Goal: Task Accomplishment & Management: Use online tool/utility

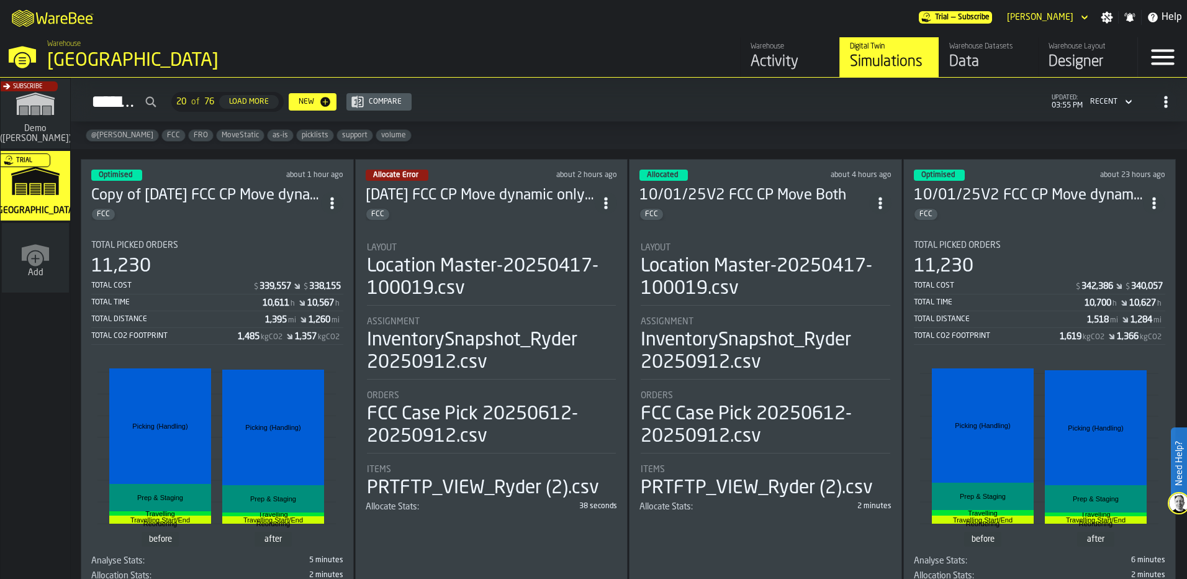
scroll to position [62, 0]
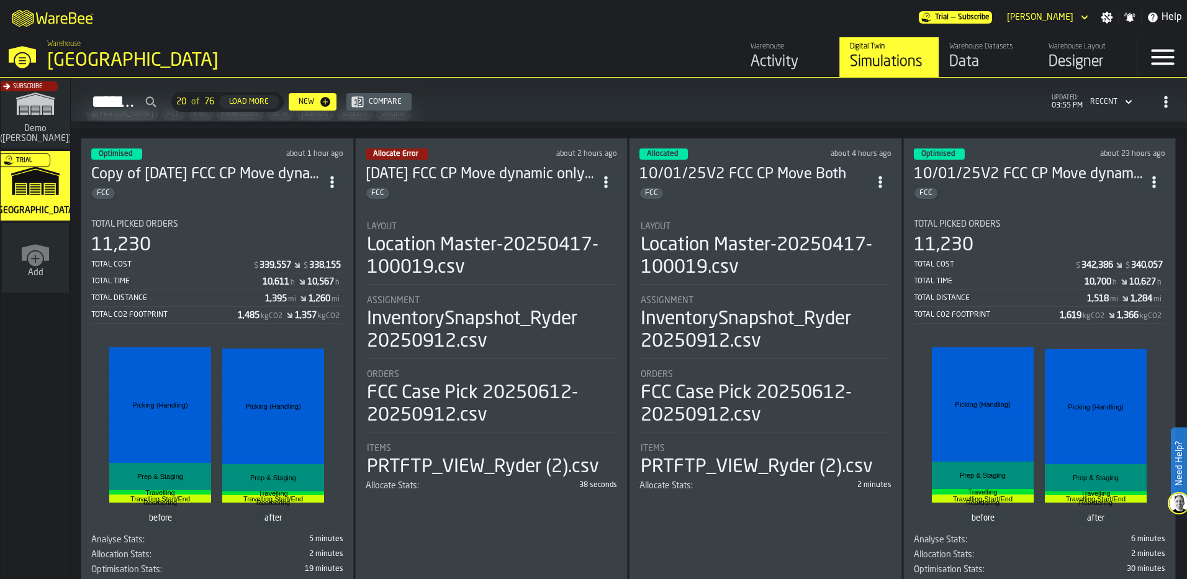
click at [757, 174] on h3 "10/01/25V2 FCC CP Move Both" at bounding box center [755, 175] width 230 height 20
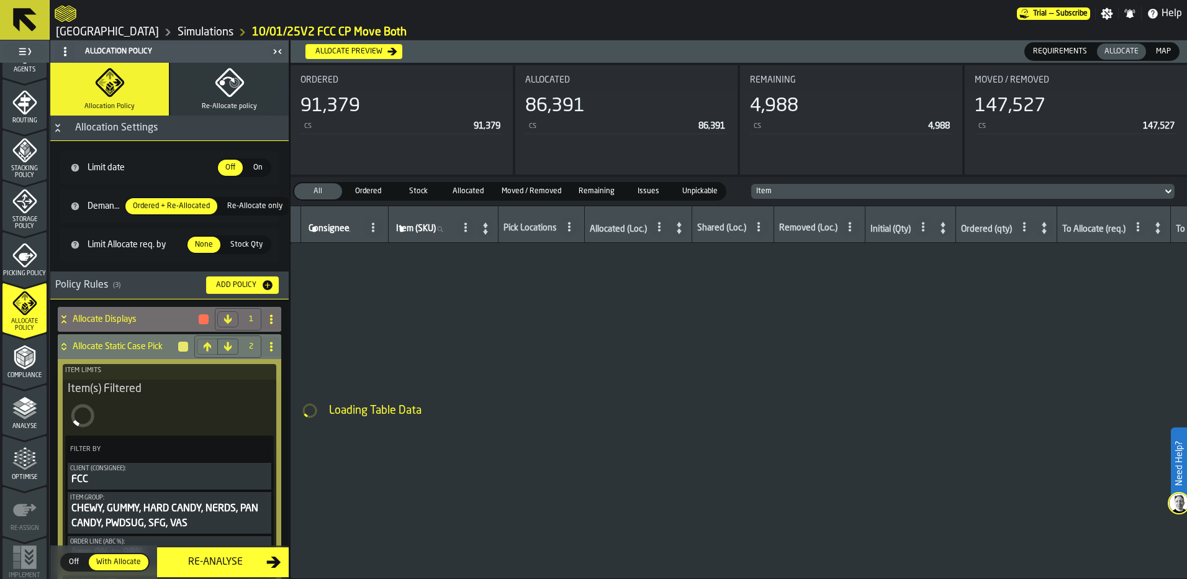
scroll to position [402, 0]
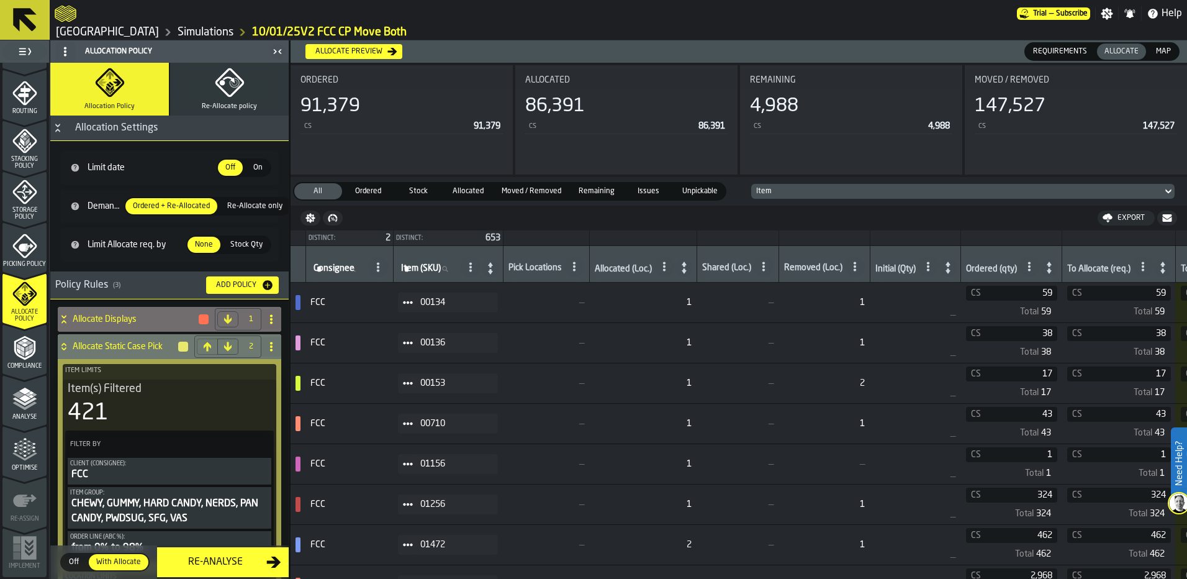
click at [25, 402] on polyline "menu Analyse" at bounding box center [24, 401] width 24 height 9
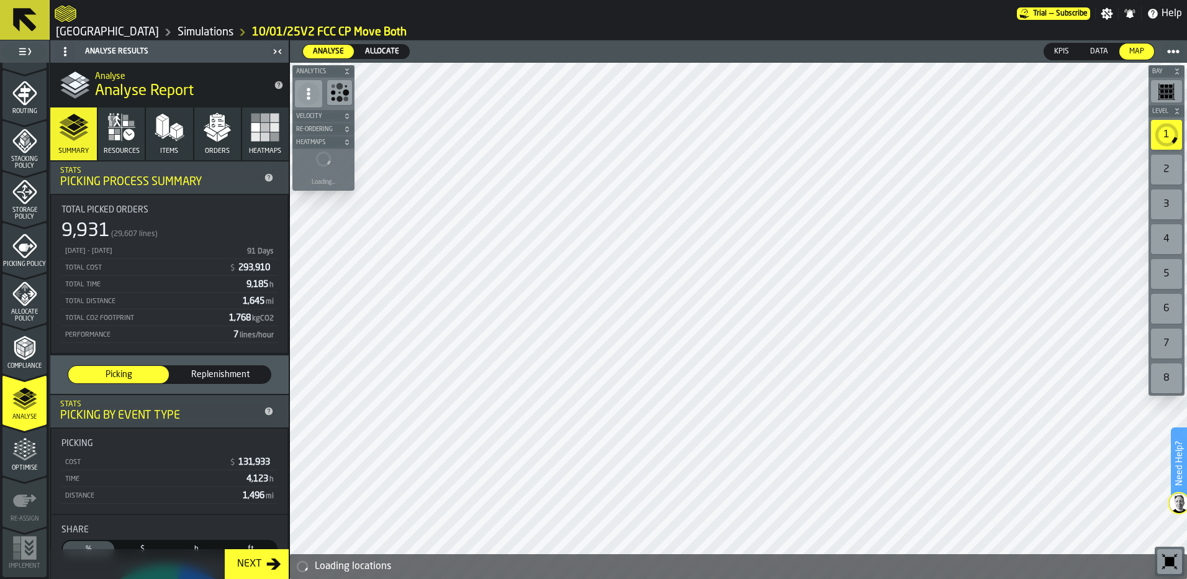
click at [371, 50] on span "Allocate" at bounding box center [382, 51] width 44 height 11
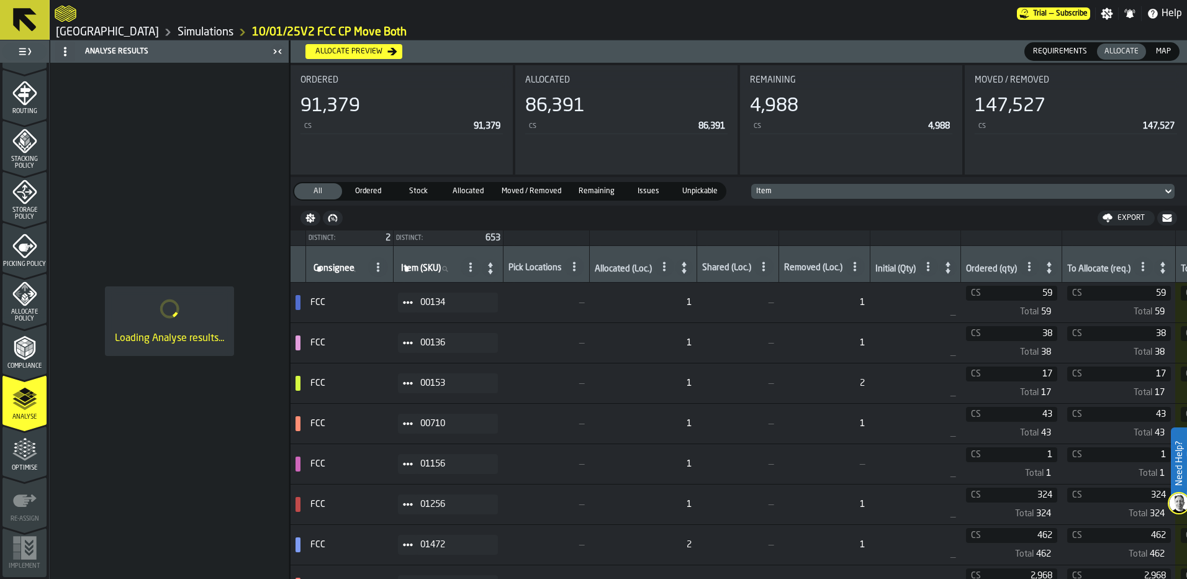
click at [19, 396] on polygon "menu Analyse" at bounding box center [18, 394] width 12 height 7
click at [134, 52] on div "Analyse Results" at bounding box center [161, 52] width 216 height 20
click at [6, 448] on div "Optimise" at bounding box center [24, 454] width 44 height 34
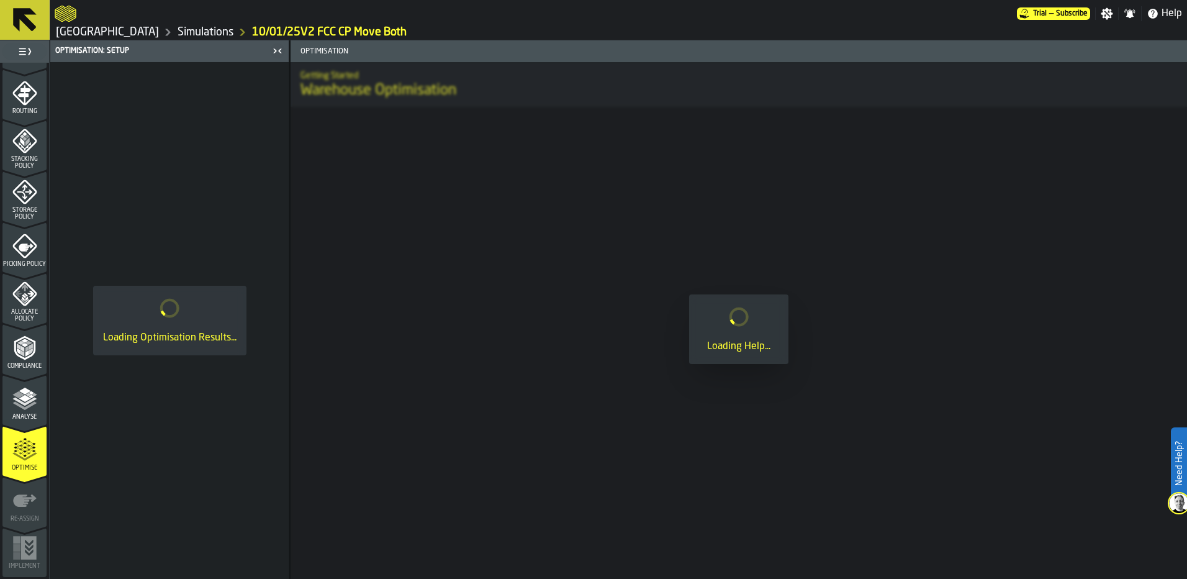
click at [17, 407] on icon "menu Analyse" at bounding box center [24, 398] width 25 height 25
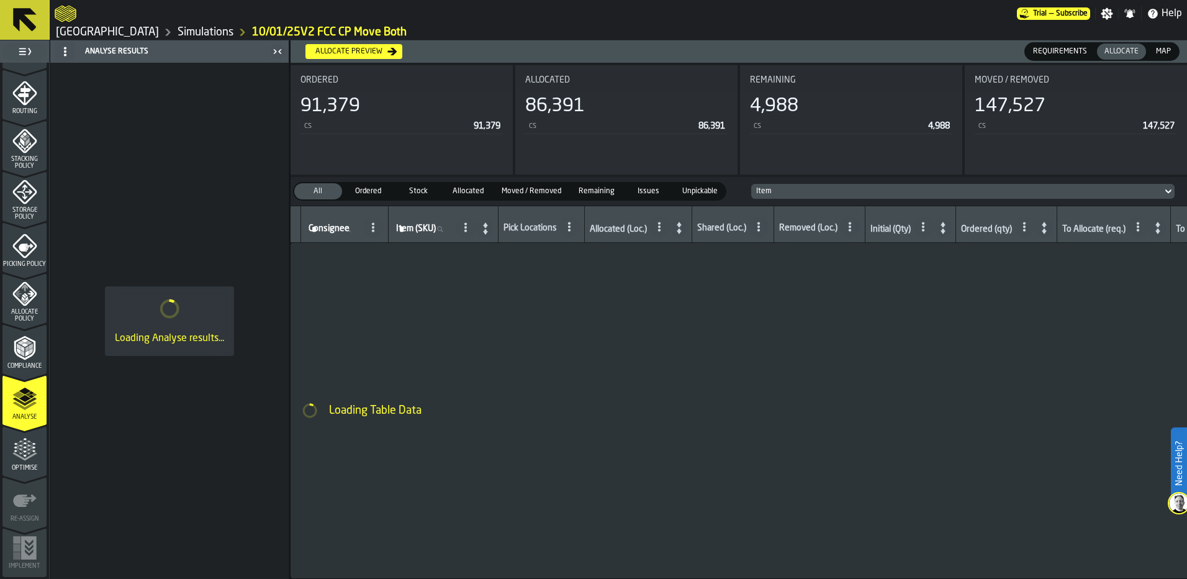
click at [24, 370] on icon "menu Compliance" at bounding box center [24, 374] width 44 height 12
click at [25, 412] on div "Analyse" at bounding box center [24, 403] width 44 height 34
click at [24, 402] on polyline "menu Analyse" at bounding box center [24, 401] width 24 height 9
click at [178, 26] on link "Simulations" at bounding box center [206, 32] width 56 height 14
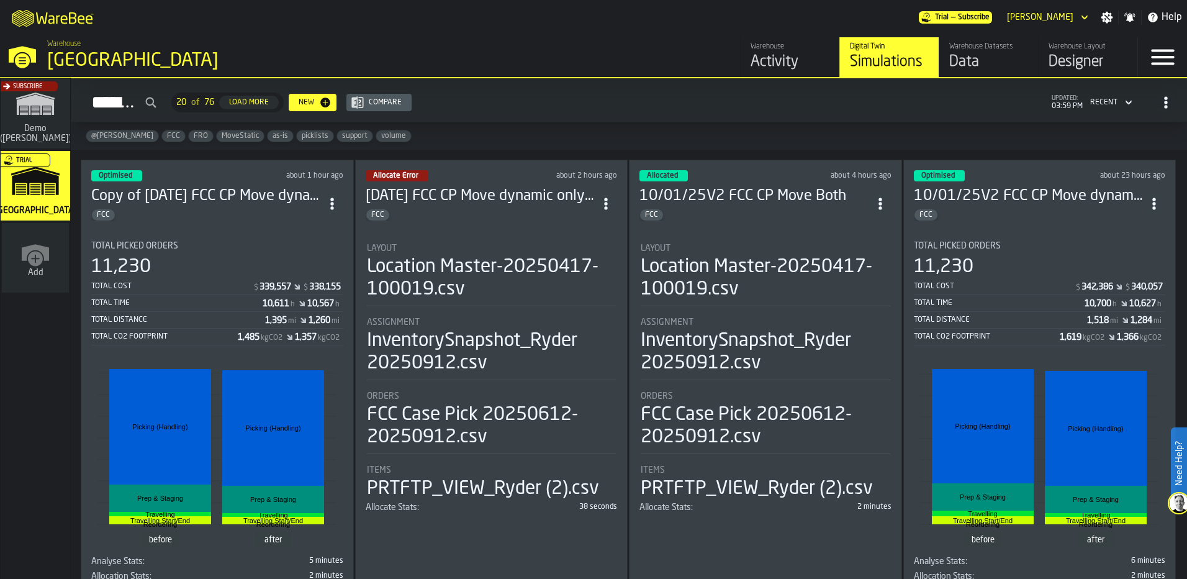
scroll to position [62, 0]
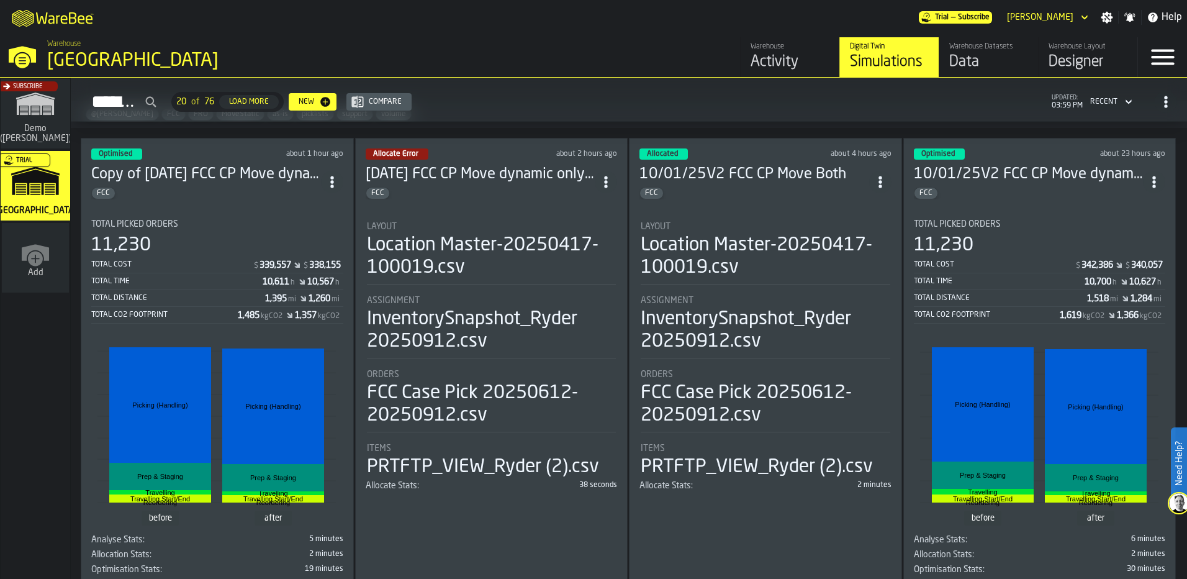
click at [1063, 183] on div "10/01/25V2 FCC CP Move dynamic only smaller static FCC" at bounding box center [1029, 182] width 230 height 35
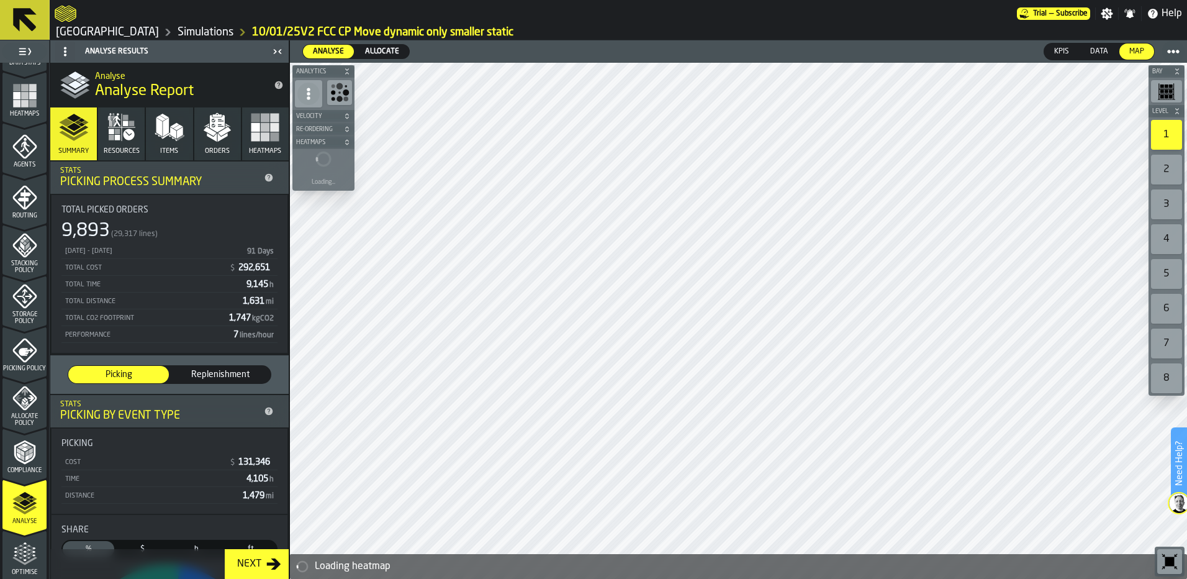
scroll to position [402, 0]
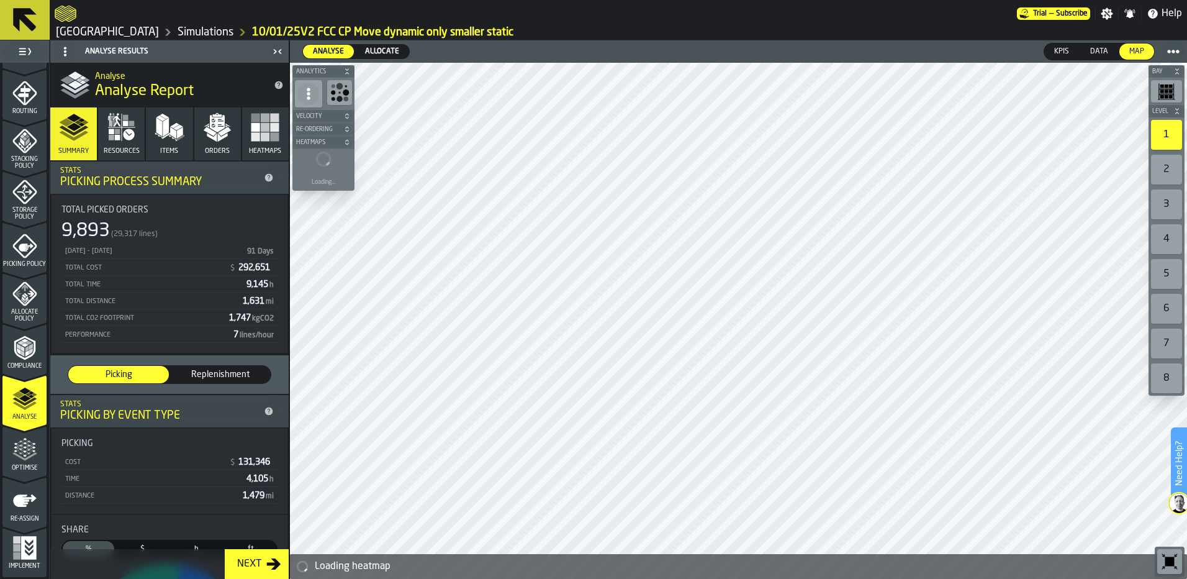
click at [204, 144] on button "Orders" at bounding box center [217, 133] width 47 height 53
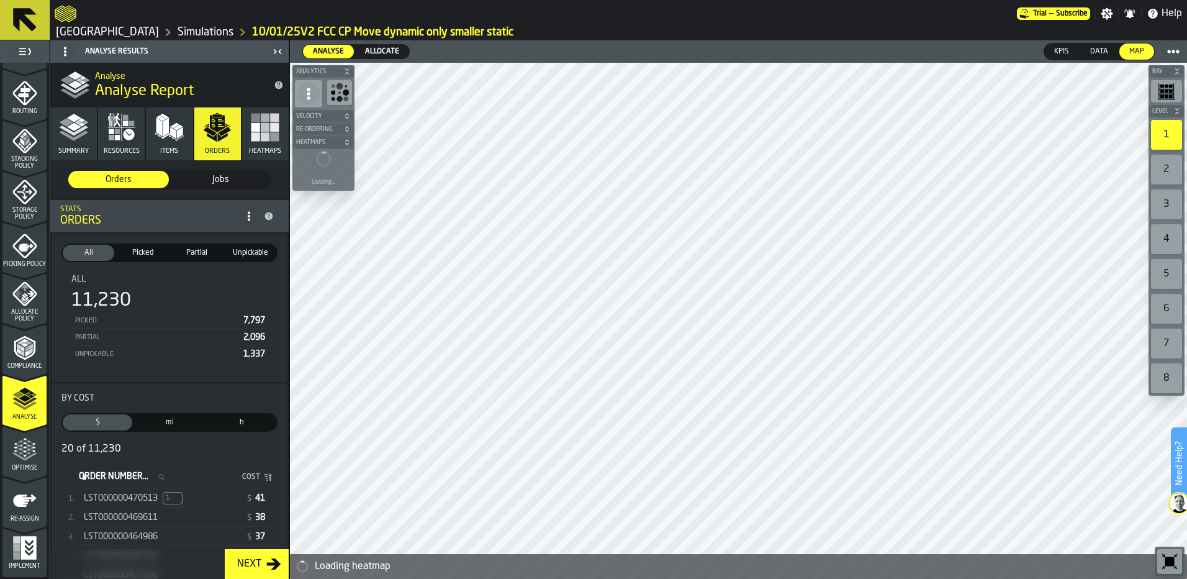
click at [148, 252] on span "Picked" at bounding box center [142, 252] width 47 height 11
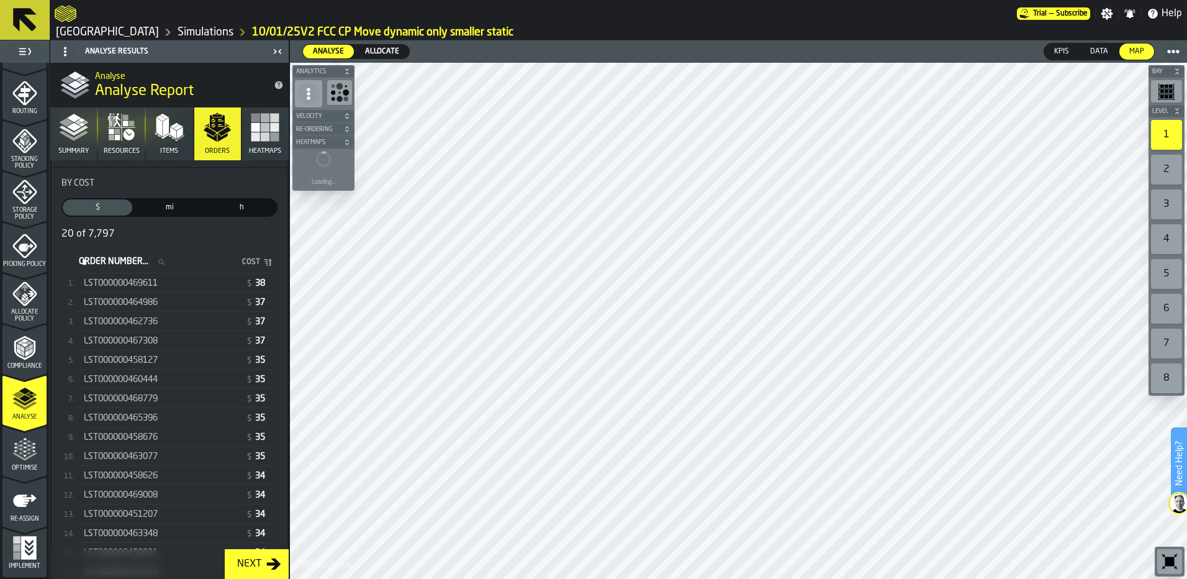
scroll to position [186, 0]
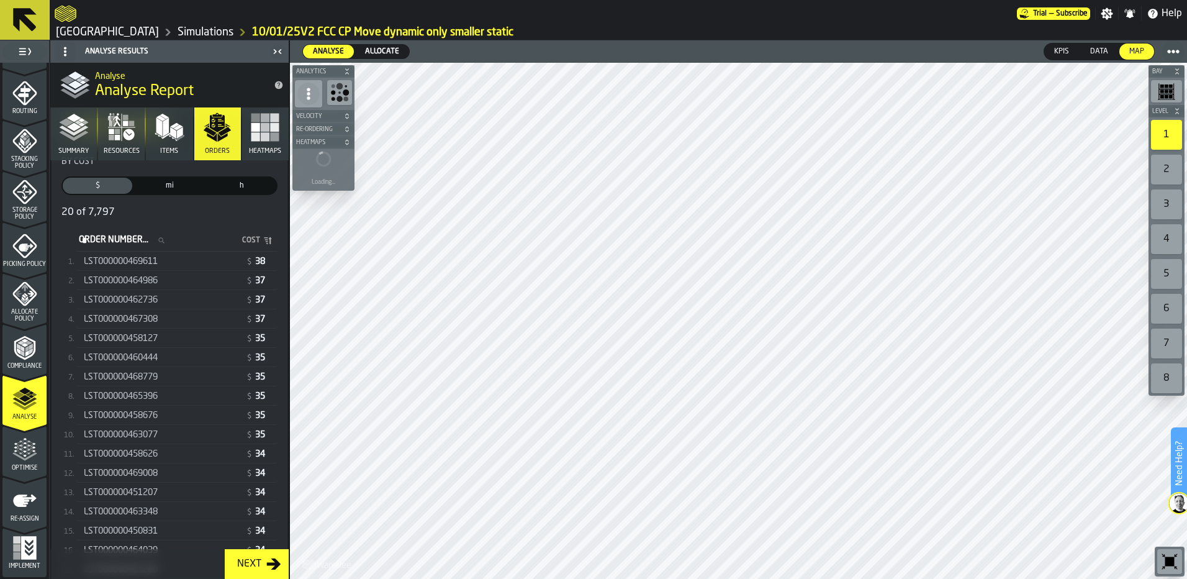
click at [175, 238] on input "Order Number... Order Number..." at bounding box center [125, 240] width 98 height 16
type input "****"
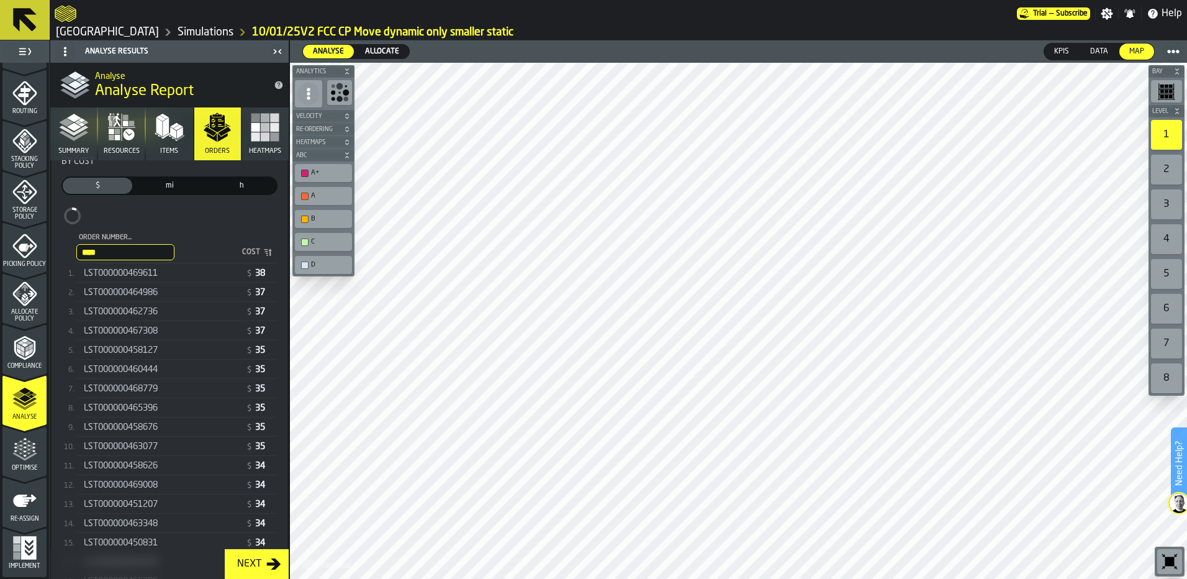
scroll to position [0, 0]
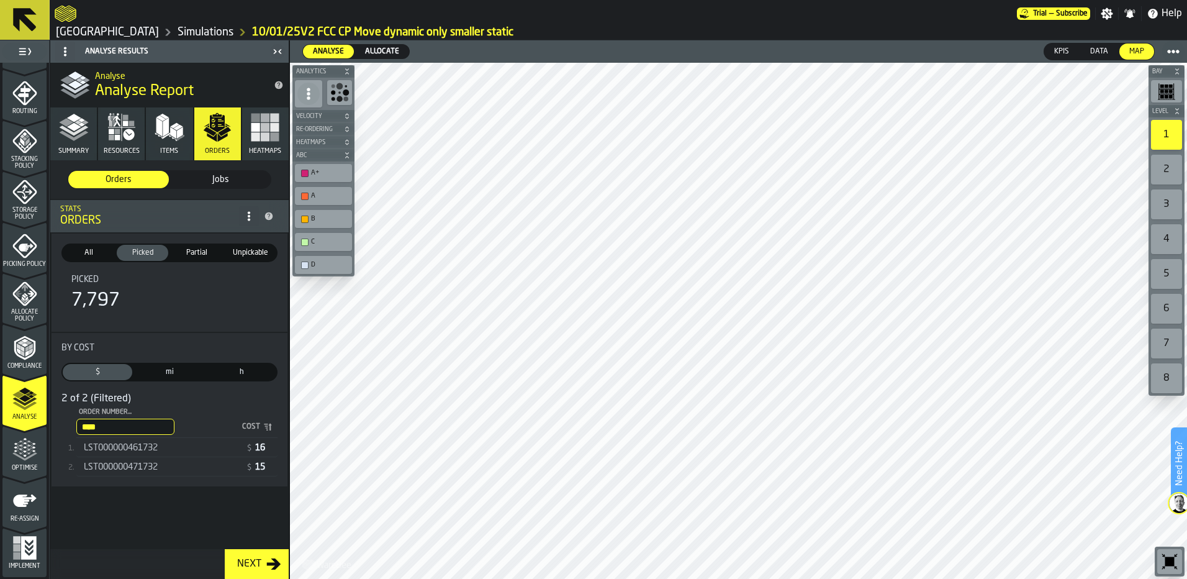
click at [150, 453] on span "LST000000461732" at bounding box center [121, 448] width 74 height 10
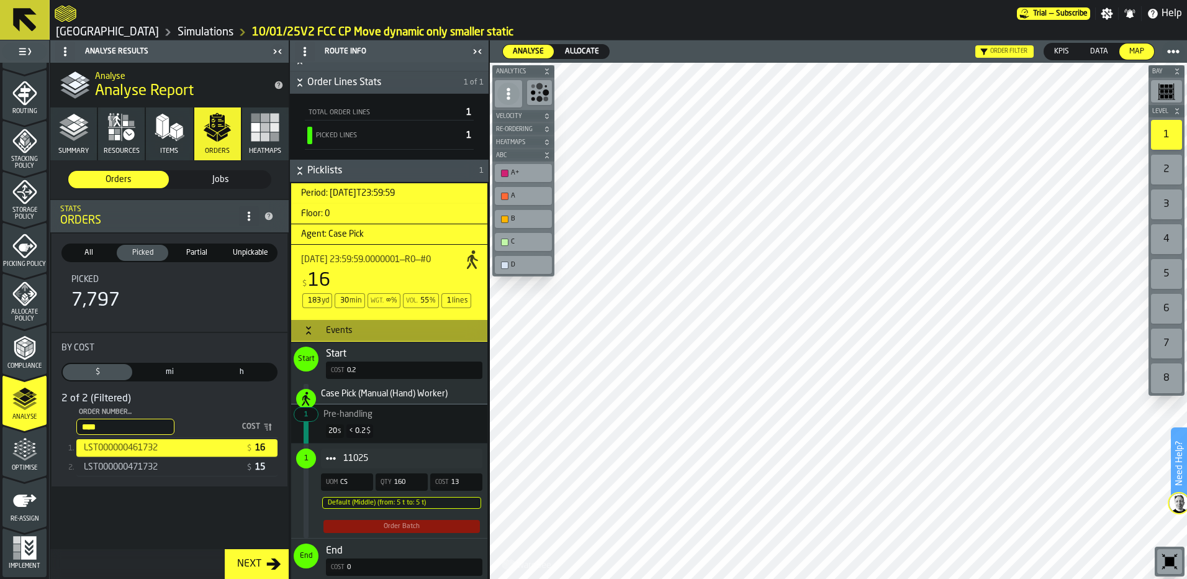
scroll to position [284, 0]
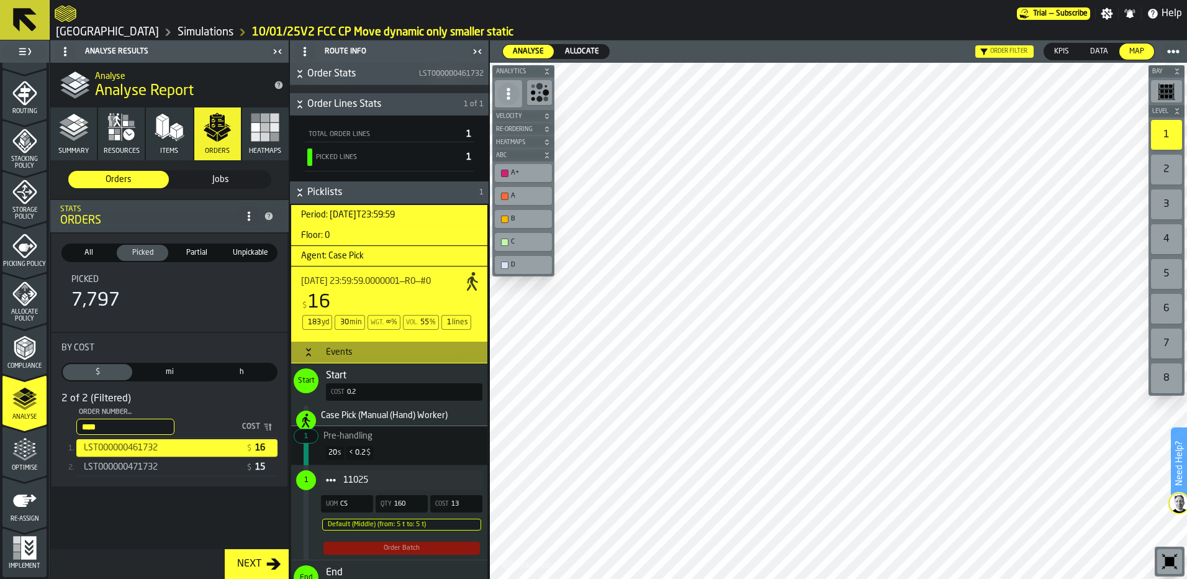
click at [178, 30] on link "Simulations" at bounding box center [206, 32] width 56 height 14
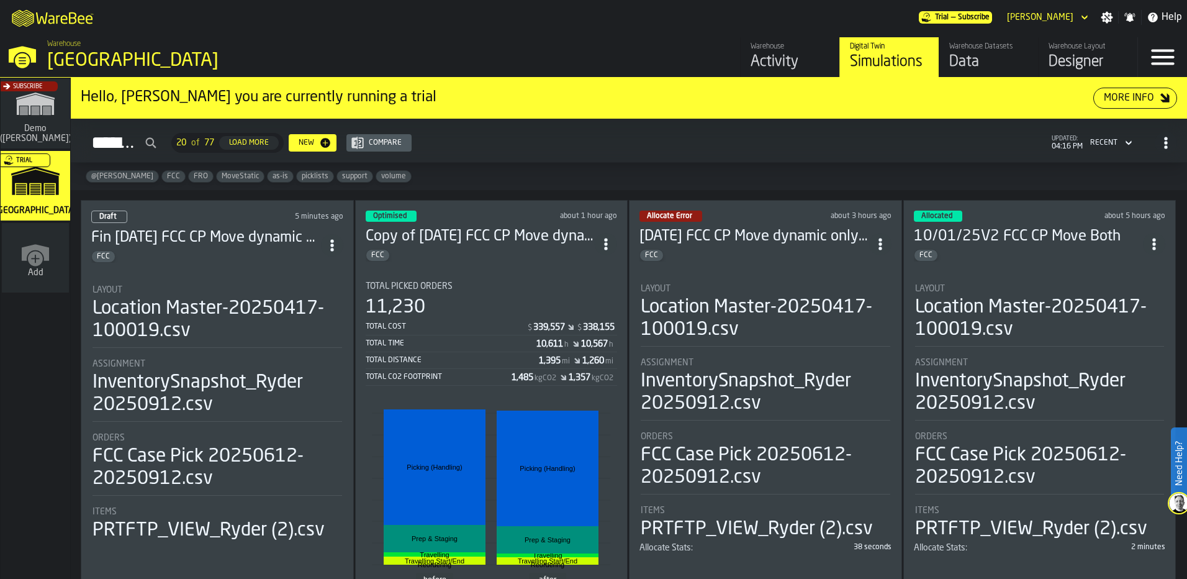
click at [958, 60] on div "Data" at bounding box center [989, 62] width 79 height 20
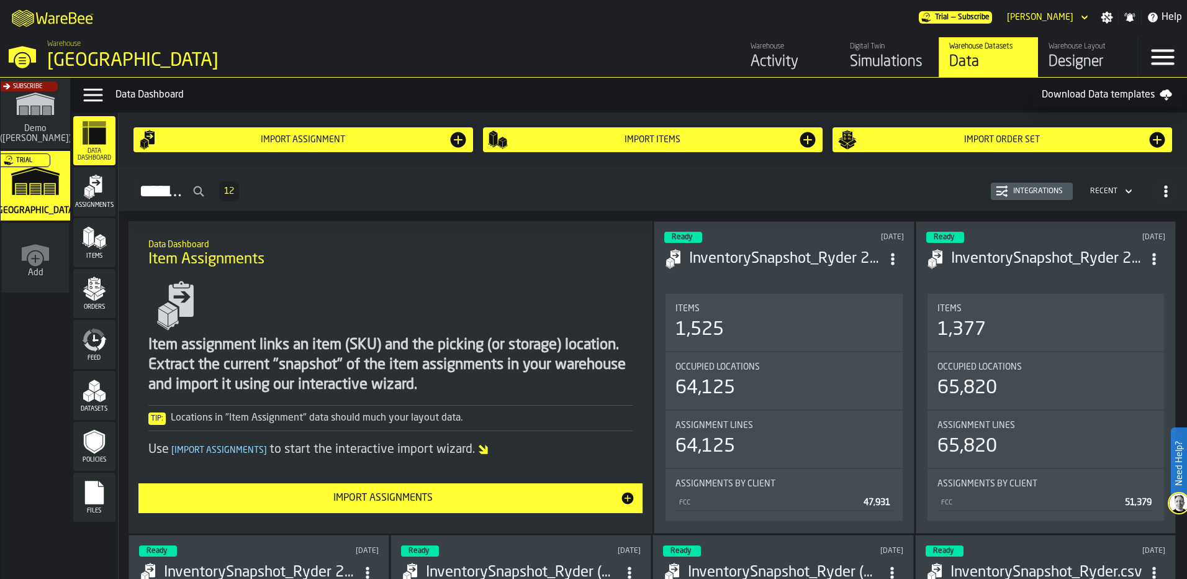
click at [89, 293] on polygon "menu Orders" at bounding box center [88, 291] width 11 height 7
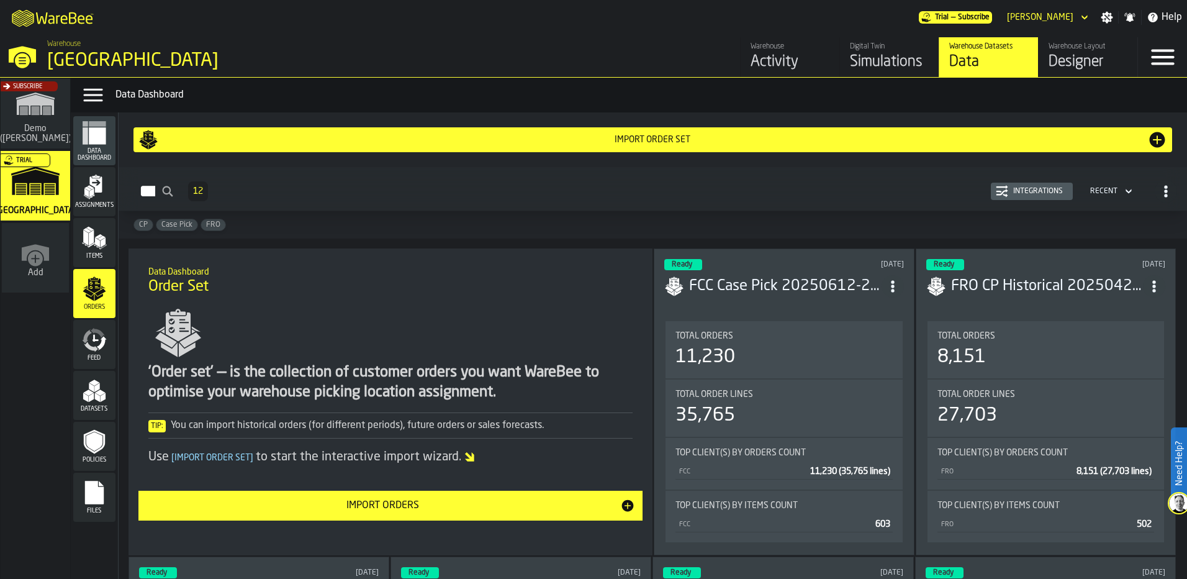
click at [409, 503] on div "Import Orders" at bounding box center [383, 505] width 475 height 15
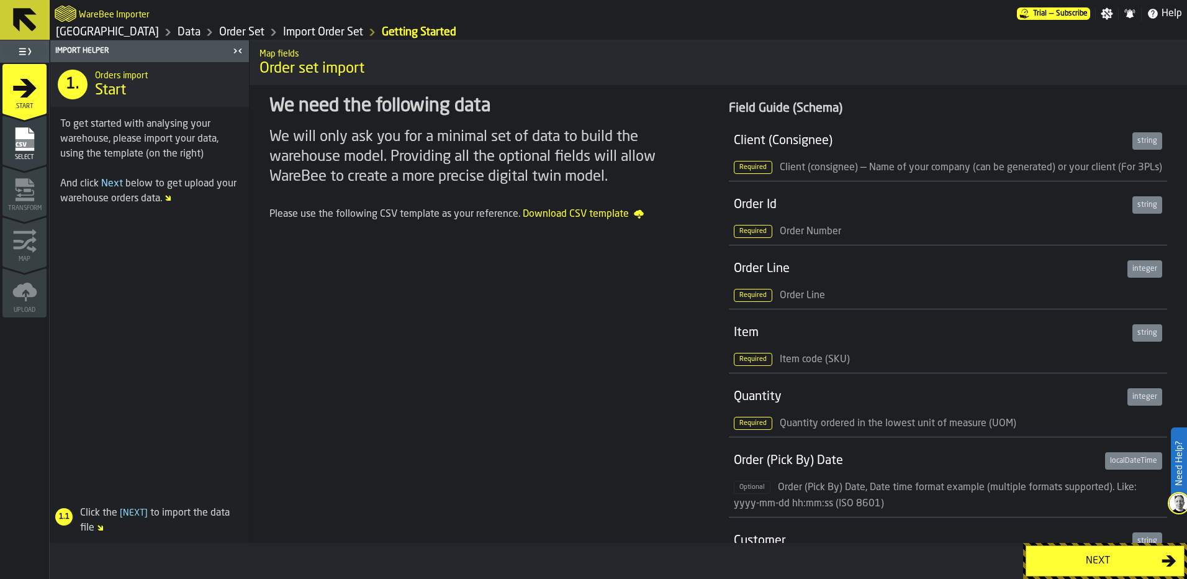
click at [1066, 565] on div "Next" at bounding box center [1098, 560] width 128 height 15
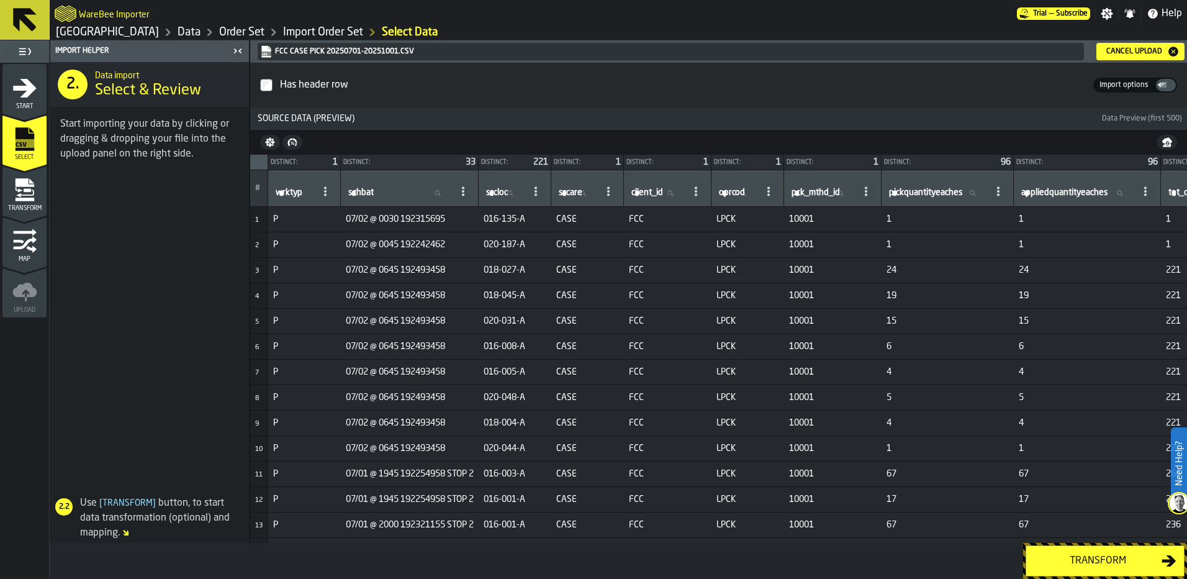
click at [1064, 554] on div "Transform" at bounding box center [1098, 560] width 128 height 15
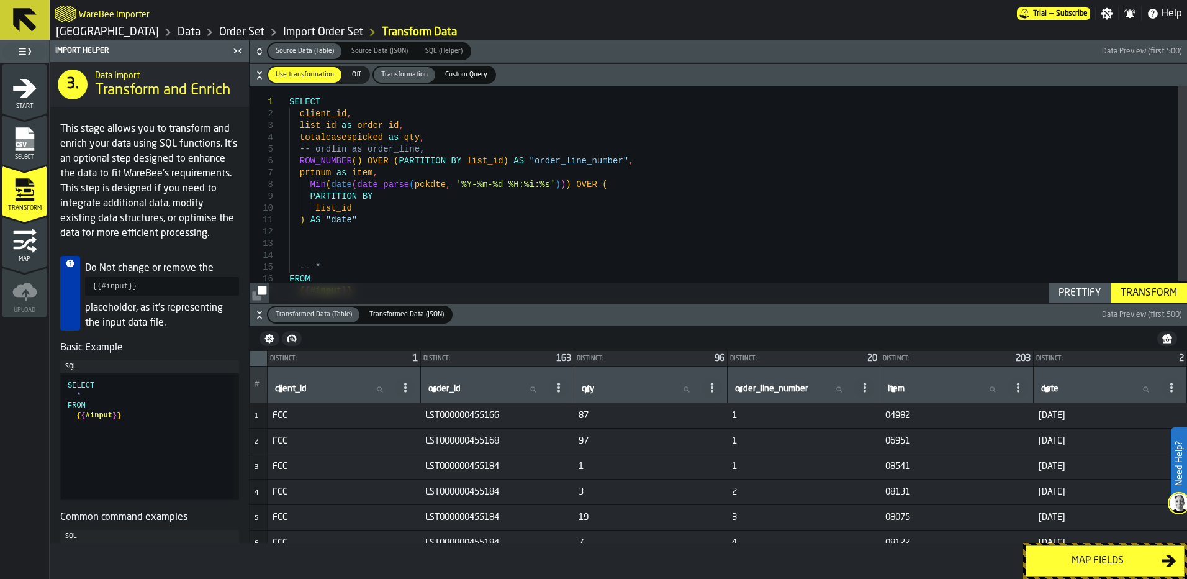
click at [1157, 287] on div "Transform" at bounding box center [1149, 293] width 66 height 15
click at [1060, 558] on div "Map fields" at bounding box center [1098, 560] width 128 height 15
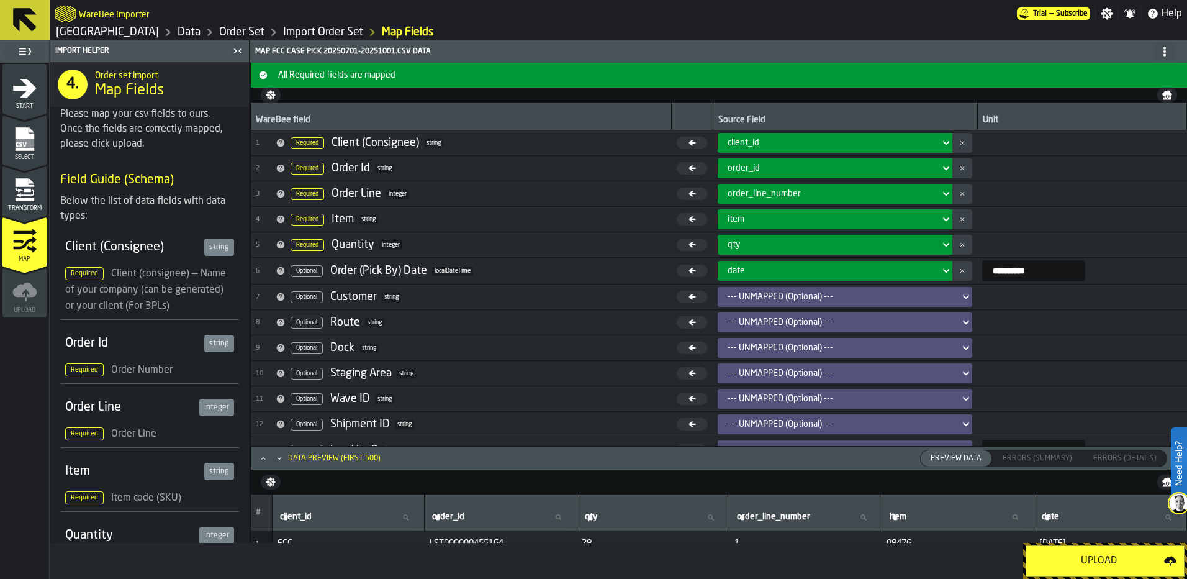
click at [1060, 558] on div "Upload" at bounding box center [1099, 560] width 130 height 15
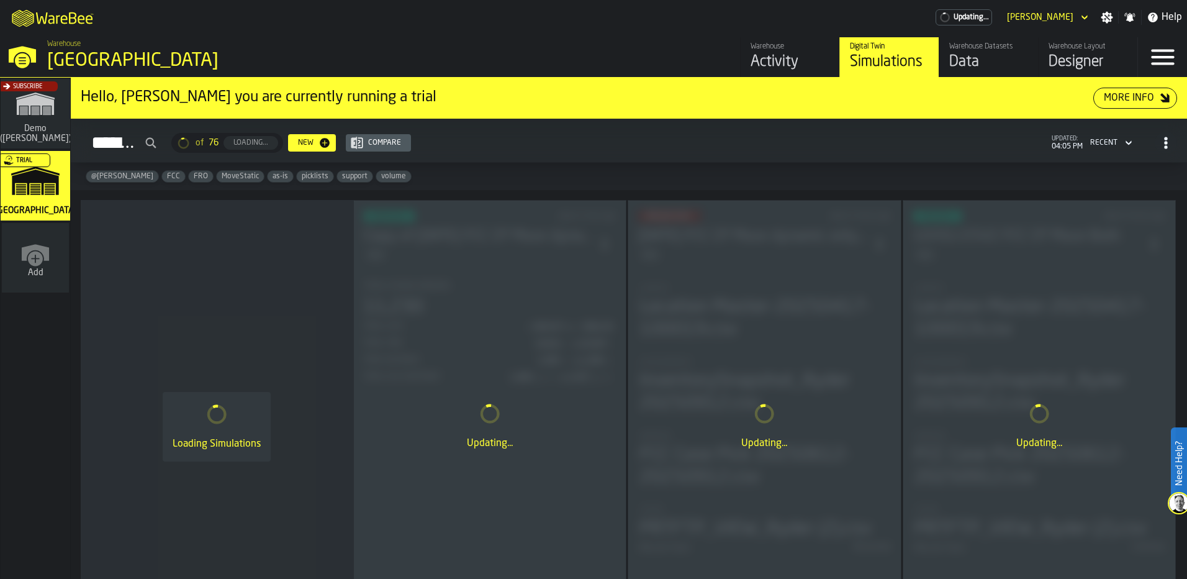
click at [332, 244] on div "Loading Simulations" at bounding box center [217, 426] width 273 height 453
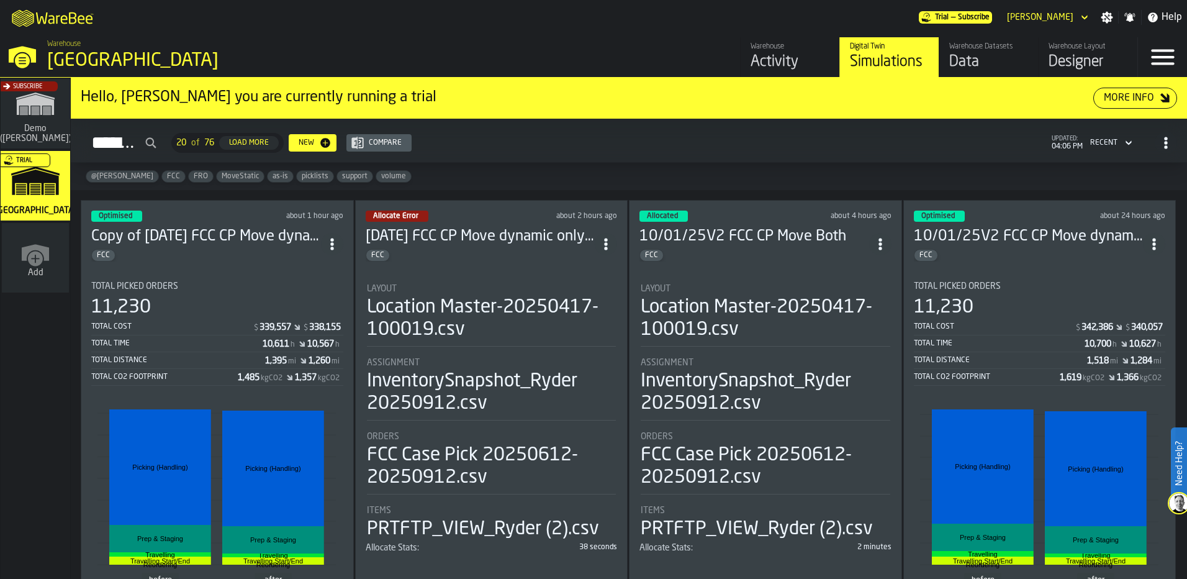
click at [334, 247] on circle "ItemListCard-DashboardItemContainer" at bounding box center [331, 248] width 3 height 3
click at [317, 330] on div "Duplicate" at bounding box center [306, 326] width 65 height 15
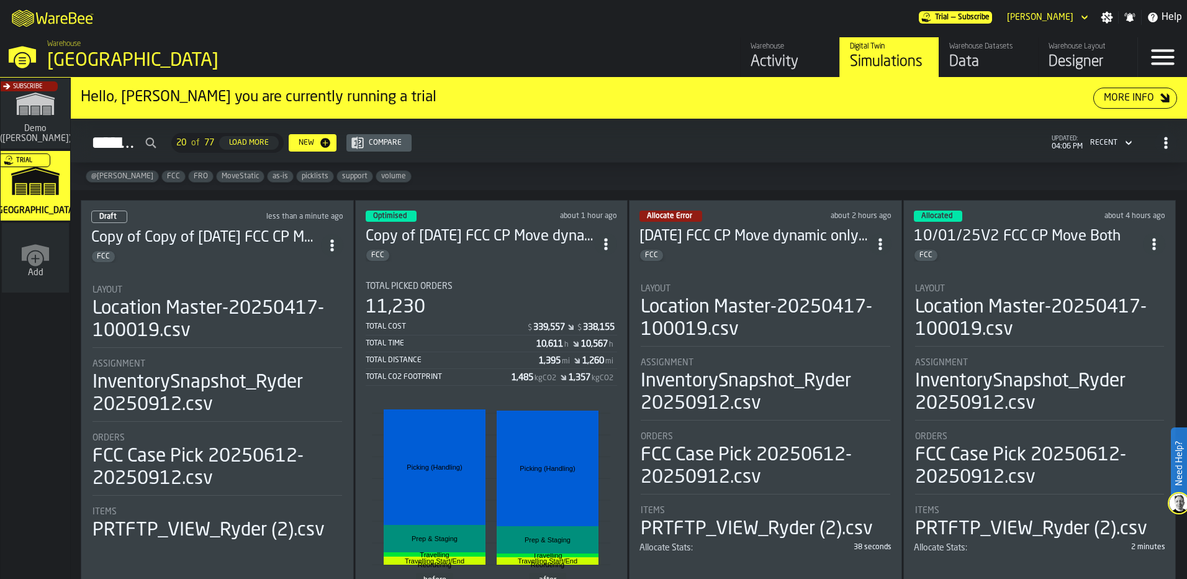
click at [237, 247] on div "Copy of Copy of 10/02/25 FCC CP Move dynamic only smaller static FCC" at bounding box center [206, 245] width 230 height 35
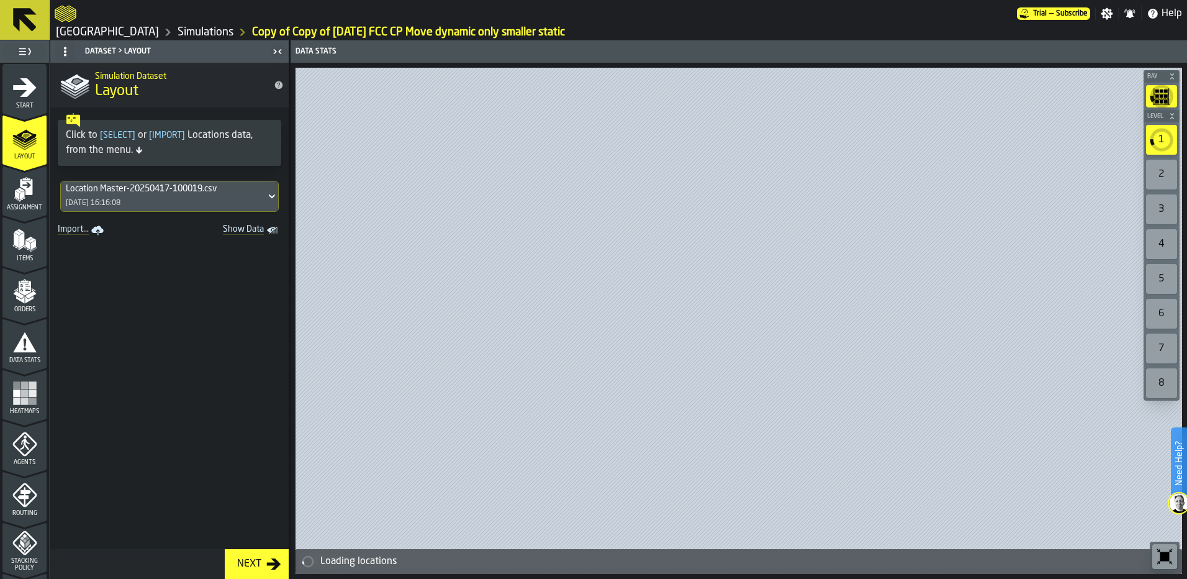
click at [17, 103] on span "Start" at bounding box center [24, 105] width 44 height 7
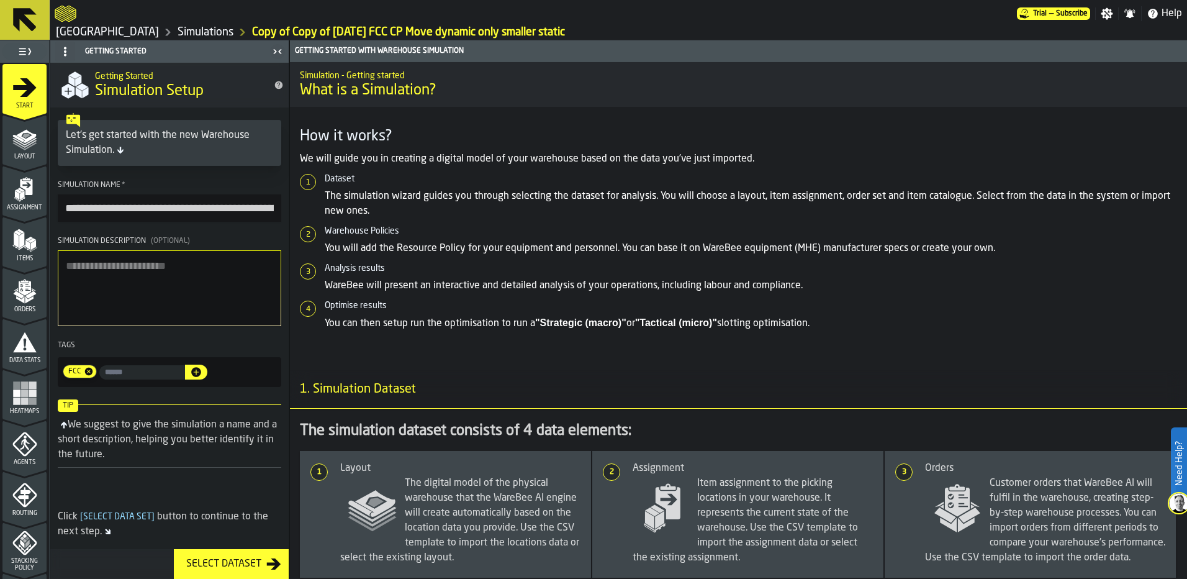
drag, startPoint x: 140, startPoint y: 208, endPoint x: 62, endPoint y: 204, distance: 77.8
click at [62, 204] on input "**********" at bounding box center [170, 207] width 224 height 27
type input "**********"
click at [113, 300] on textarea "Simulation Description (Optional)" at bounding box center [170, 288] width 224 height 76
click at [25, 160] on span "Layout" at bounding box center [24, 156] width 44 height 7
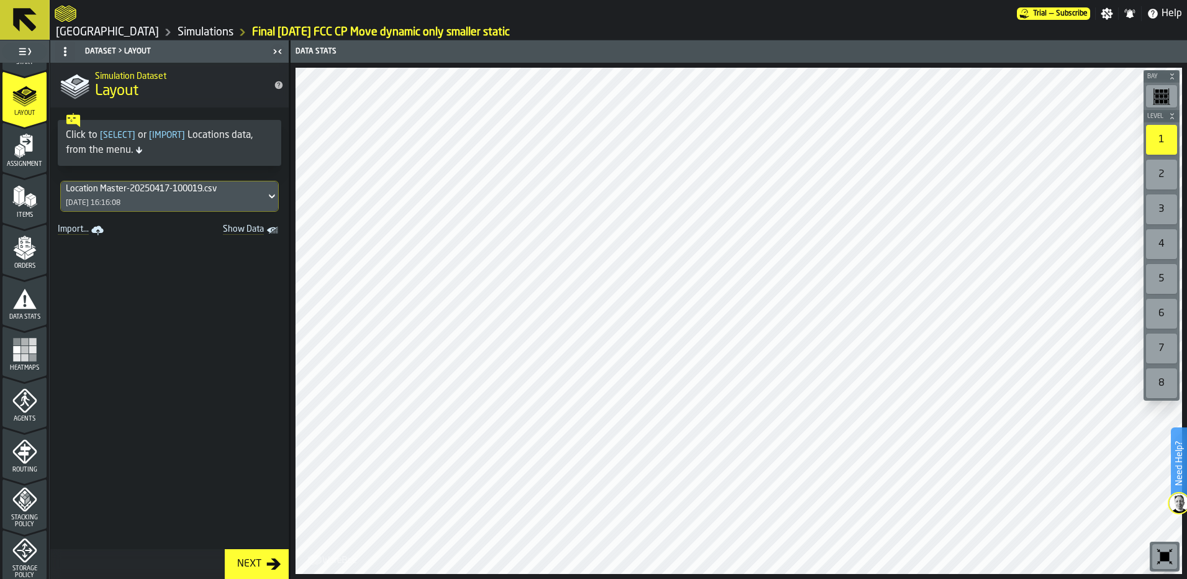
scroll to position [62, 0]
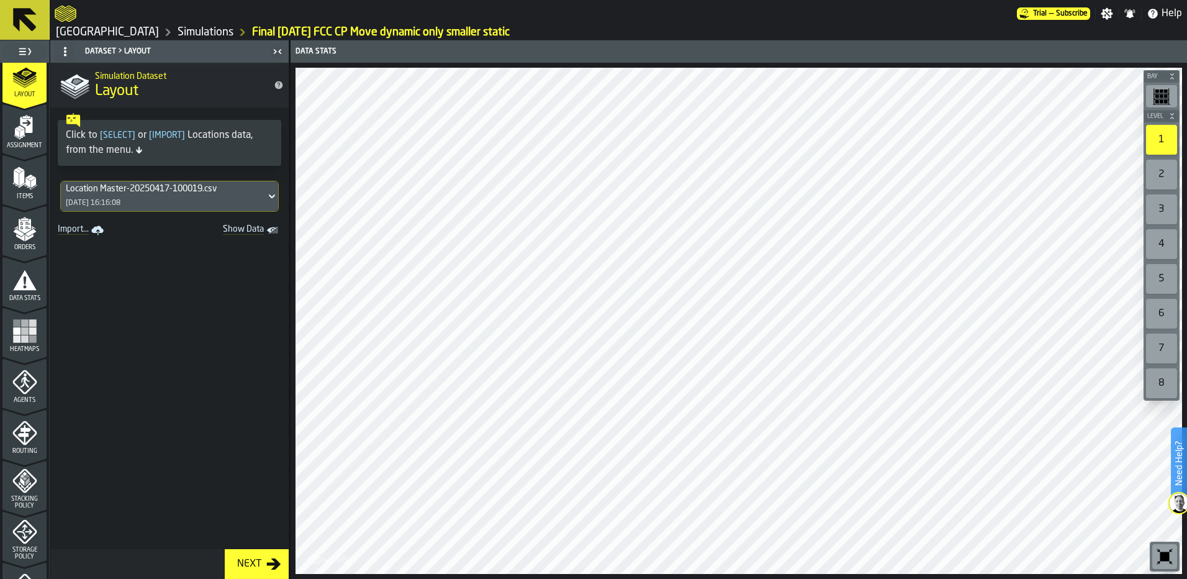
click at [31, 435] on icon "menu Routing" at bounding box center [24, 432] width 25 height 25
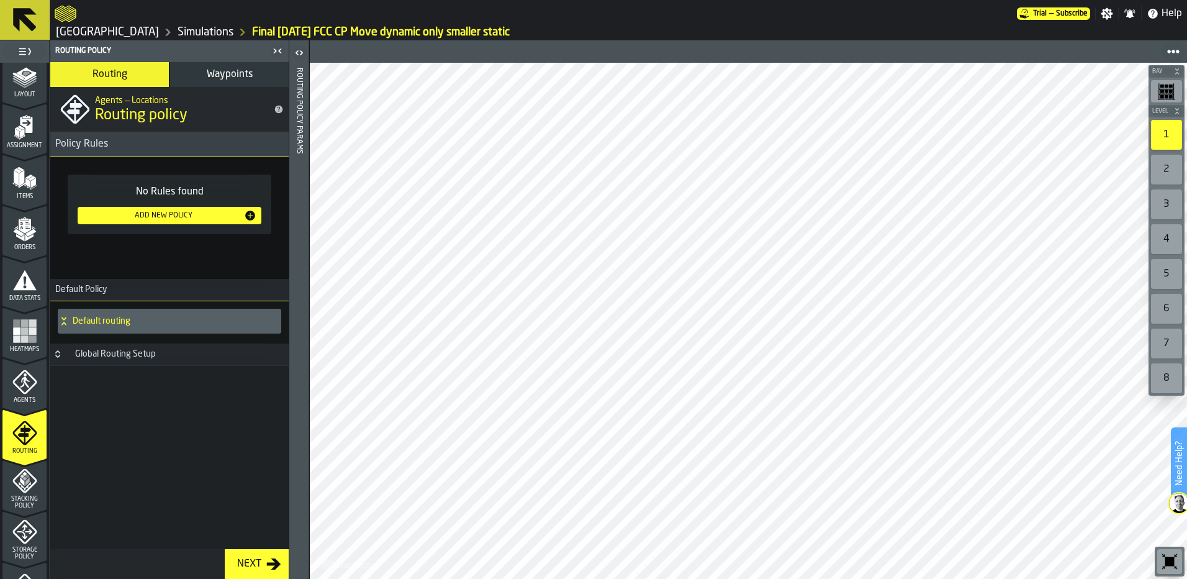
click at [211, 76] on span "Waypoints" at bounding box center [230, 75] width 46 height 10
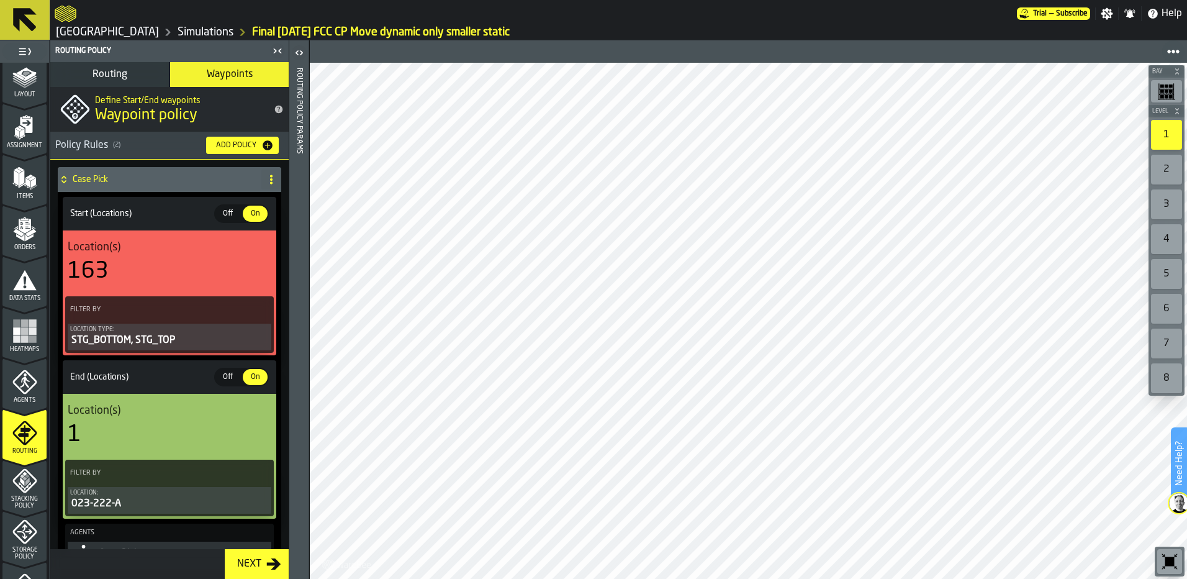
click at [17, 83] on icon "menu Layout" at bounding box center [24, 76] width 25 height 25
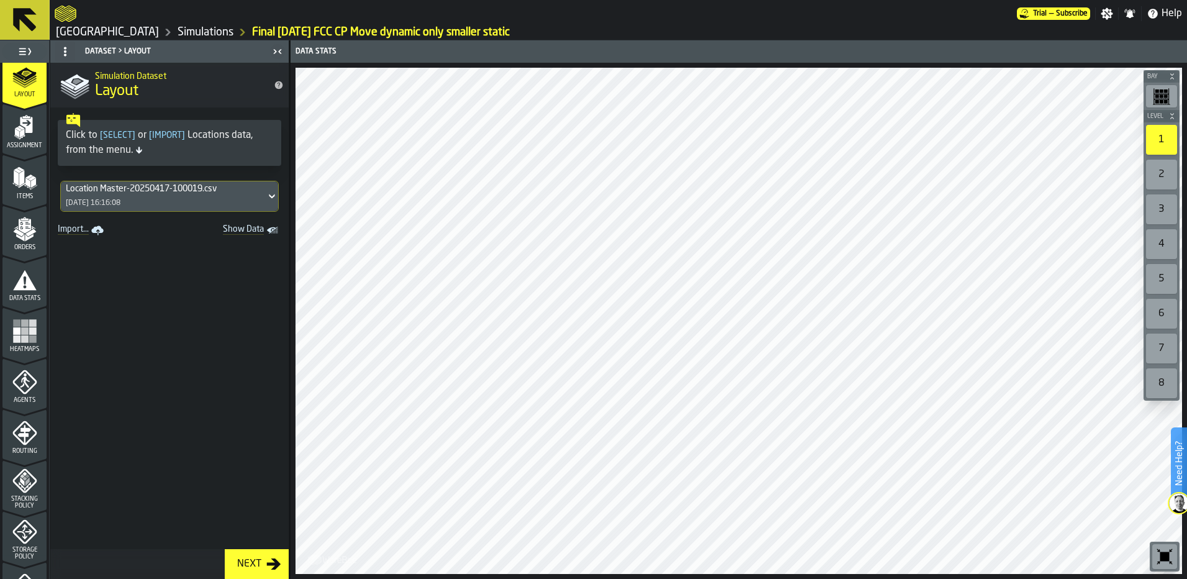
click at [20, 442] on icon "menu Routing" at bounding box center [24, 433] width 24 height 24
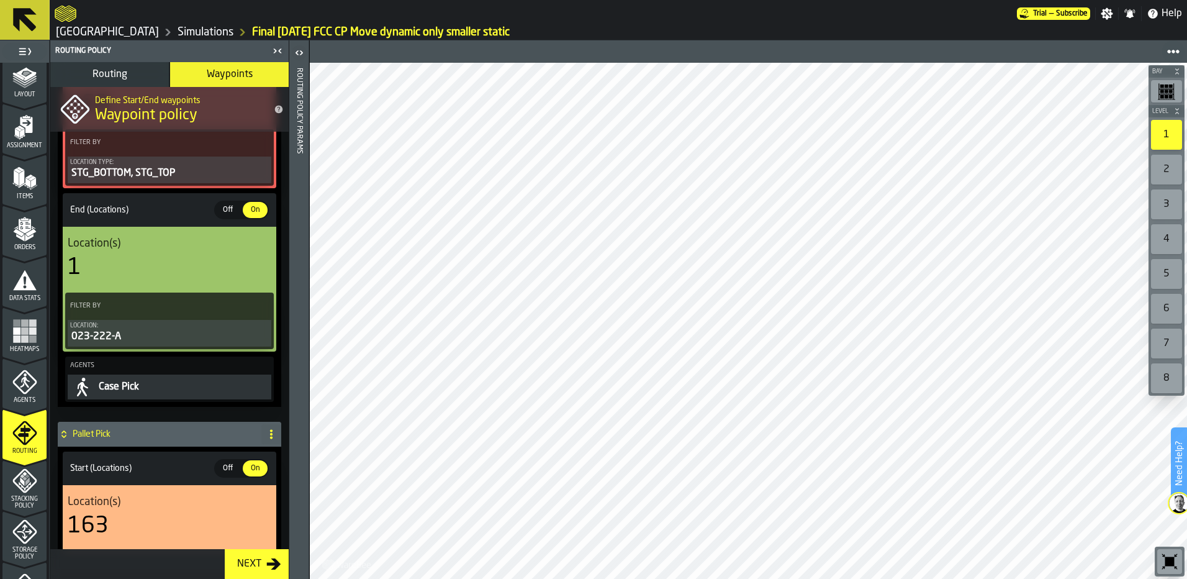
scroll to position [186, 0]
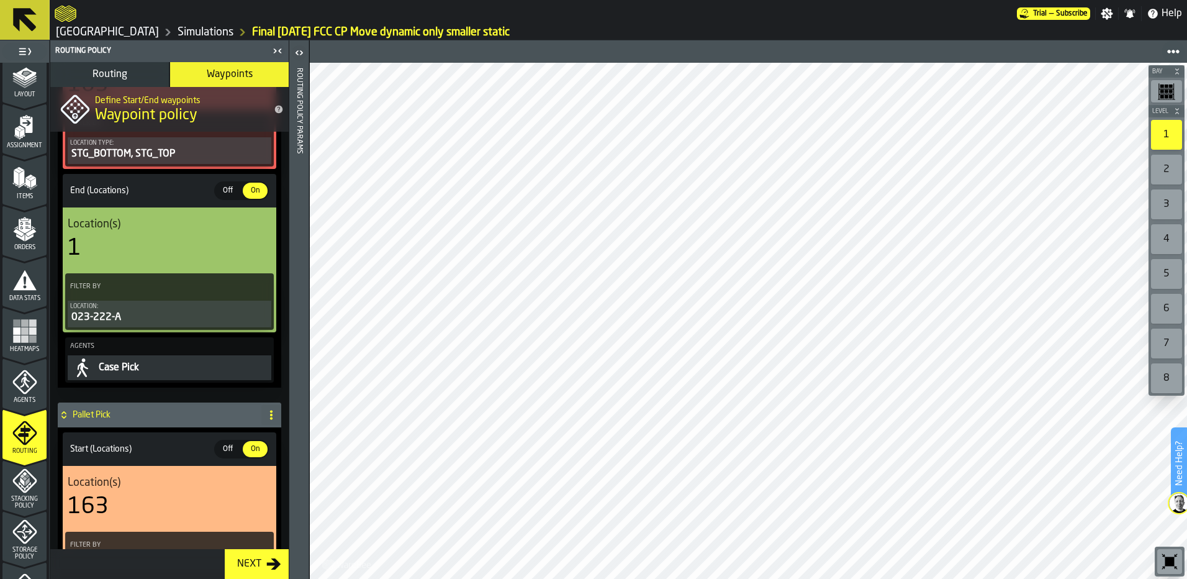
click at [138, 319] on div "023-222-A" at bounding box center [169, 317] width 199 height 15
click at [157, 320] on div "023-222-A" at bounding box center [169, 317] width 199 height 15
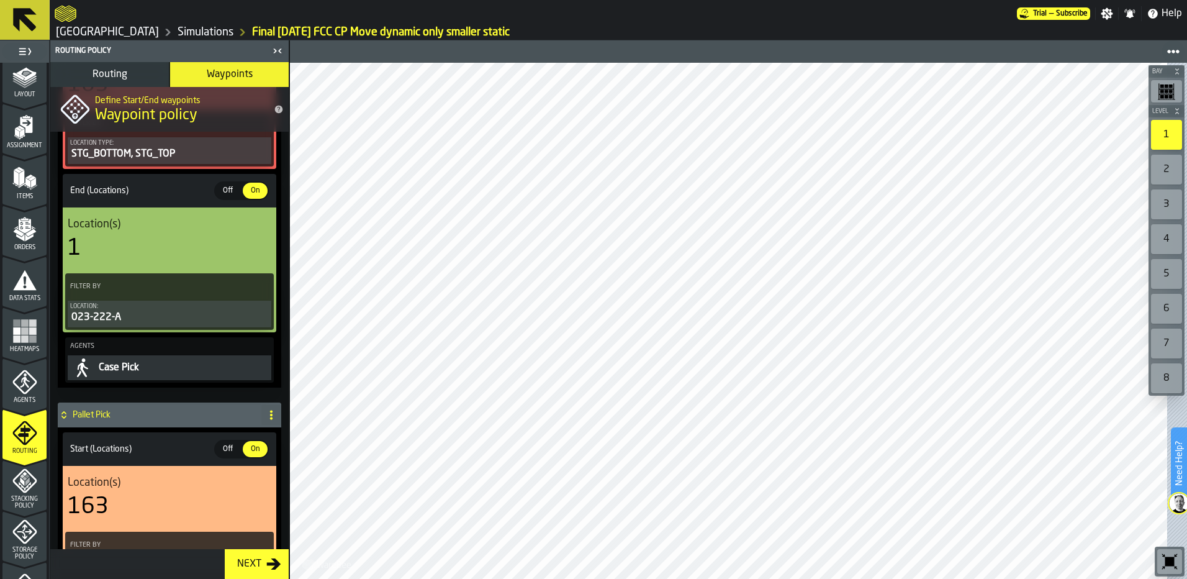
click at [193, 288] on label "Filter By" at bounding box center [158, 286] width 181 height 13
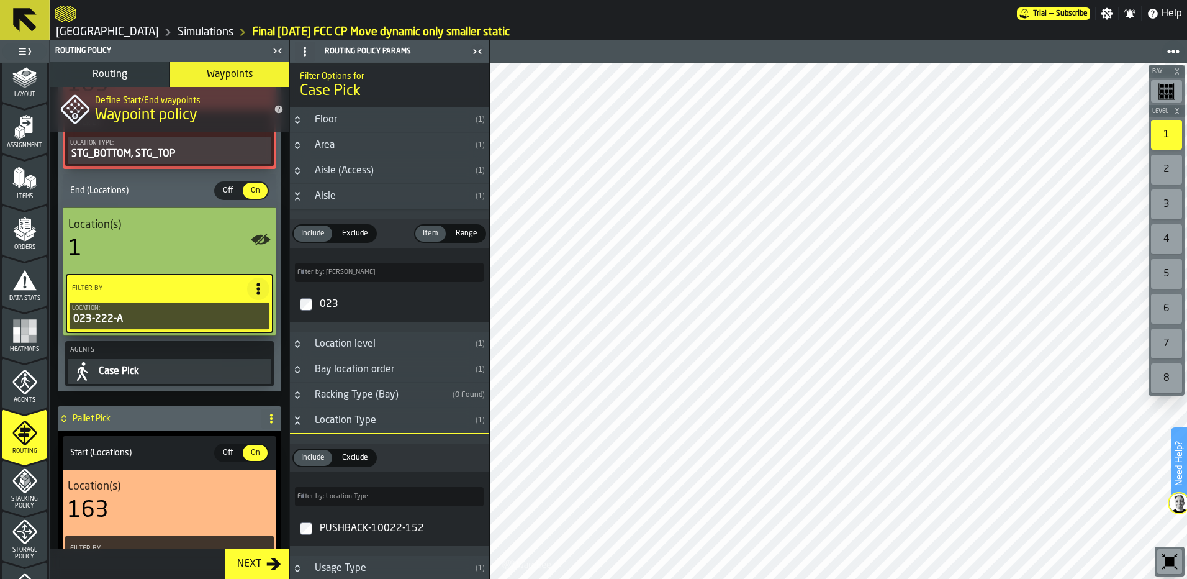
click at [295, 168] on icon "Button-Aisle (Access)-closed" at bounding box center [298, 171] width 10 height 10
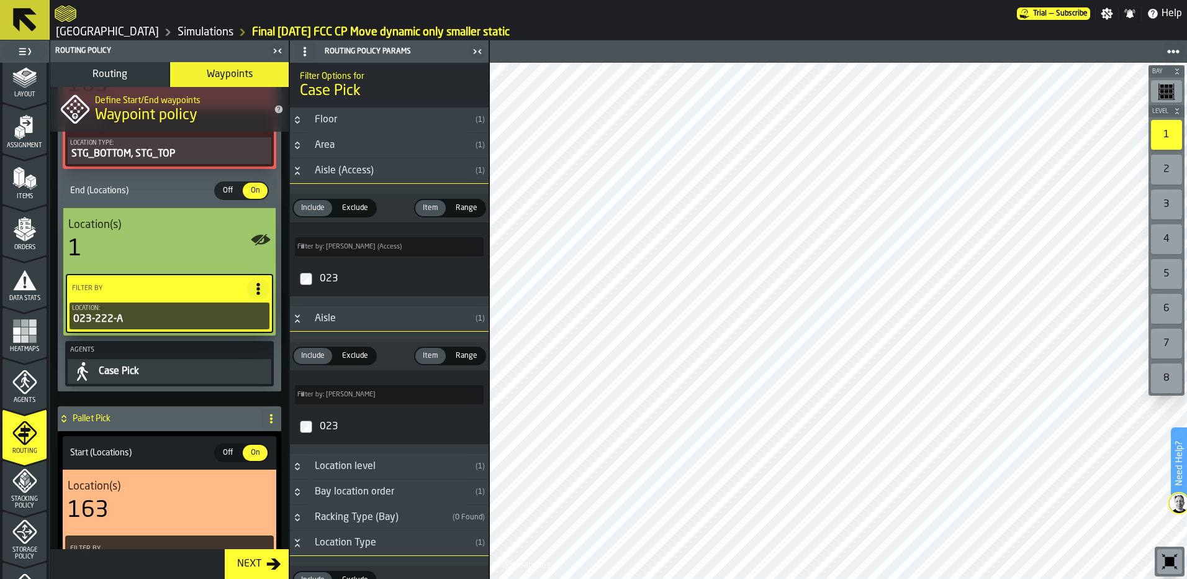
click at [295, 168] on icon "Button-Aisle (Access)-open" at bounding box center [298, 171] width 10 height 10
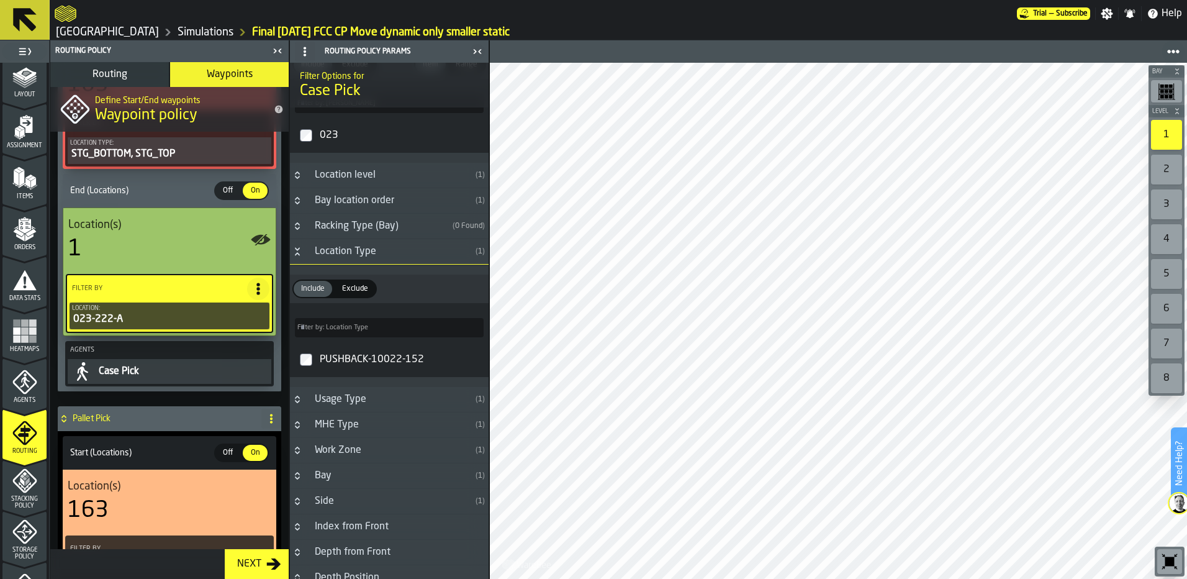
scroll to position [248, 0]
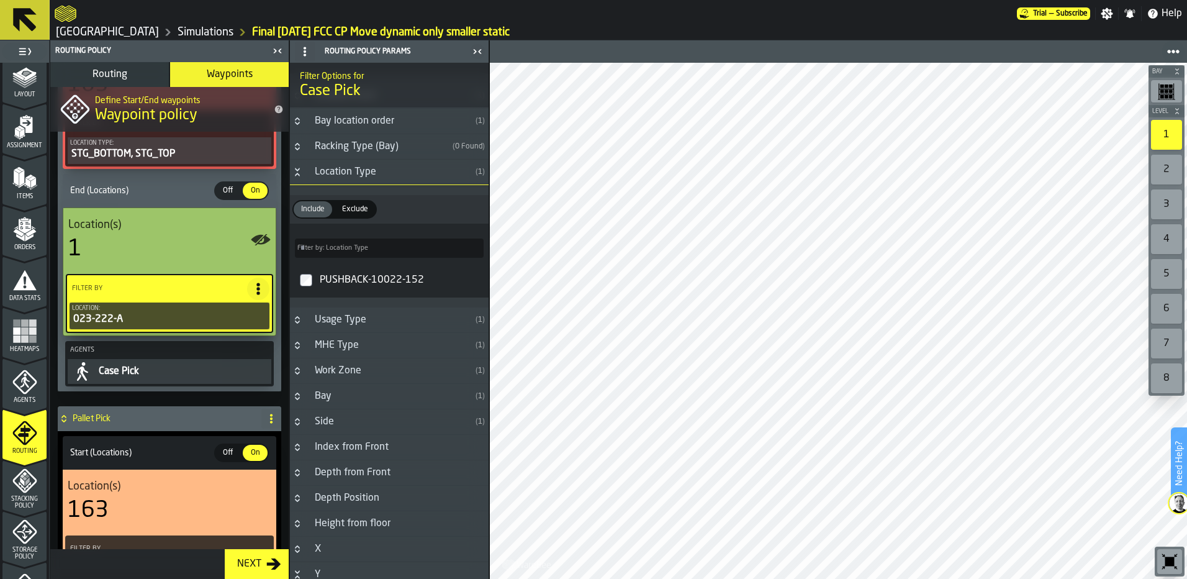
click at [302, 176] on button "Button-Location Type-open" at bounding box center [297, 172] width 15 height 10
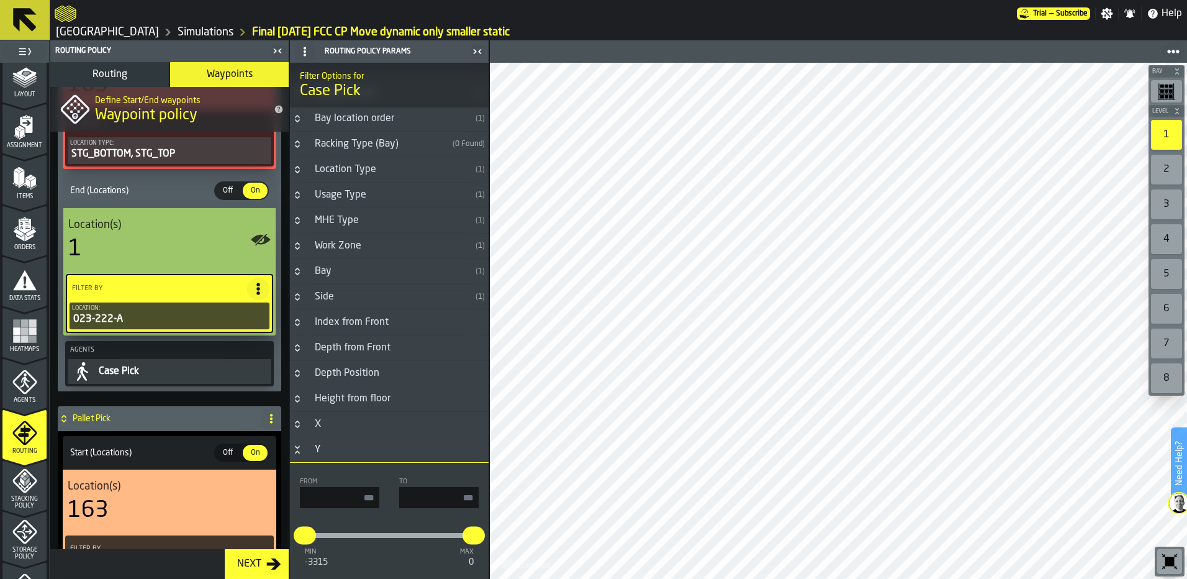
scroll to position [356, 0]
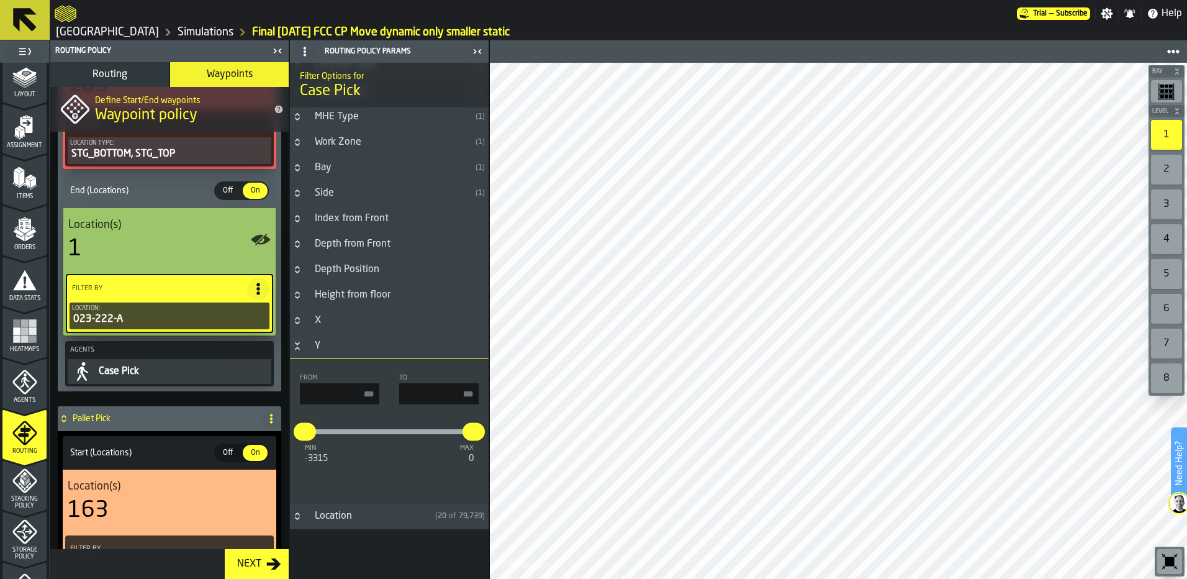
click at [294, 510] on h3 "Location ( 20 of 79,739 )" at bounding box center [389, 516] width 199 height 25
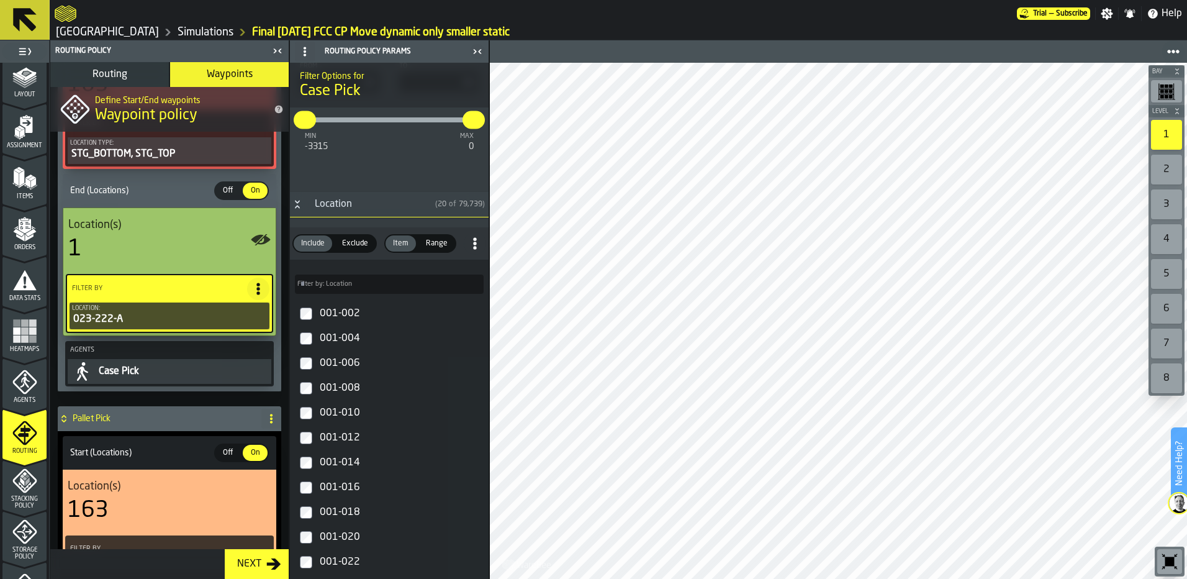
scroll to position [667, 0]
click at [342, 289] on label "Filter by: Location Filter by: Location" at bounding box center [389, 283] width 189 height 19
click at [342, 289] on input "Filter by: Location Filter by: Location" at bounding box center [389, 283] width 189 height 19
click at [348, 297] on div "Filter by: Location Filter by: Location" at bounding box center [389, 278] width 199 height 39
click at [343, 293] on input "Filter by: Location Filter by: Location" at bounding box center [389, 283] width 189 height 19
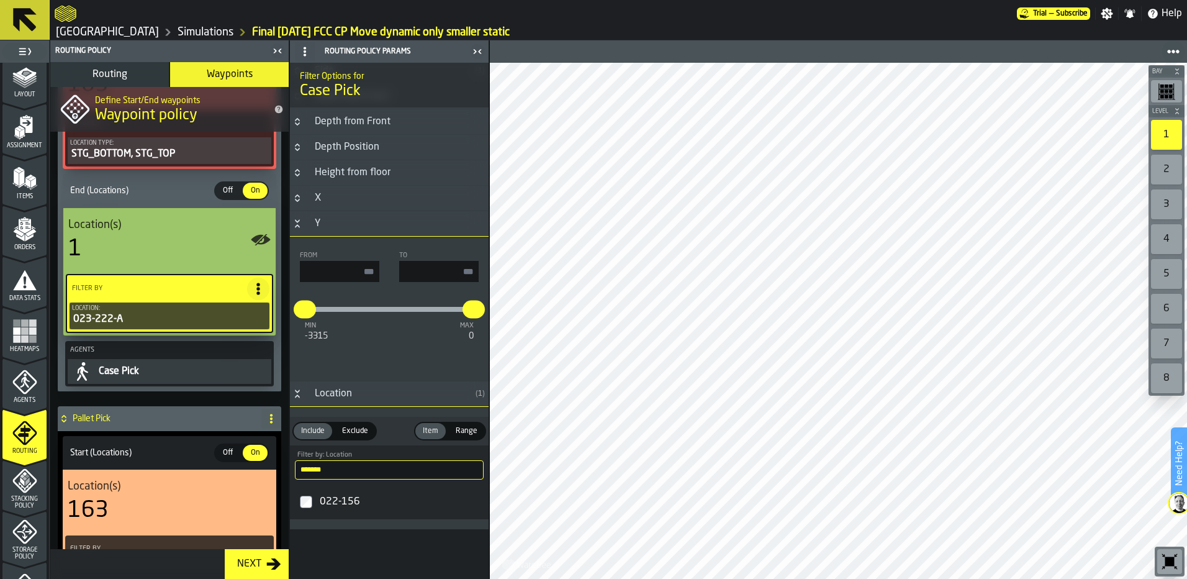
scroll to position [481, 0]
type input "*******"
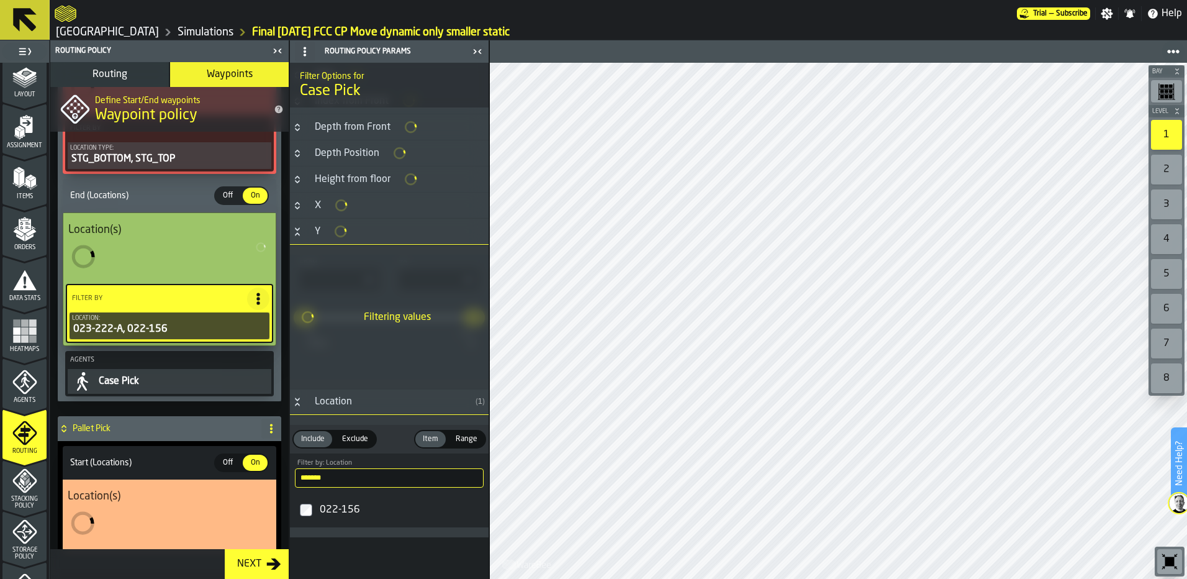
scroll to position [489, 0]
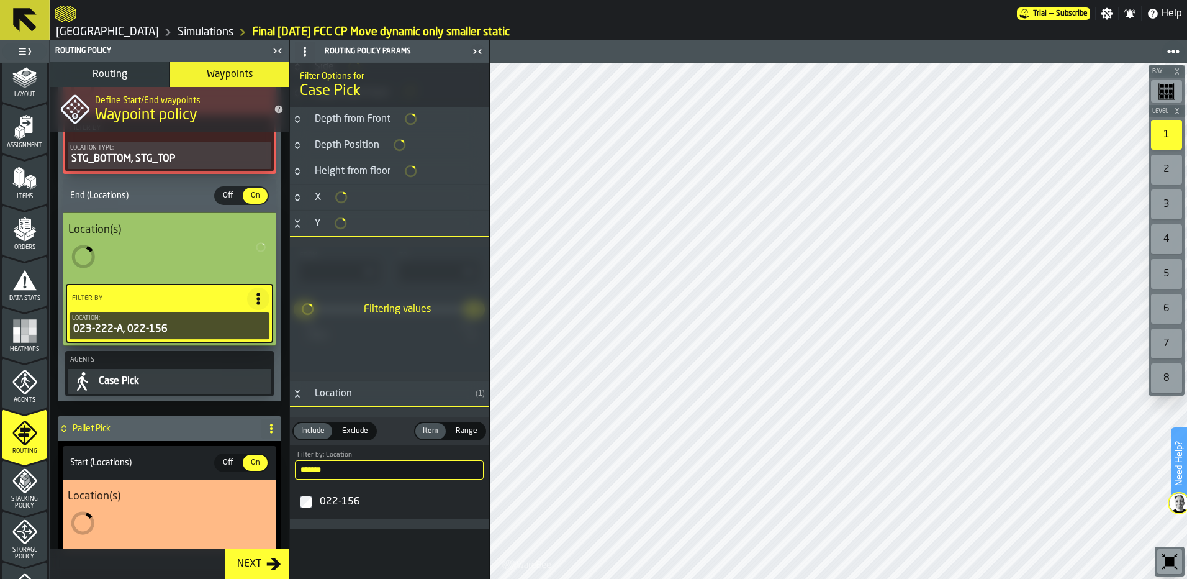
click at [196, 332] on div "023-222-A, 022-156" at bounding box center [169, 329] width 195 height 15
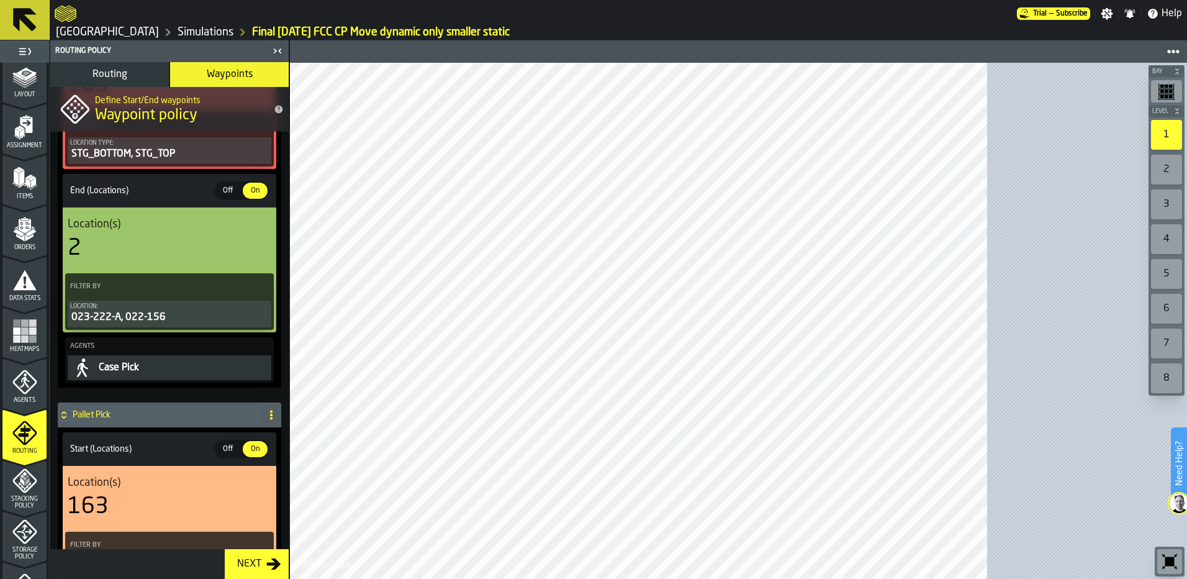
click at [220, 315] on div "023-222-A, 022-156" at bounding box center [169, 317] width 199 height 15
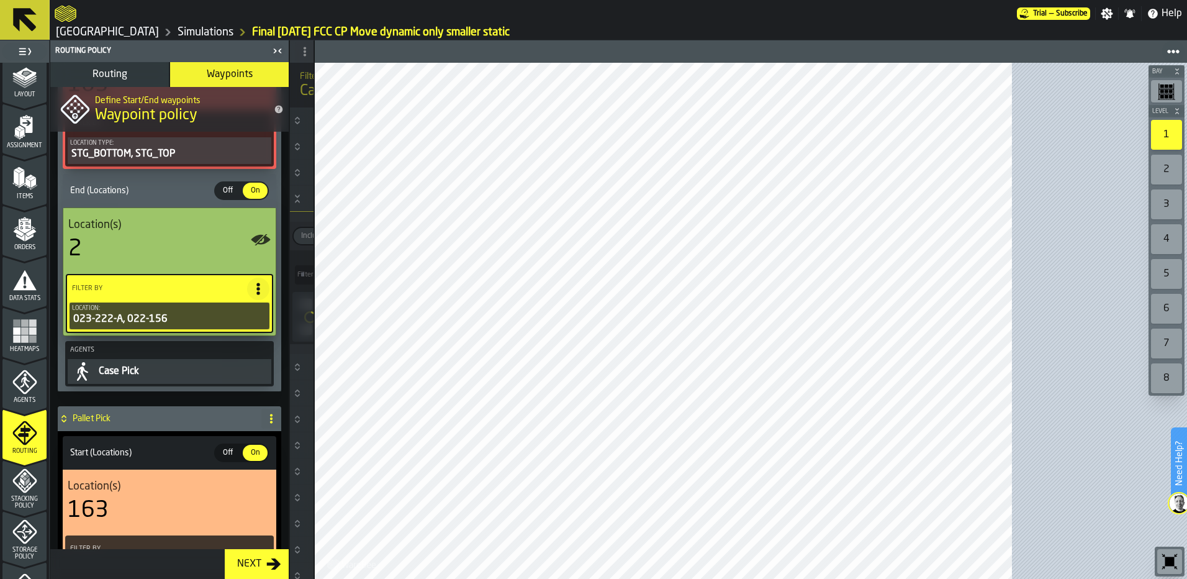
click at [0, 0] on icon "PolicyFilterItem-Location" at bounding box center [0, 0] width 0 height 0
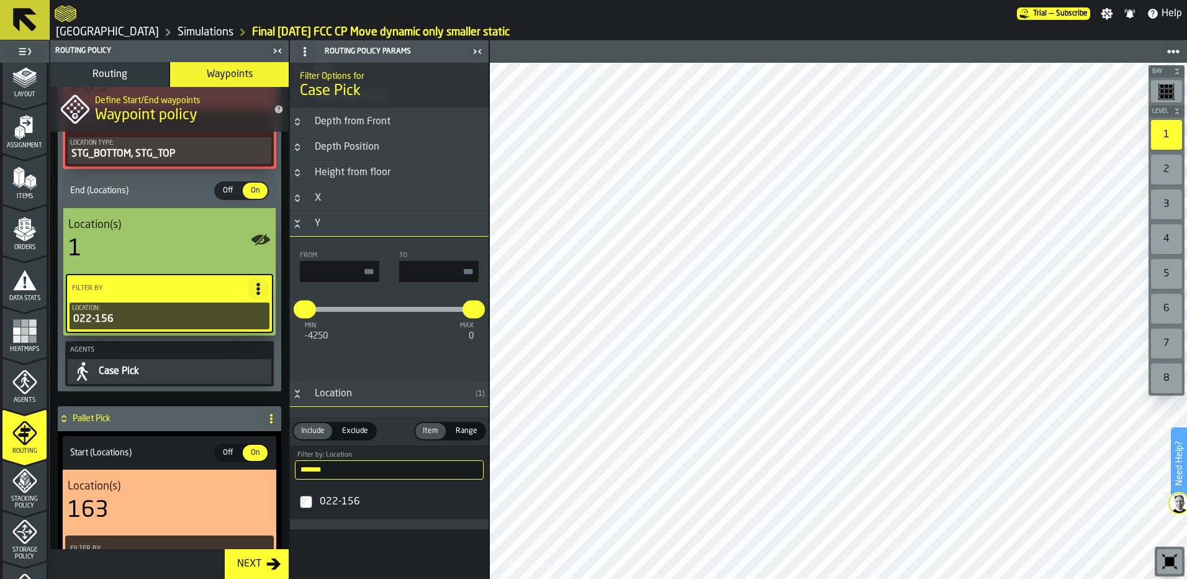
scroll to position [0, 0]
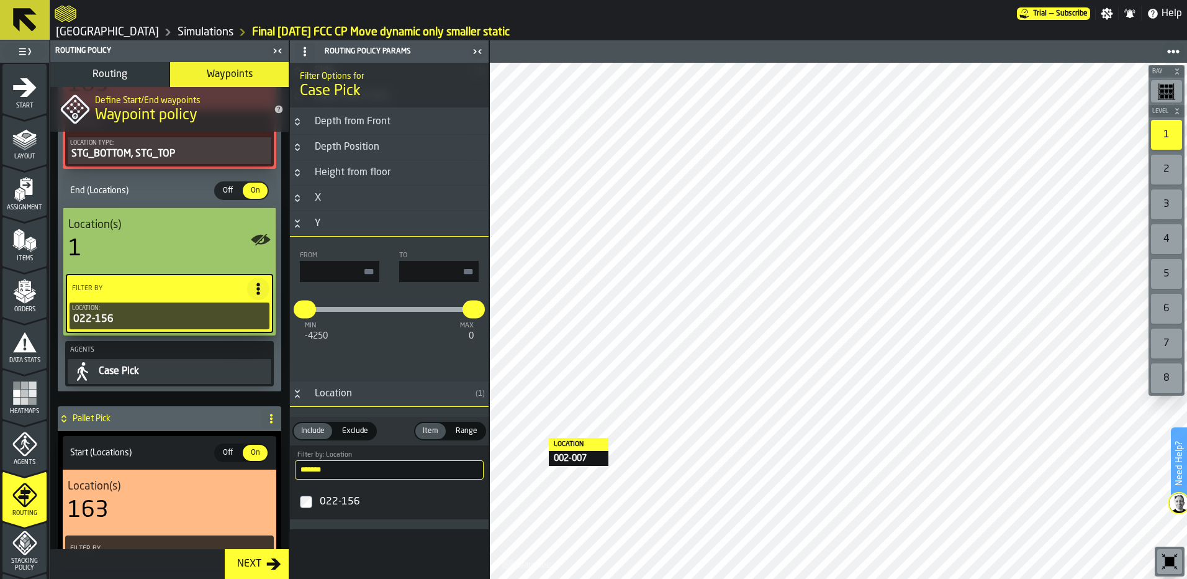
click at [31, 204] on div "Assignment" at bounding box center [24, 194] width 44 height 34
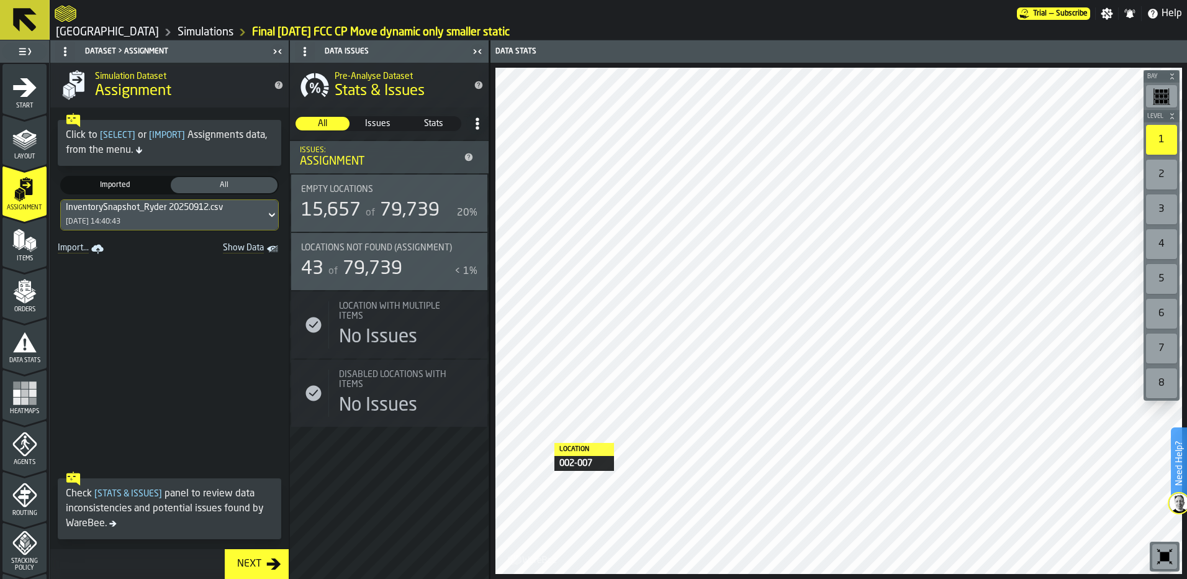
click at [266, 213] on icon at bounding box center [272, 214] width 12 height 15
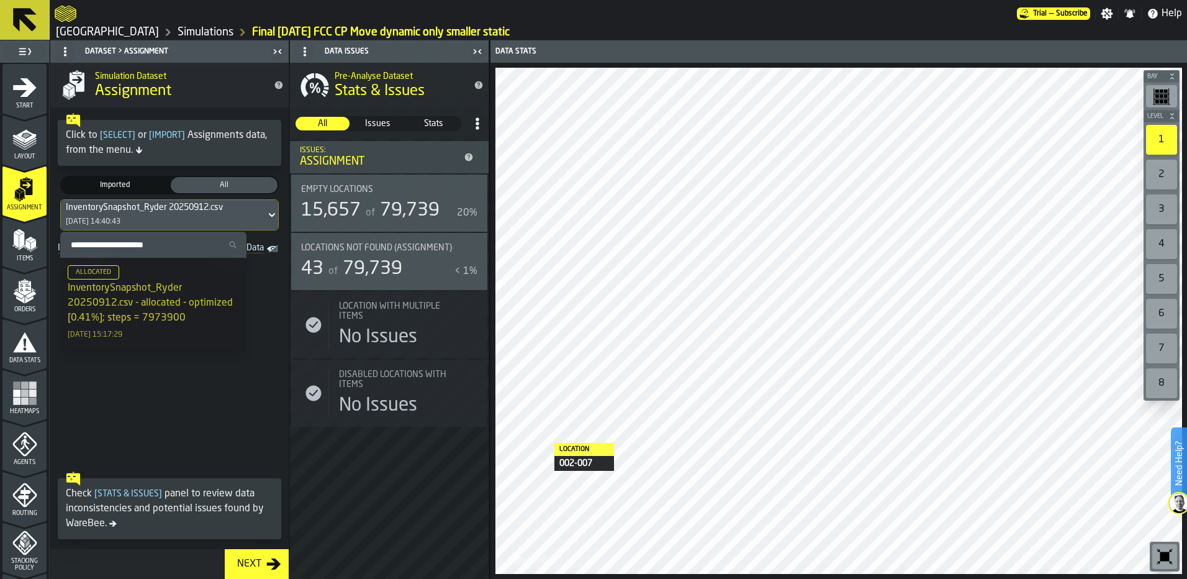
click at [19, 252] on icon "menu Items" at bounding box center [24, 240] width 25 height 25
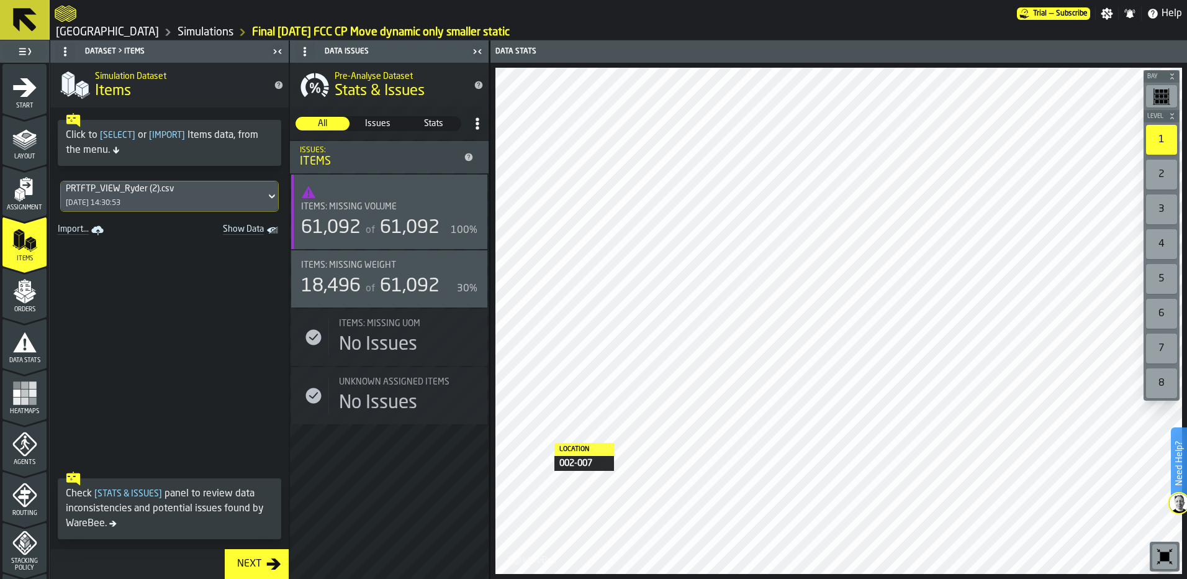
click at [30, 282] on icon "menu Orders" at bounding box center [24, 291] width 25 height 25
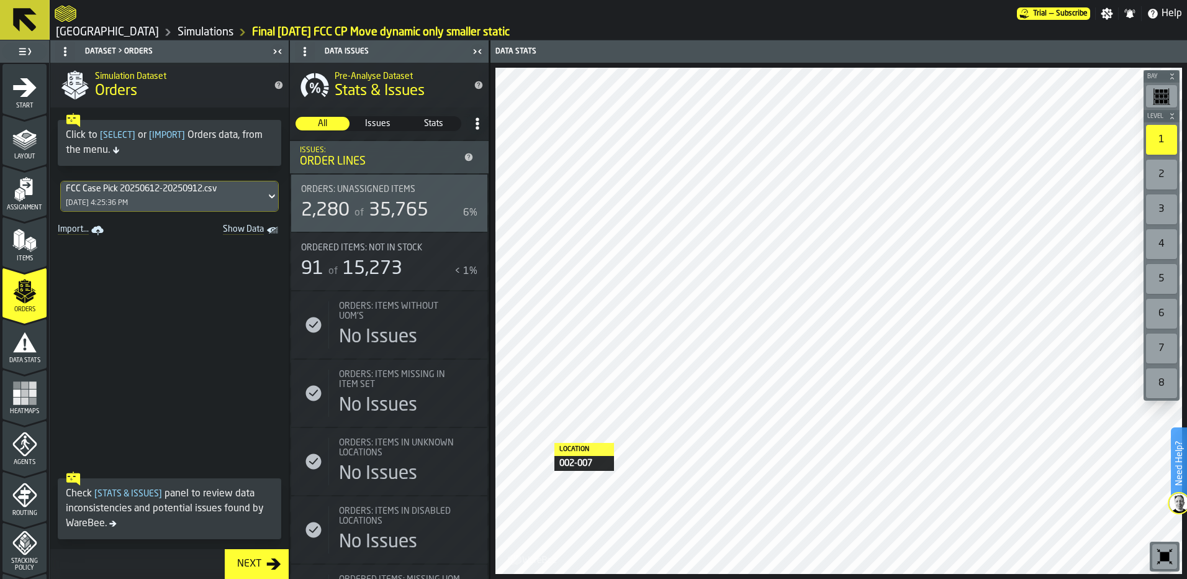
click at [266, 197] on icon at bounding box center [272, 196] width 12 height 15
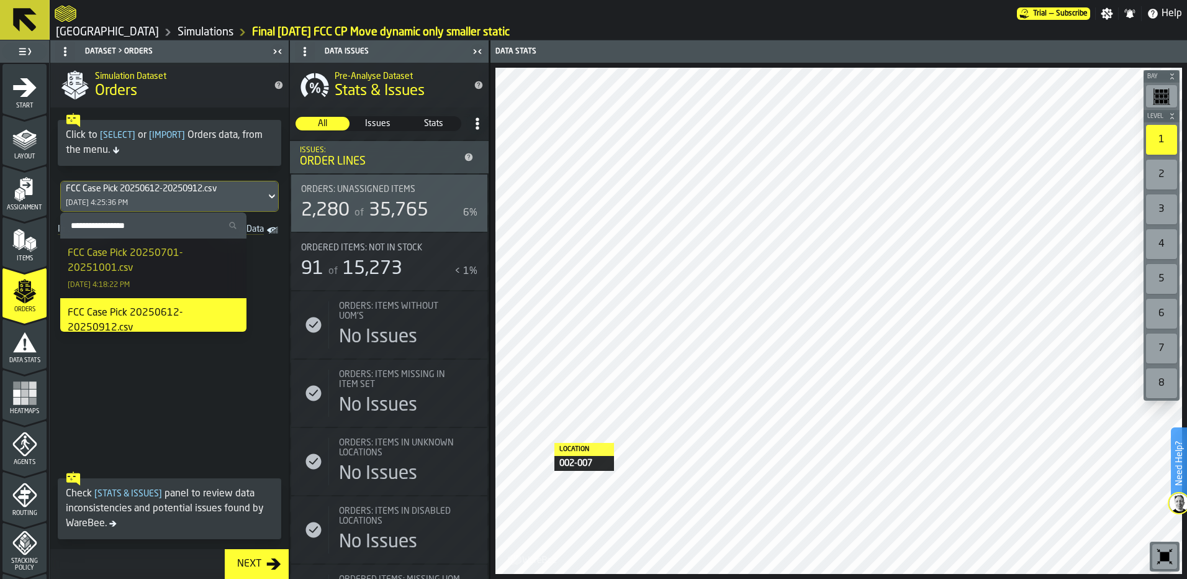
click at [204, 257] on div "FCC Case Pick 20250701-20251001.csv" at bounding box center [153, 261] width 171 height 30
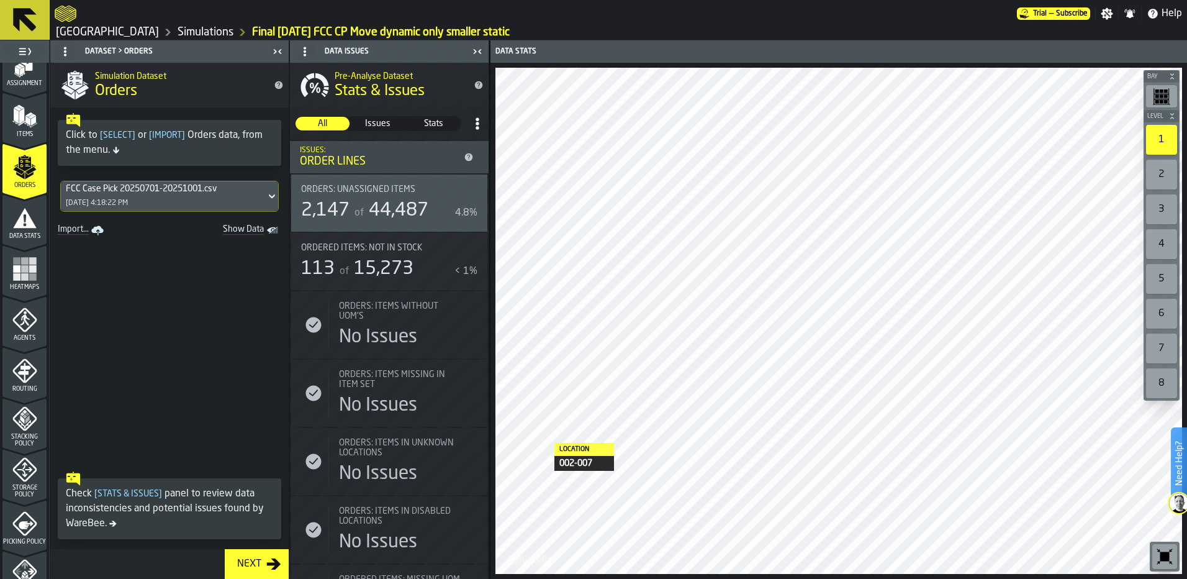
scroll to position [186, 0]
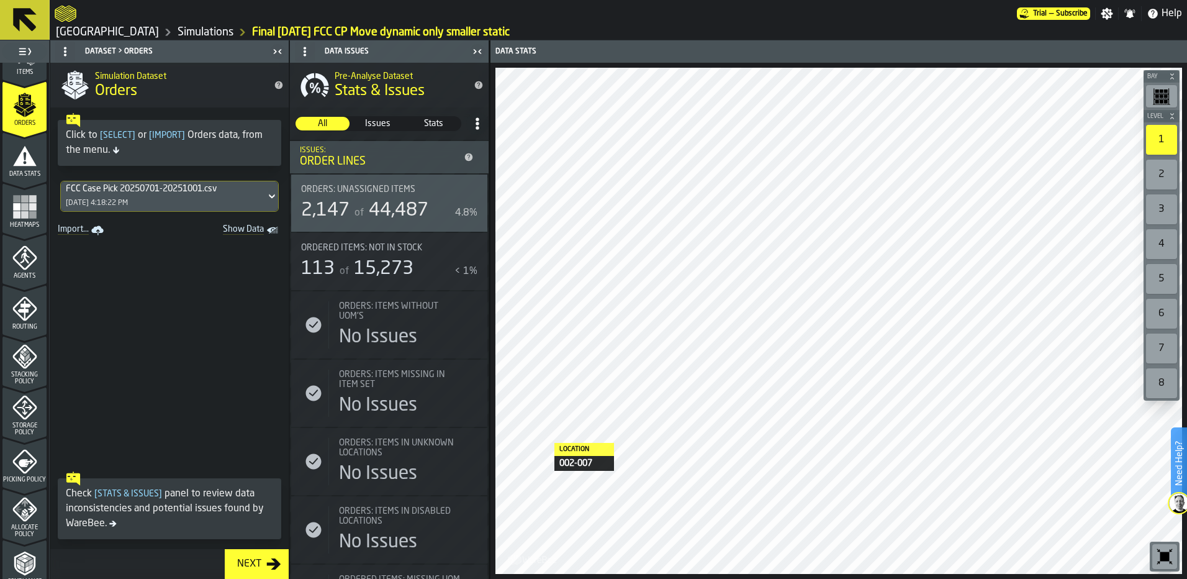
click at [23, 455] on icon "menu Picking Policy" at bounding box center [24, 461] width 25 height 25
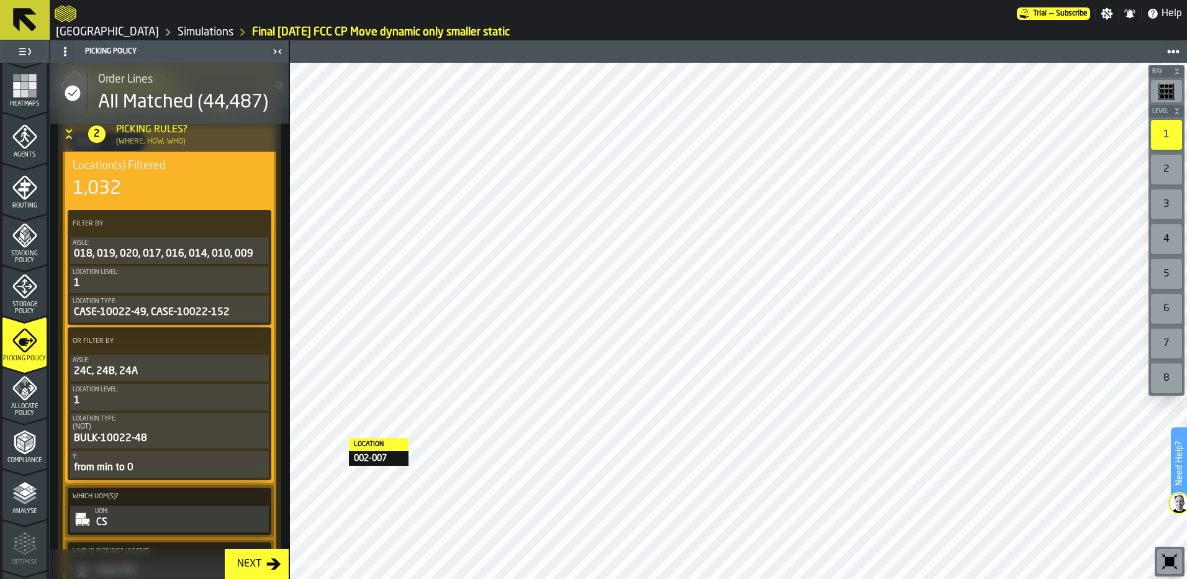
scroll to position [311, 0]
click at [17, 400] on span "Allocate Policy" at bounding box center [24, 407] width 44 height 14
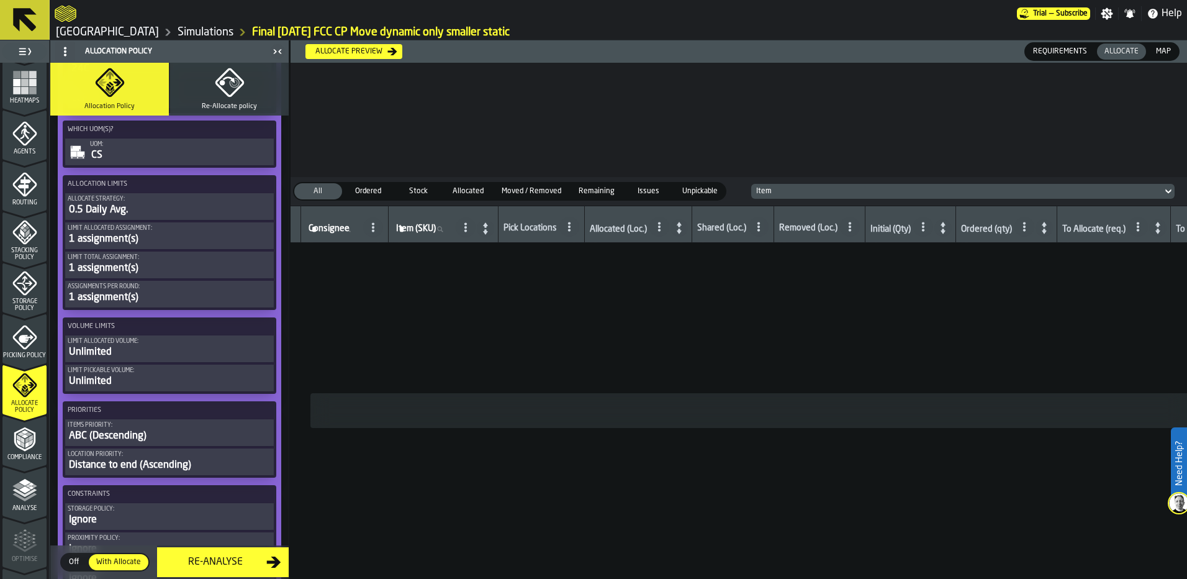
scroll to position [1856, 0]
click at [128, 205] on div "0.5 Daily Avg." at bounding box center [170, 209] width 204 height 15
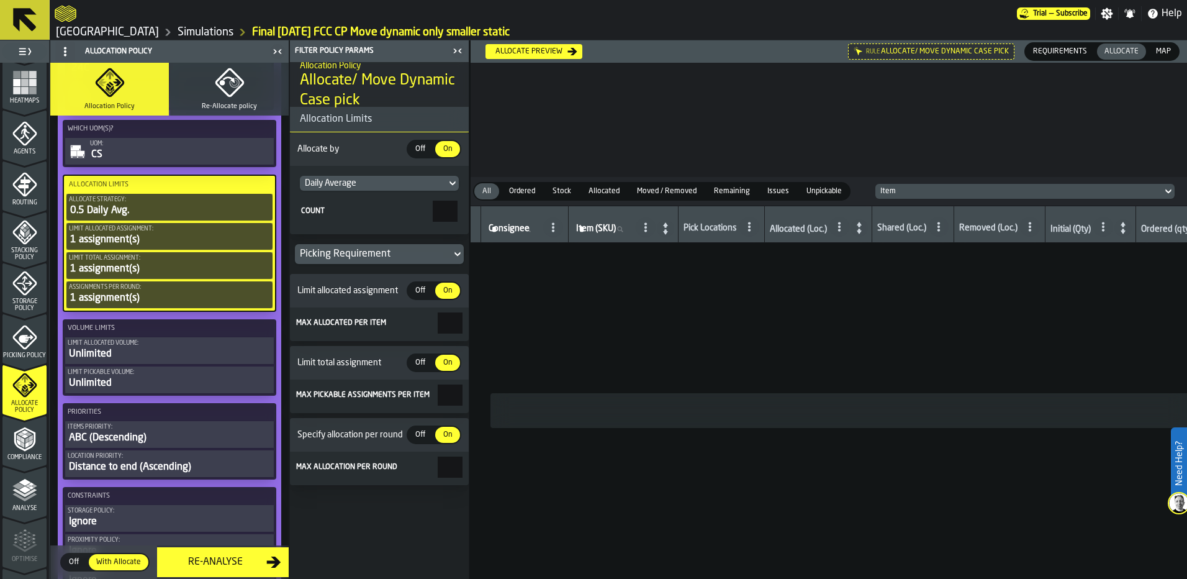
drag, startPoint x: 420, startPoint y: 207, endPoint x: 494, endPoint y: 208, distance: 73.3
click at [494, 208] on main "1 Start 2 Layout 3 Assignment 4 Items 5 Orders 6 Data Stats 7 Heatmaps 8 Agents…" at bounding box center [593, 309] width 1187 height 538
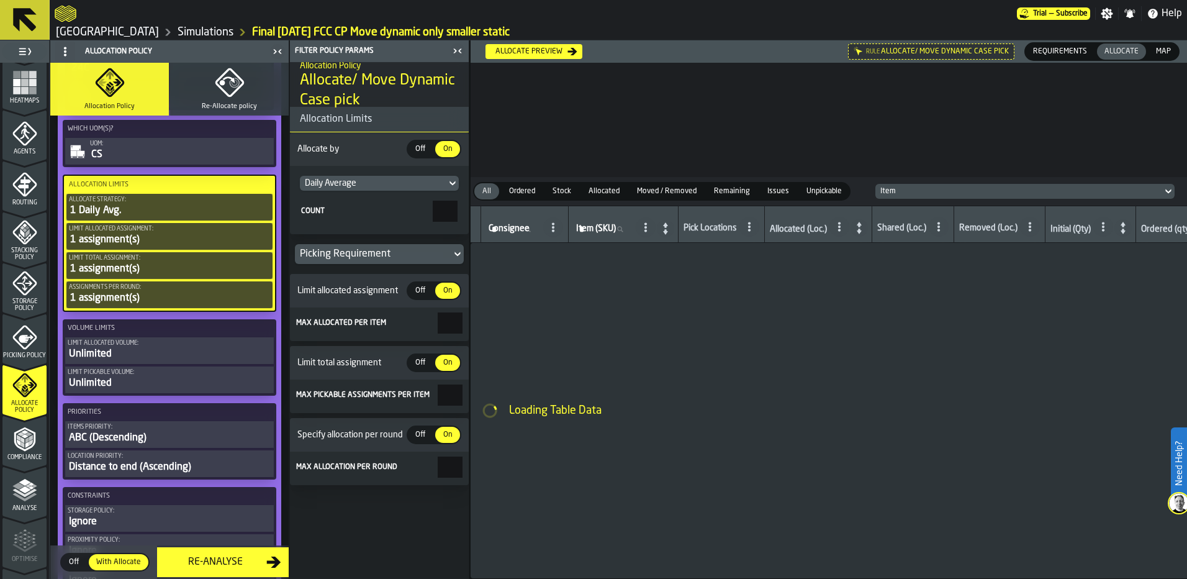
type input "*"
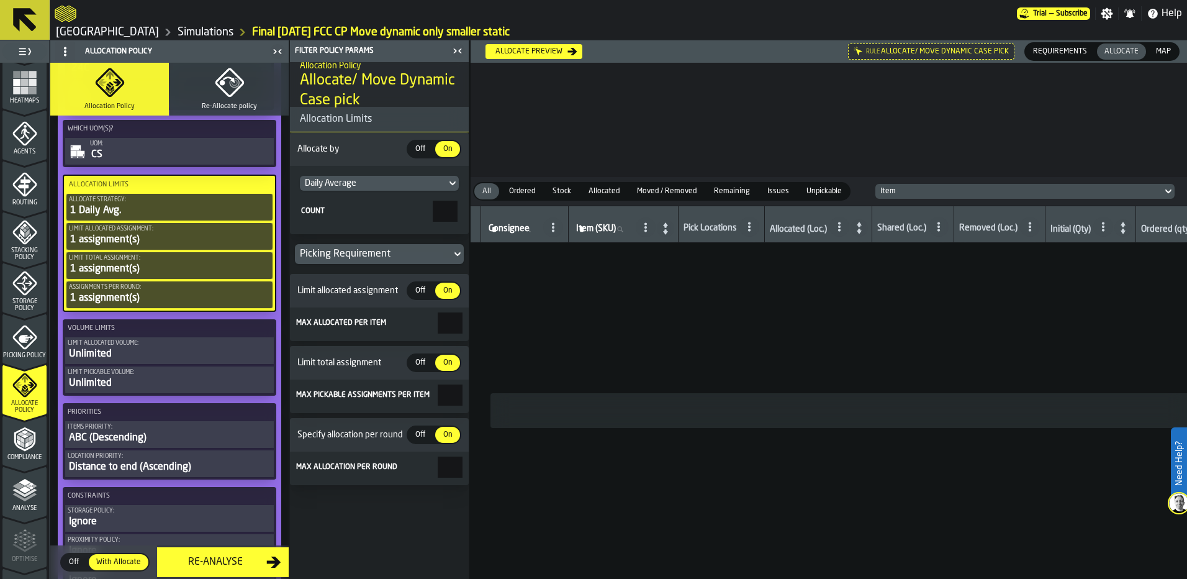
click at [438, 330] on input "*" at bounding box center [450, 322] width 25 height 21
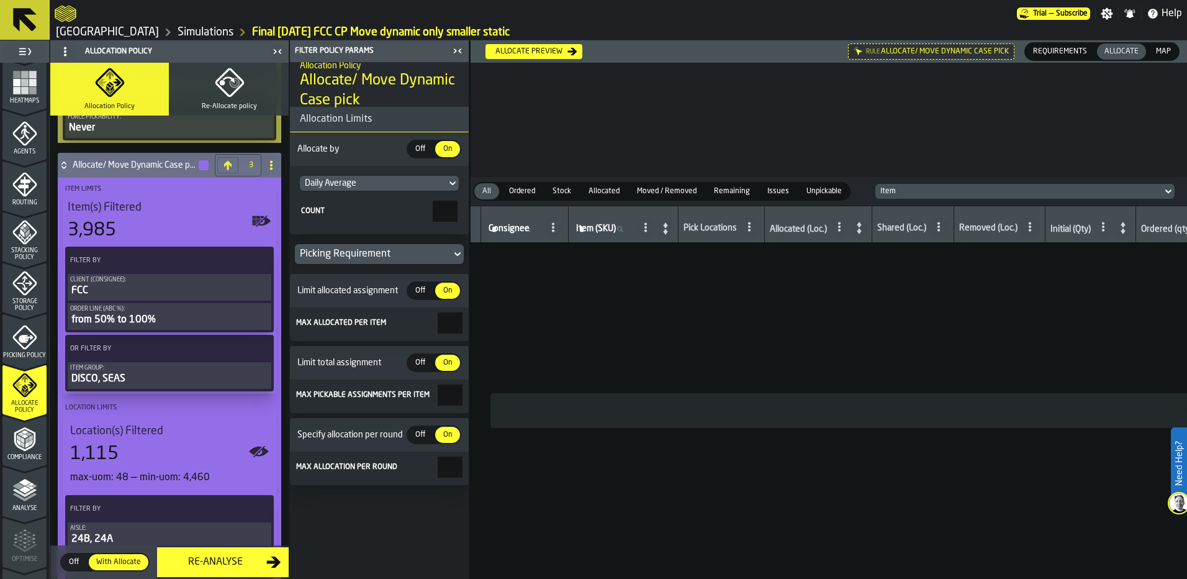
scroll to position [1235, 0]
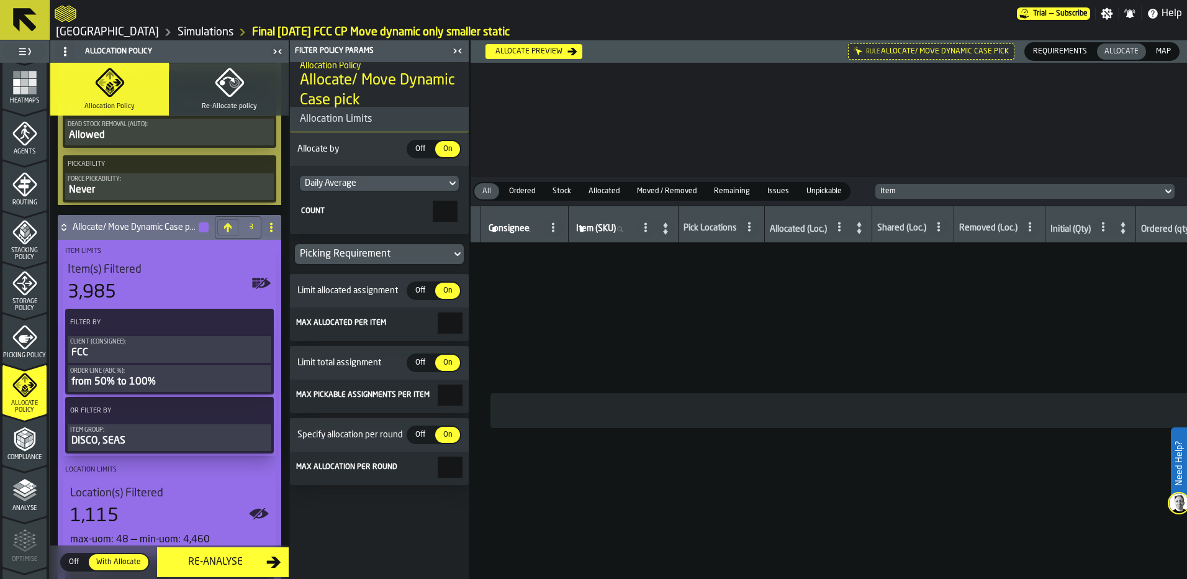
click at [64, 228] on icon at bounding box center [64, 227] width 12 height 10
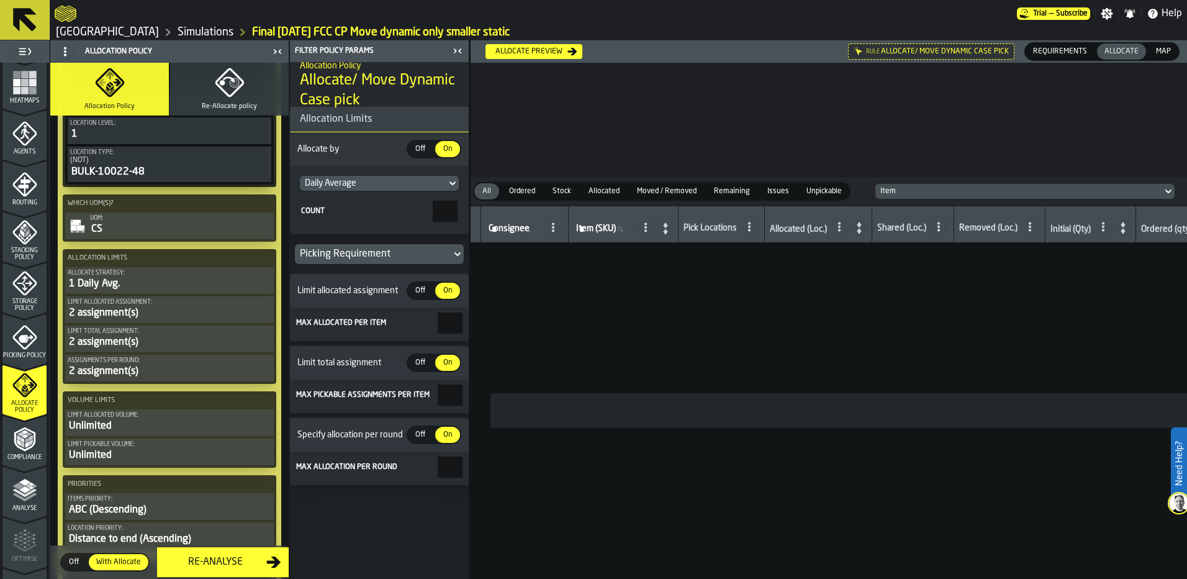
scroll to position [596, 0]
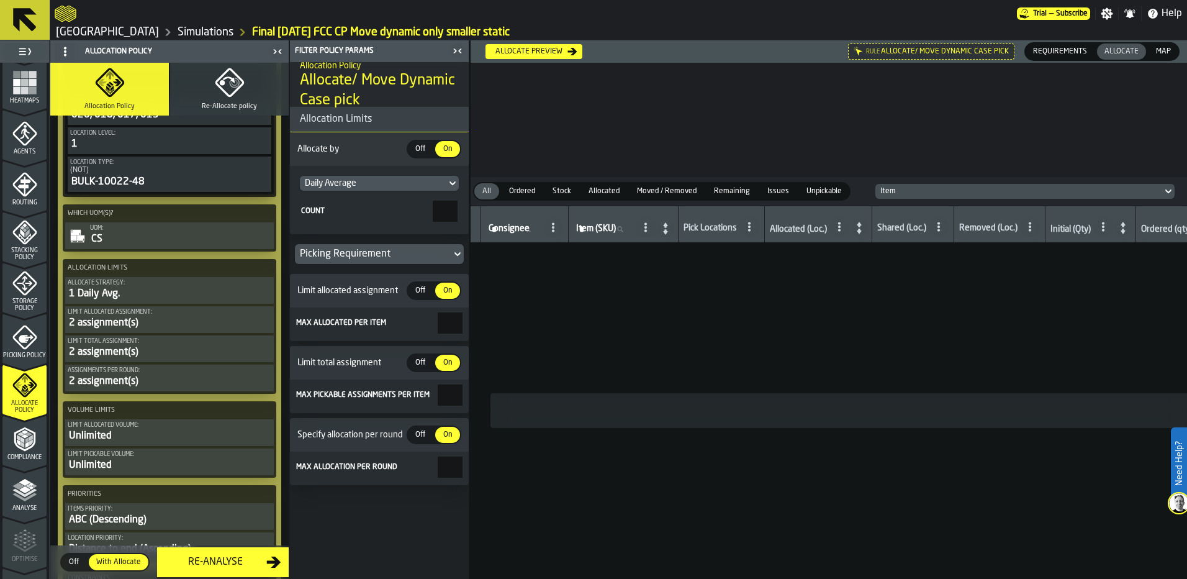
click at [530, 48] on div "Allocate preview" at bounding box center [529, 51] width 77 height 9
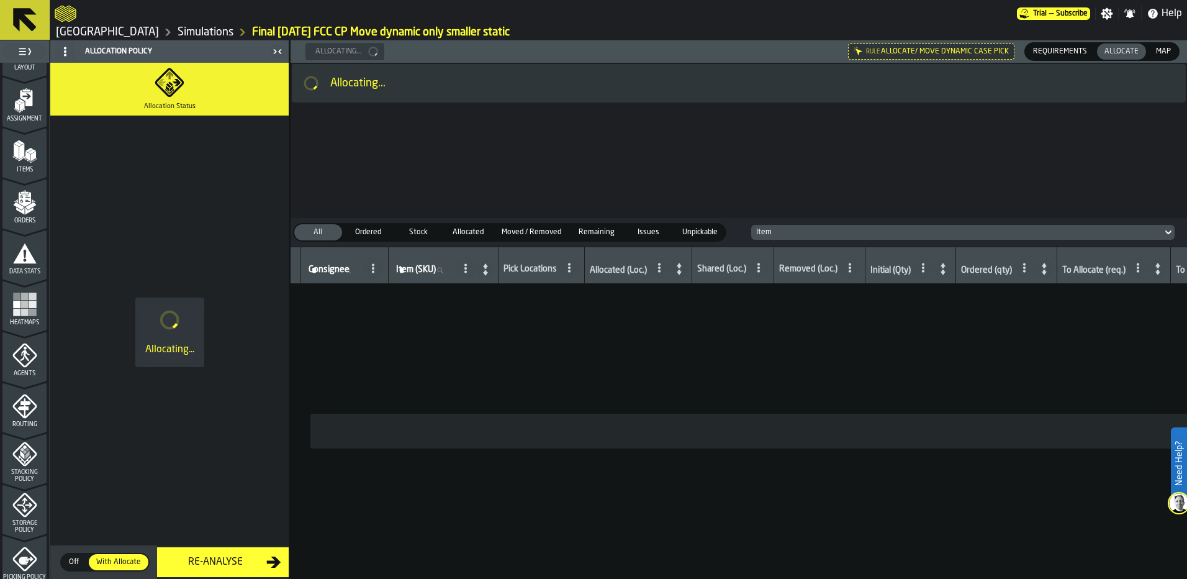
scroll to position [62, 0]
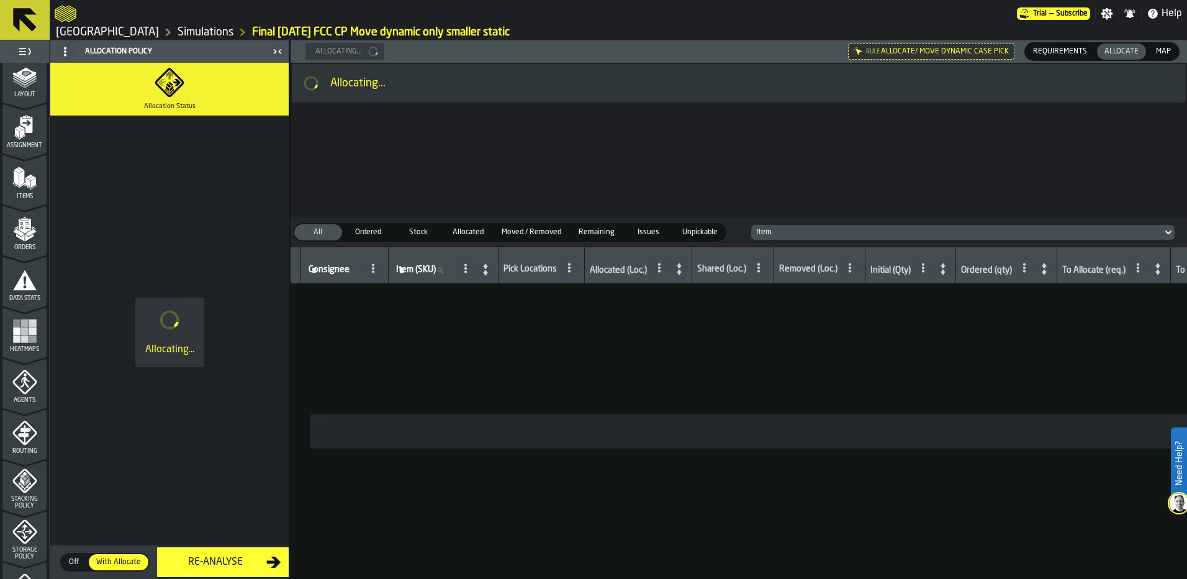
click at [25, 235] on polygon "menu Orders" at bounding box center [29, 237] width 8 height 7
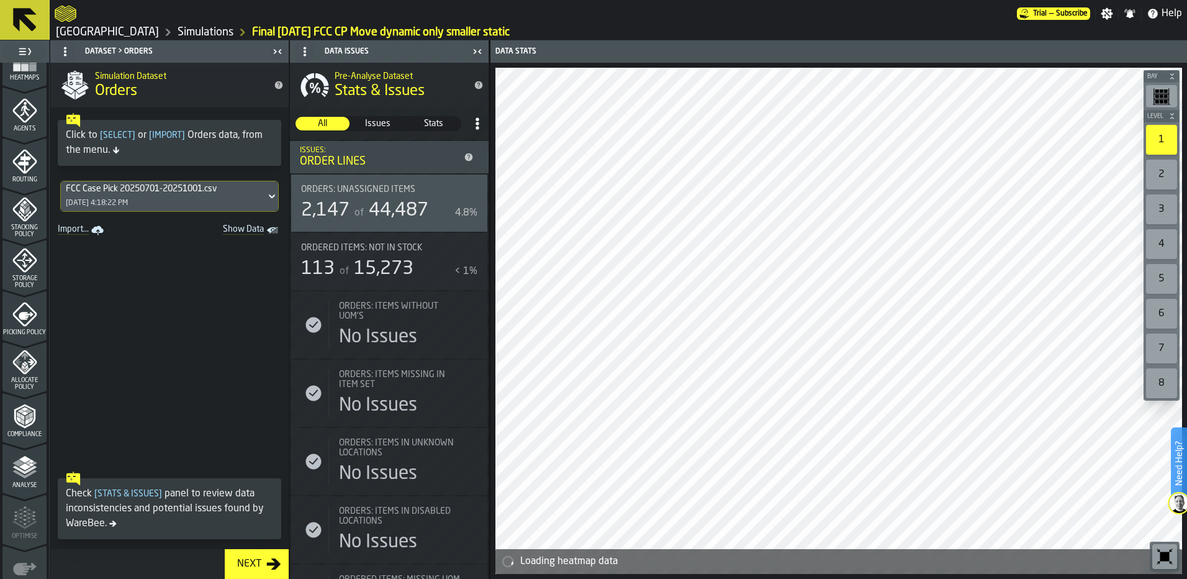
scroll to position [402, 0]
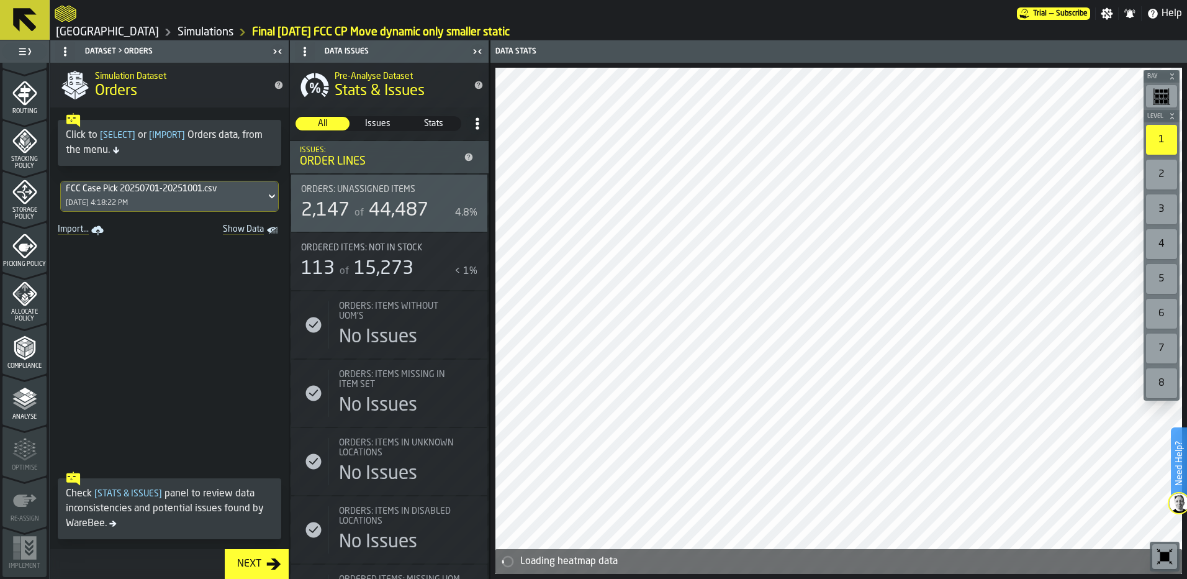
click at [24, 293] on icon "menu Allocate Policy" at bounding box center [24, 293] width 25 height 25
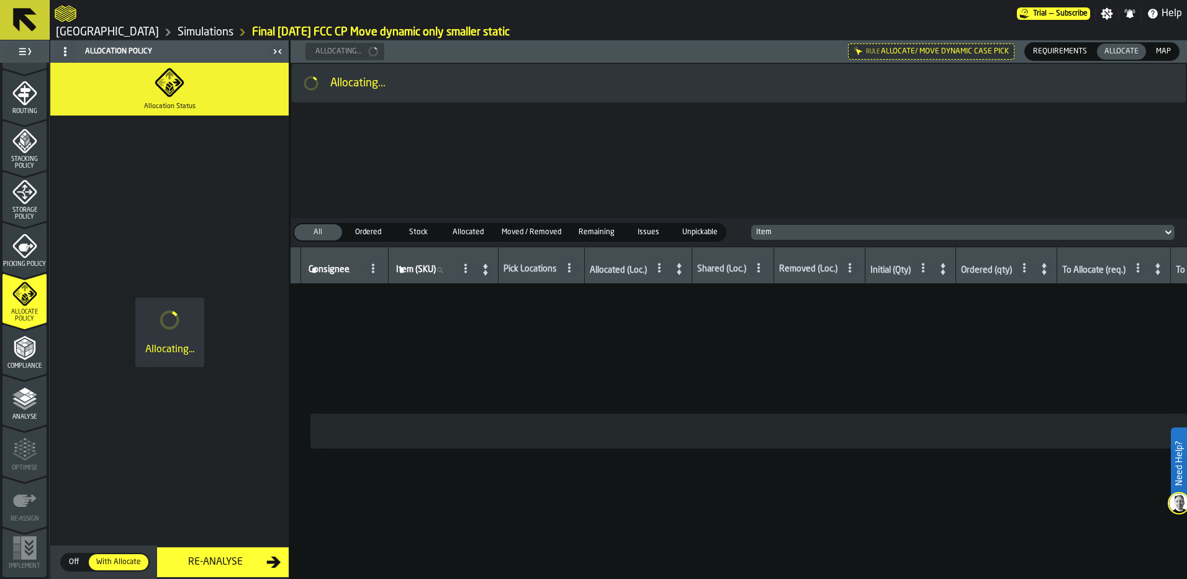
click at [178, 36] on link "Simulations" at bounding box center [206, 32] width 56 height 14
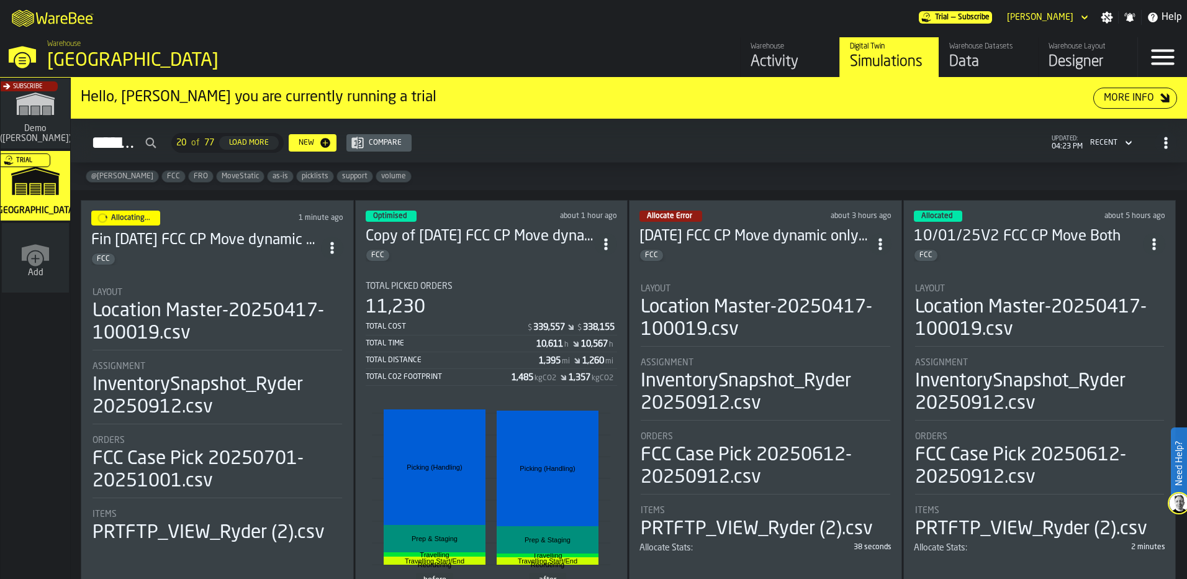
click at [883, 238] on icon "ItemListCard-DashboardItemContainer" at bounding box center [880, 244] width 12 height 12
click at [840, 303] on div "Delete" at bounding box center [852, 296] width 65 height 15
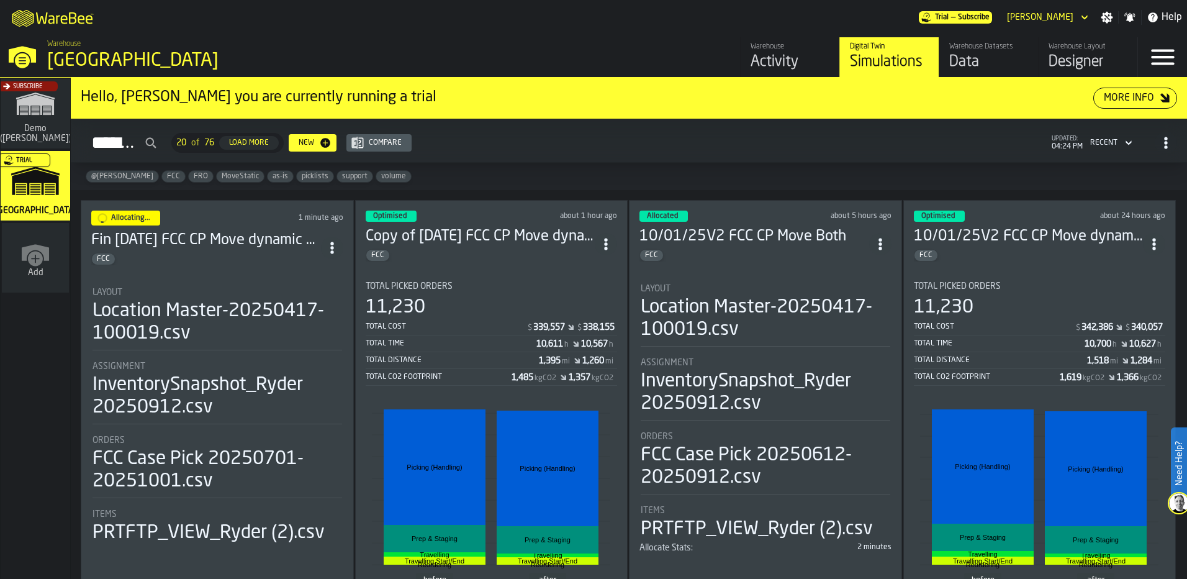
click at [334, 237] on span "ItemListCard-DashboardItemContainer" at bounding box center [332, 248] width 22 height 22
click at [294, 326] on div "Duplicate" at bounding box center [306, 329] width 65 height 15
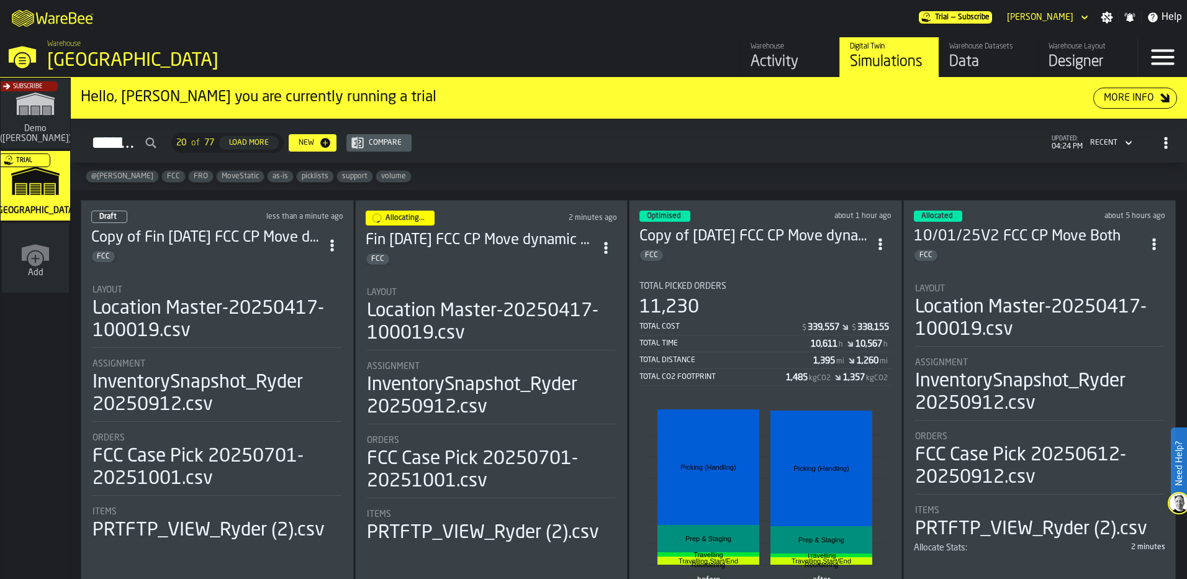
click at [228, 228] on h3 "Copy of Fin 10/02/25 FCC CP Move dynamic only smaller static" at bounding box center [206, 238] width 230 height 20
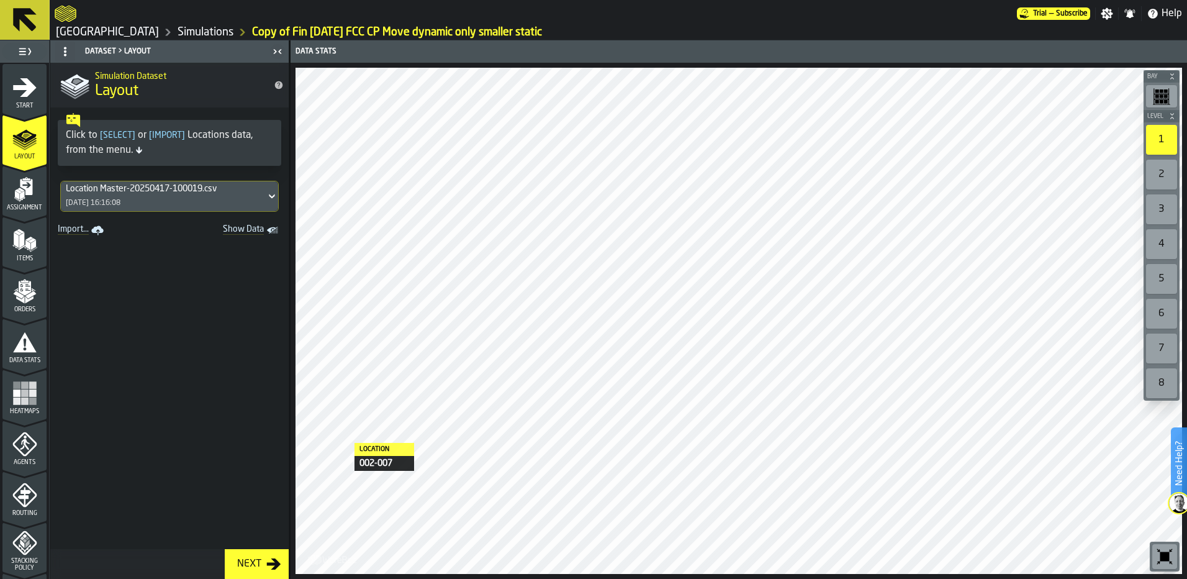
click at [21, 193] on polygon "menu Assignment" at bounding box center [22, 195] width 4 height 9
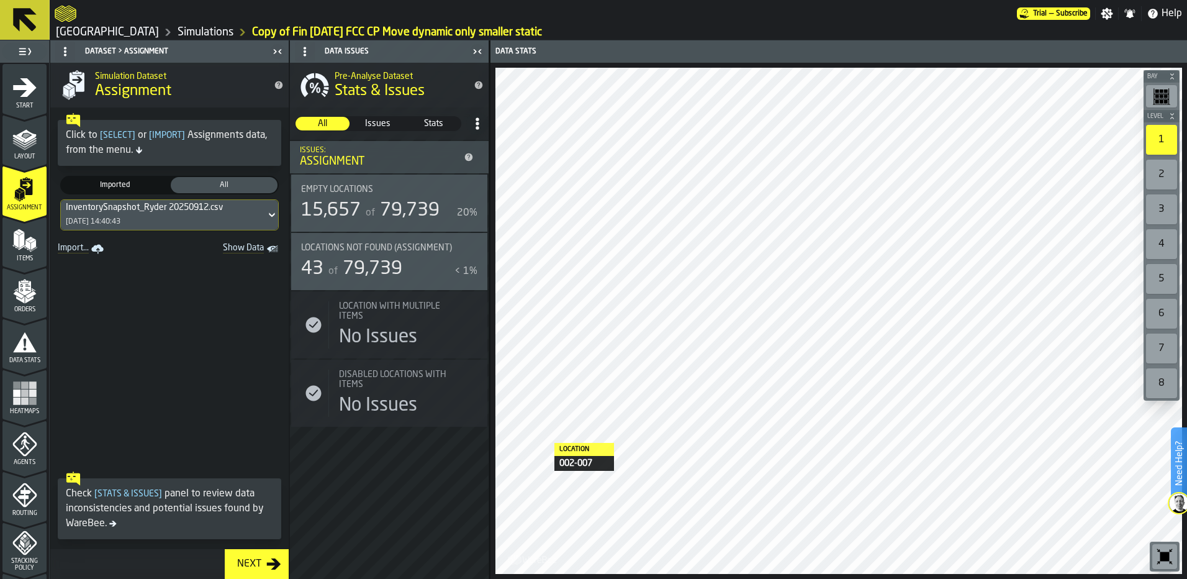
drag, startPoint x: 25, startPoint y: 204, endPoint x: 20, endPoint y: 96, distance: 108.1
click at [21, 91] on icon "menu Start" at bounding box center [24, 87] width 25 height 25
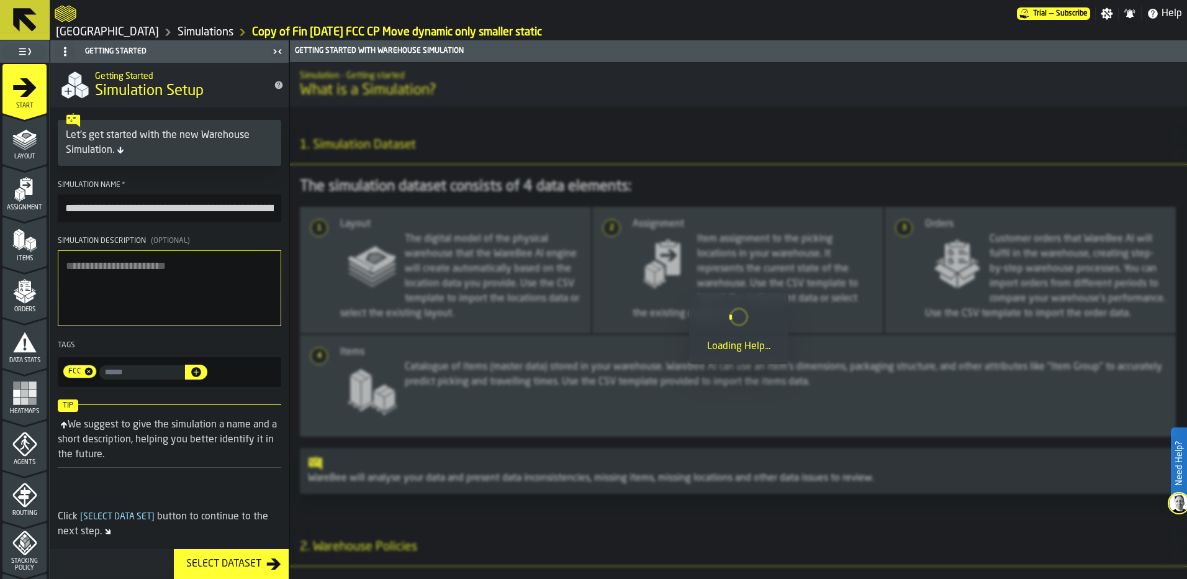
click at [22, 98] on icon "menu Start" at bounding box center [24, 87] width 25 height 25
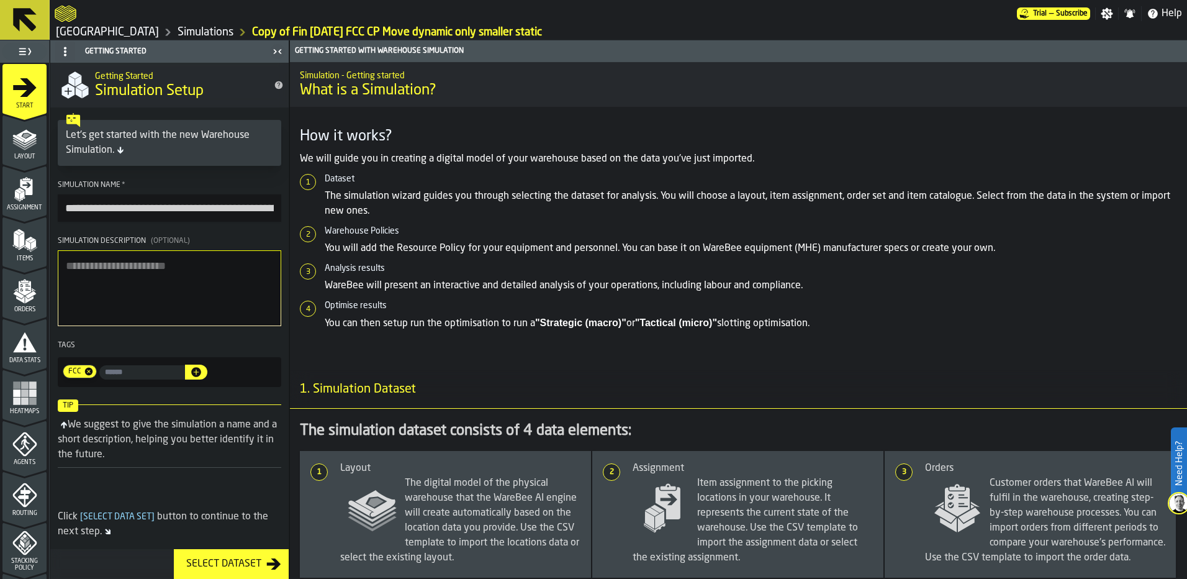
click at [106, 211] on input "**********" at bounding box center [170, 207] width 224 height 27
drag, startPoint x: 212, startPoint y: 209, endPoint x: 273, endPoint y: 211, distance: 61.5
click at [299, 214] on main "**********" at bounding box center [593, 309] width 1187 height 538
click at [206, 212] on input "**********" at bounding box center [170, 208] width 224 height 29
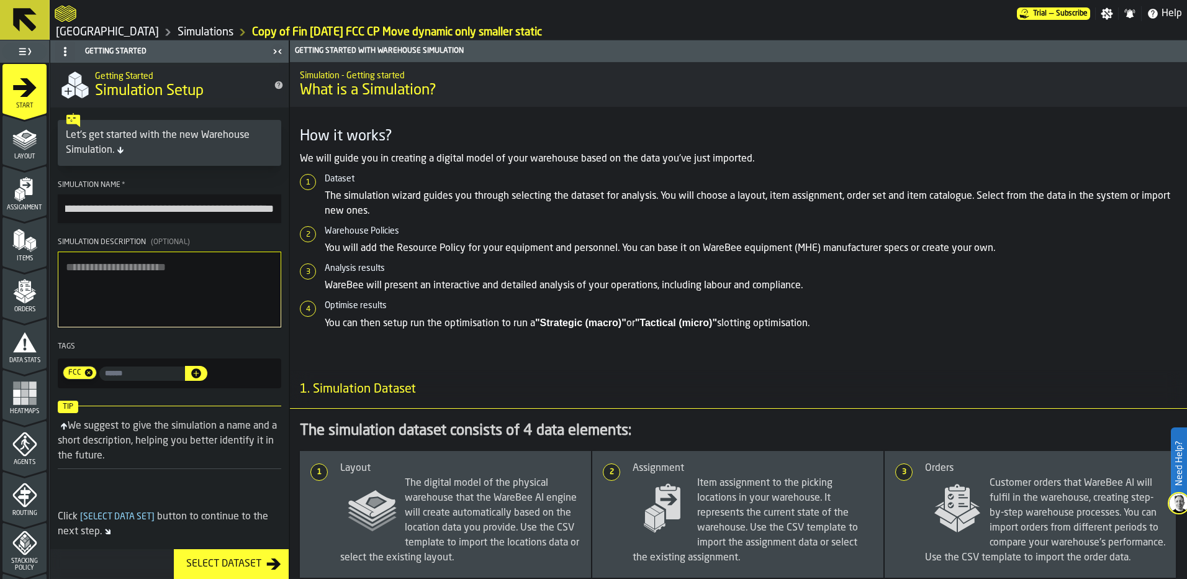
click at [216, 212] on input "**********" at bounding box center [170, 208] width 224 height 29
click at [137, 209] on input "**********" at bounding box center [170, 208] width 224 height 29
click at [219, 211] on input "**********" at bounding box center [170, 208] width 224 height 29
click at [209, 211] on input "**********" at bounding box center [170, 208] width 224 height 29
drag, startPoint x: 245, startPoint y: 209, endPoint x: 217, endPoint y: 209, distance: 28.0
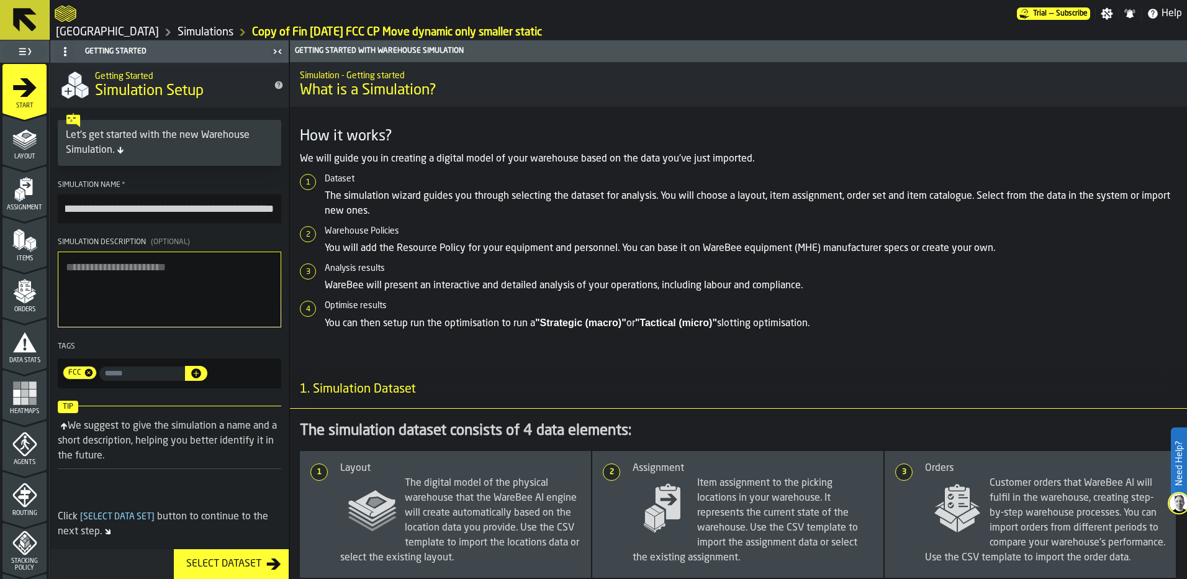
click at [217, 209] on input "**********" at bounding box center [170, 208] width 224 height 29
click at [217, 208] on input "**********" at bounding box center [170, 208] width 224 height 29
drag, startPoint x: 217, startPoint y: 208, endPoint x: 53, endPoint y: 216, distance: 163.5
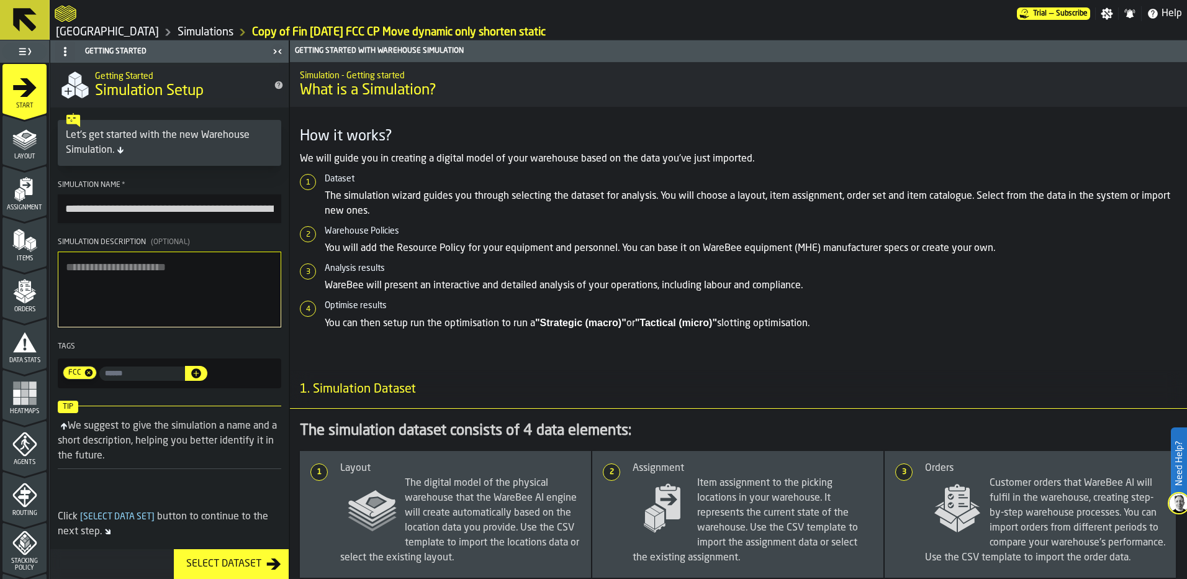
click at [53, 216] on section "**********" at bounding box center [169, 284] width 238 height 217
click at [138, 197] on input "**********" at bounding box center [170, 208] width 224 height 29
click at [104, 214] on input "**********" at bounding box center [170, 208] width 224 height 29
click at [188, 214] on input "**********" at bounding box center [170, 208] width 224 height 29
type input "**********"
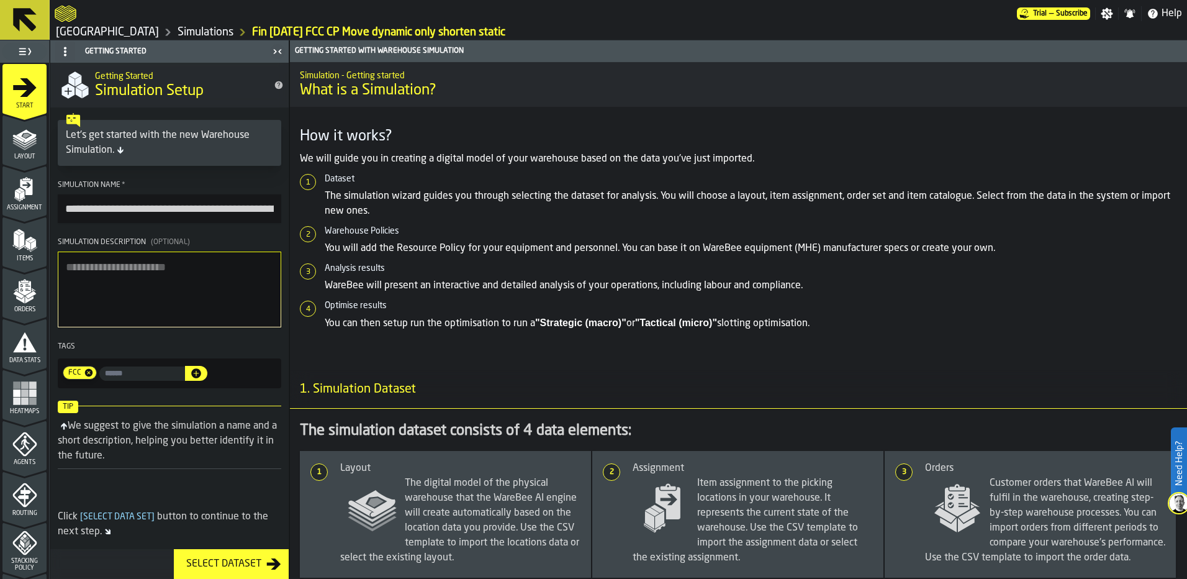
click at [241, 306] on textarea "Simulation Description (Optional)" at bounding box center [170, 290] width 224 height 76
click at [248, 207] on input "**********" at bounding box center [170, 208] width 224 height 29
click at [242, 303] on textarea "Simulation Description (Optional)" at bounding box center [170, 290] width 224 height 76
click at [29, 131] on icon "menu Layout" at bounding box center [24, 138] width 25 height 25
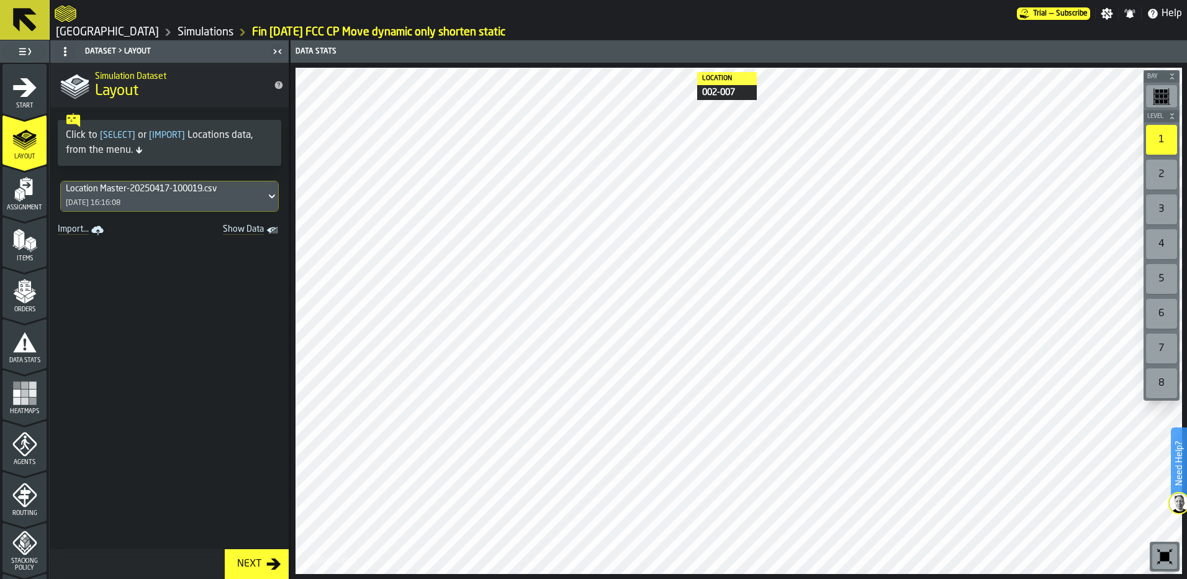
click at [17, 195] on polygon "menu Assignment" at bounding box center [16, 195] width 5 height 9
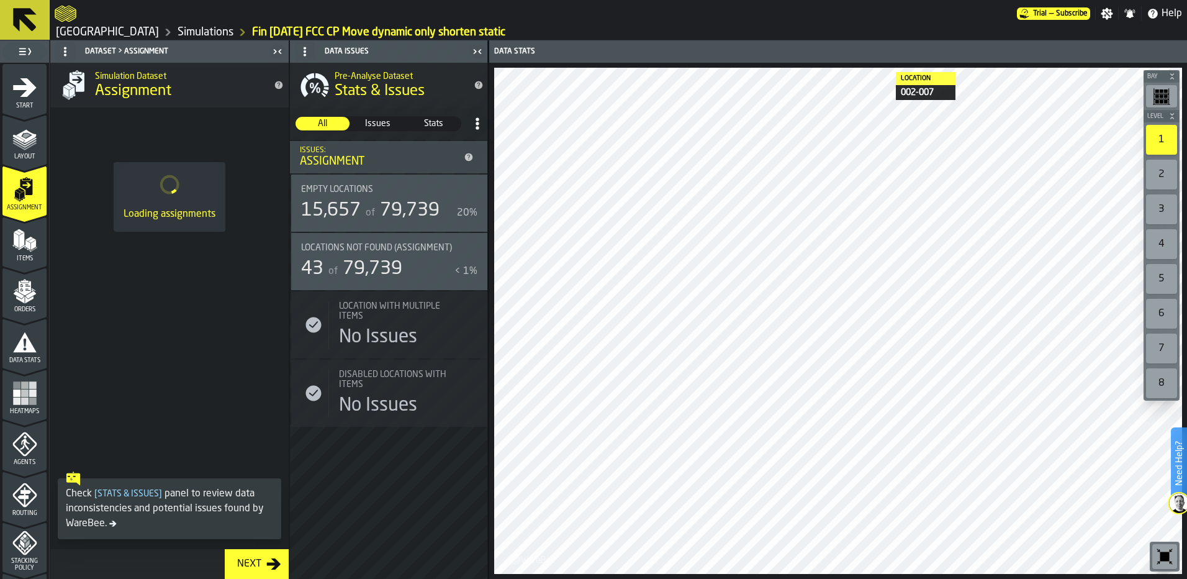
click at [29, 293] on polygon "menu Orders" at bounding box center [30, 294] width 11 height 7
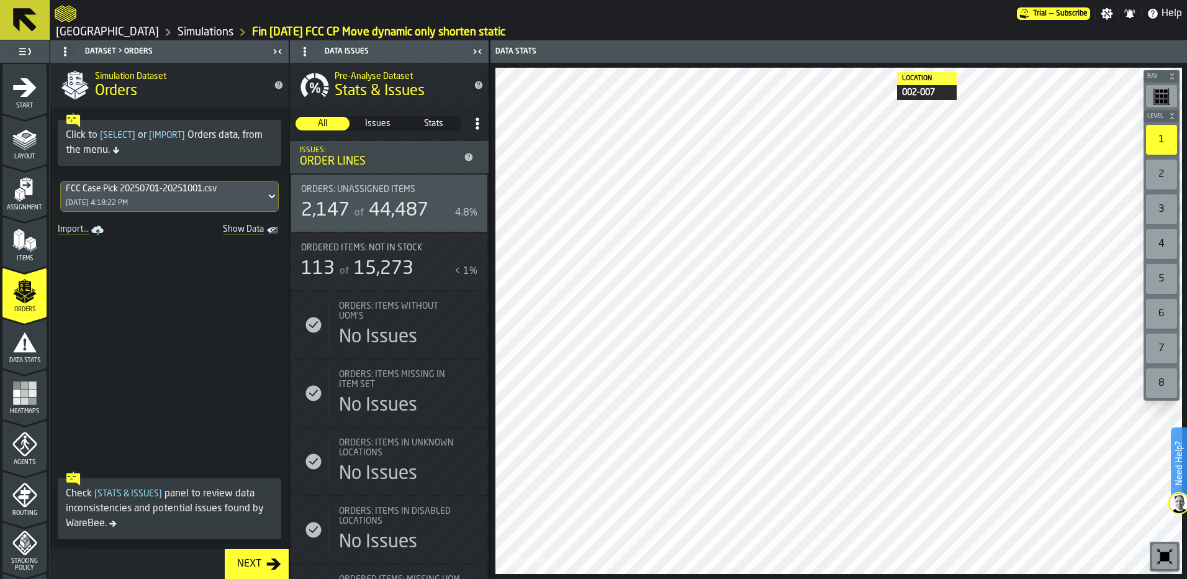
click at [211, 194] on div "FCC Case Pick 20250701-20251001.csv 10/2/2025, 4:18:22 PM" at bounding box center [163, 196] width 205 height 30
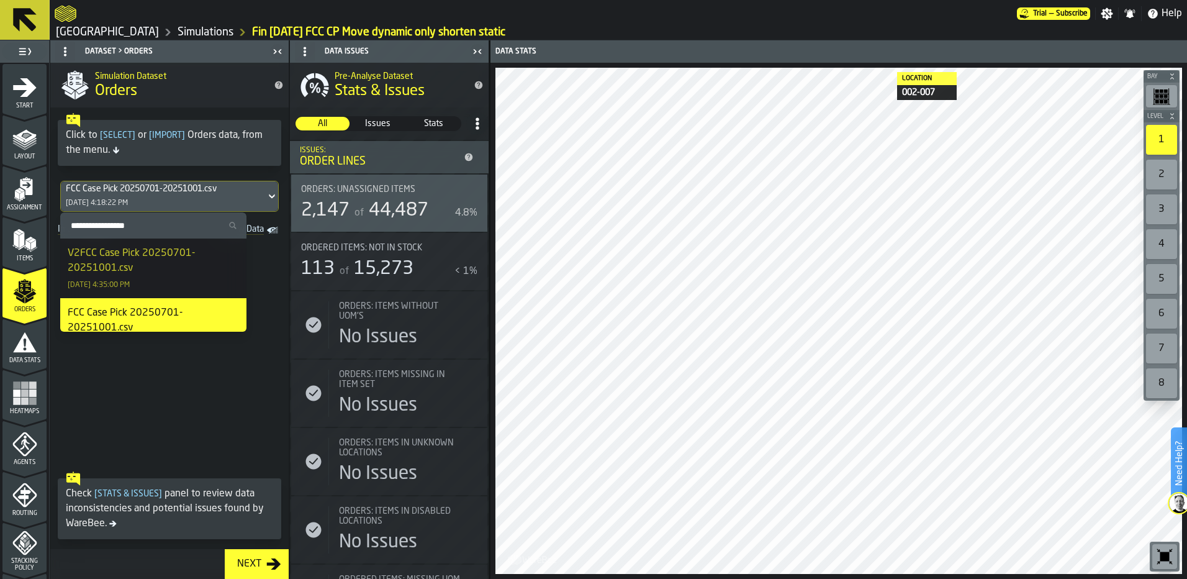
click at [182, 250] on div "V2FCC Case Pick 20250701-20251001.csv" at bounding box center [153, 261] width 171 height 30
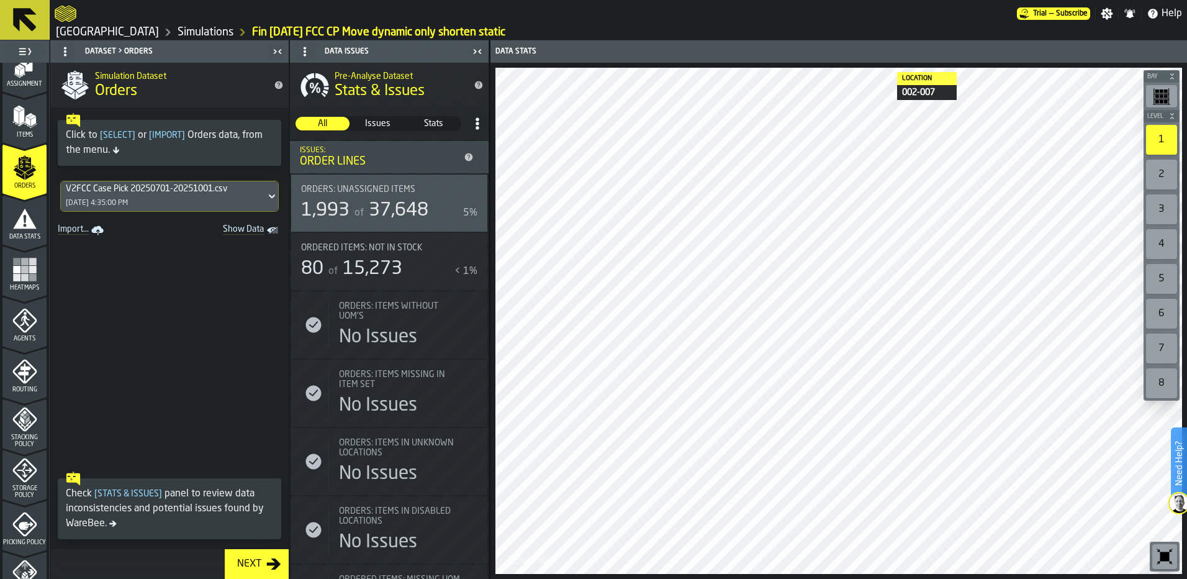
scroll to position [124, 0]
drag, startPoint x: 20, startPoint y: 378, endPoint x: 37, endPoint y: 361, distance: 23.7
click at [20, 378] on icon "menu Routing" at bounding box center [24, 370] width 25 height 25
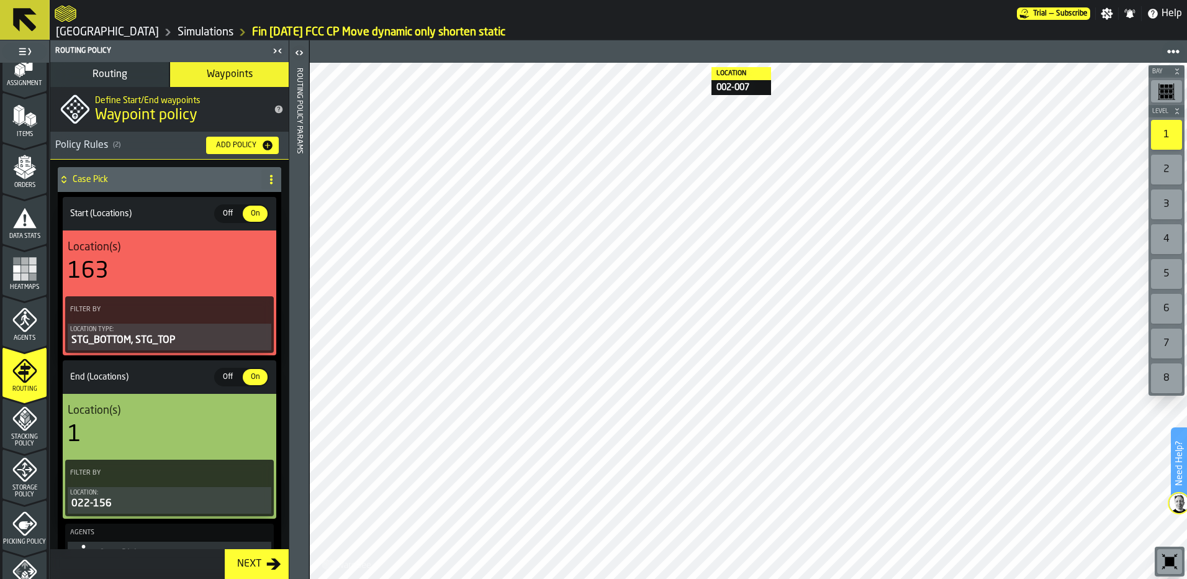
scroll to position [402, 0]
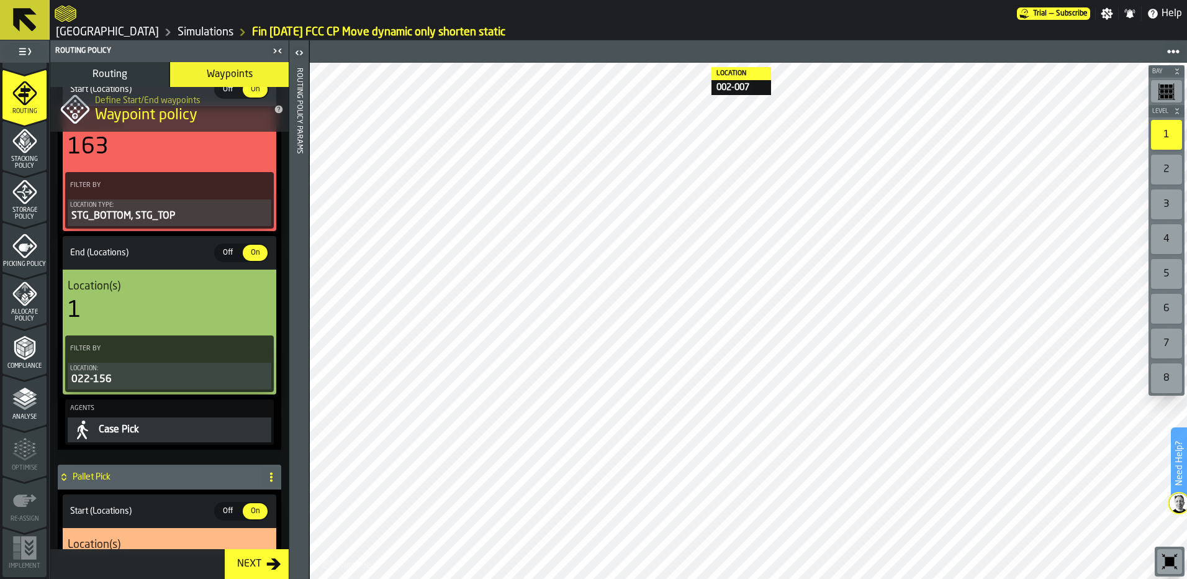
click at [25, 317] on span "Allocate Policy" at bounding box center [24, 316] width 44 height 14
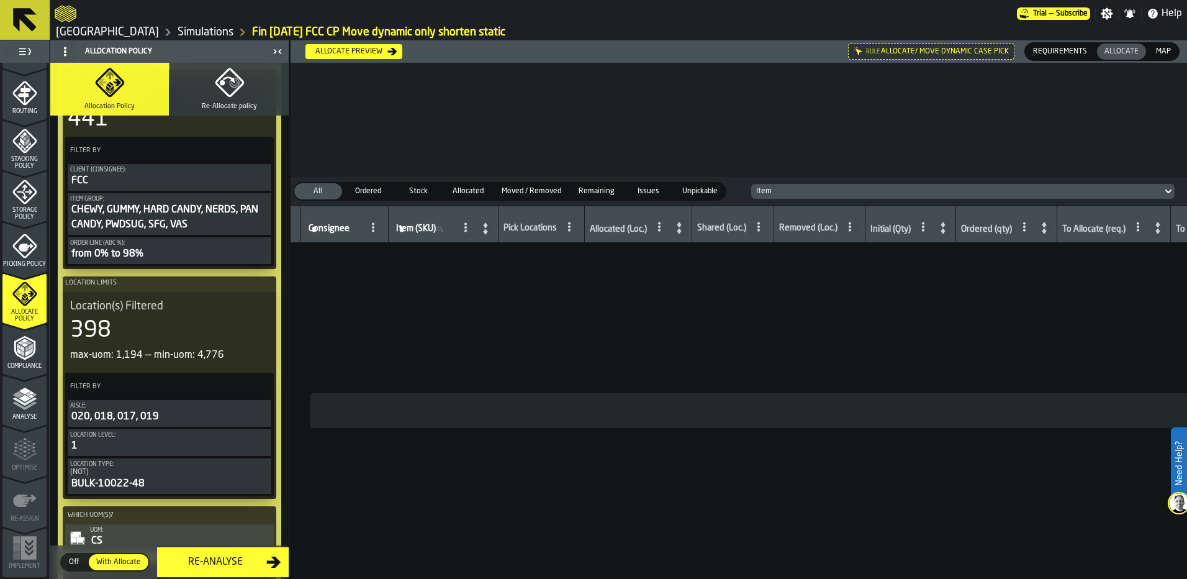
scroll to position [311, 0]
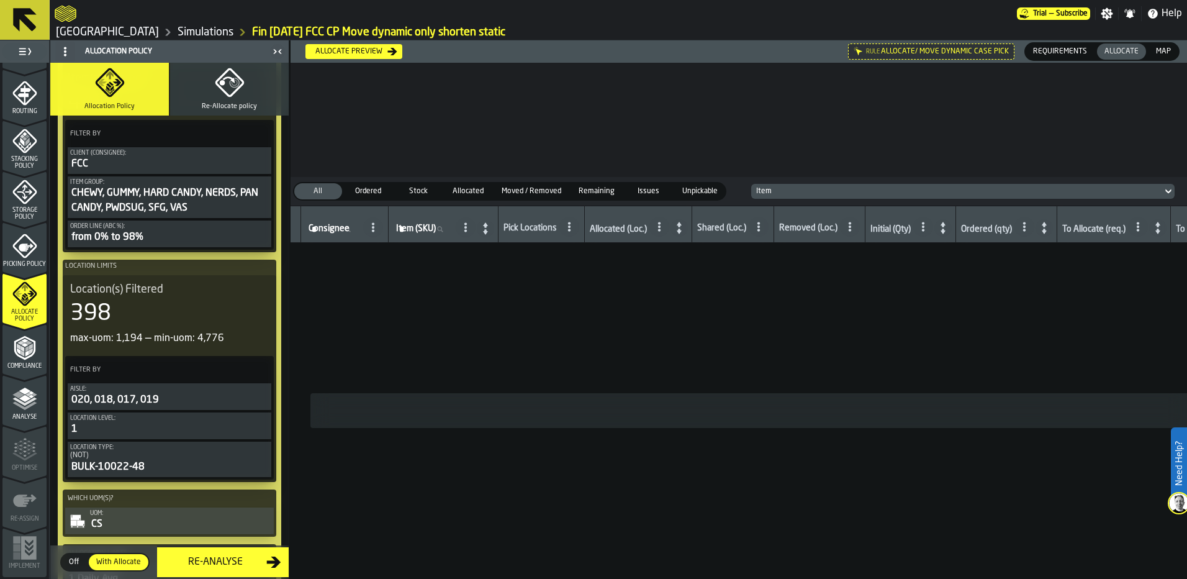
click at [183, 401] on div "020, 018, 017, 019" at bounding box center [169, 399] width 199 height 15
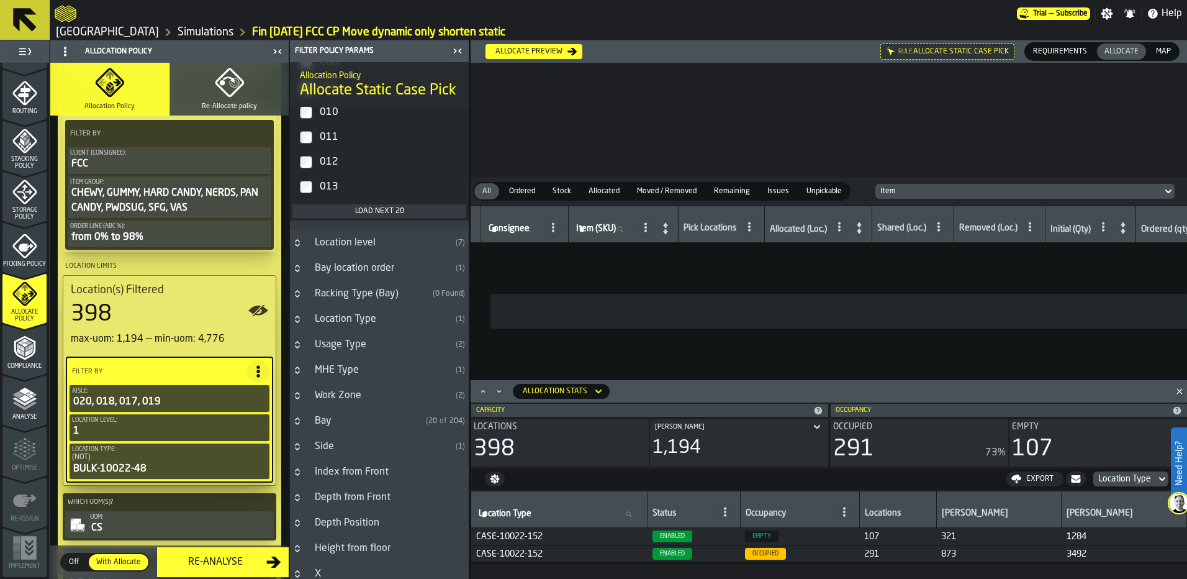
scroll to position [435, 0]
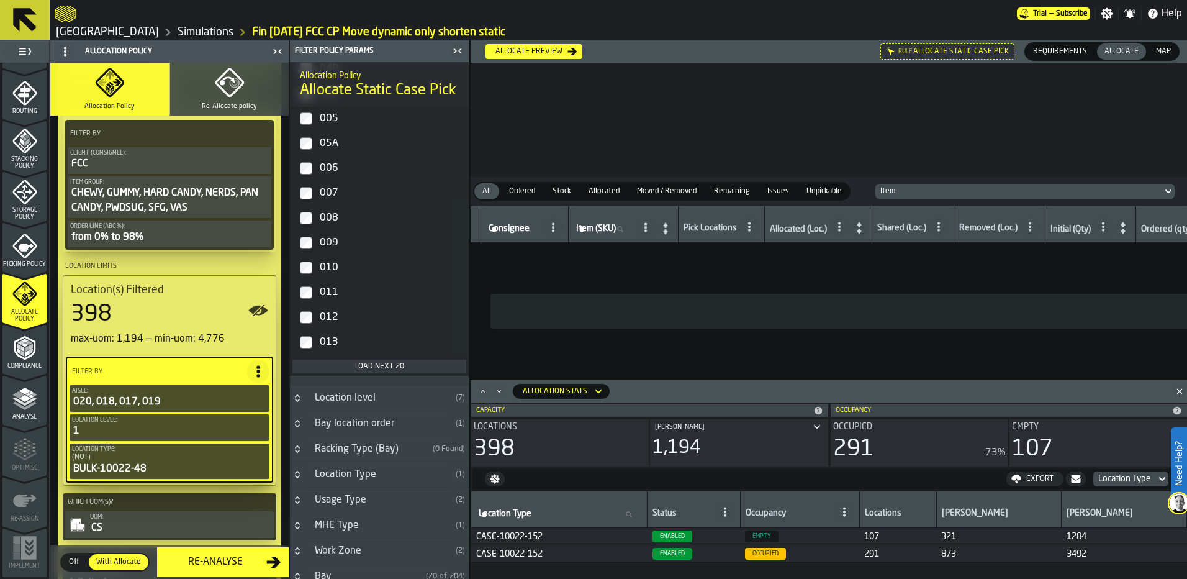
click at [391, 368] on div "Load next 20" at bounding box center [379, 366] width 164 height 9
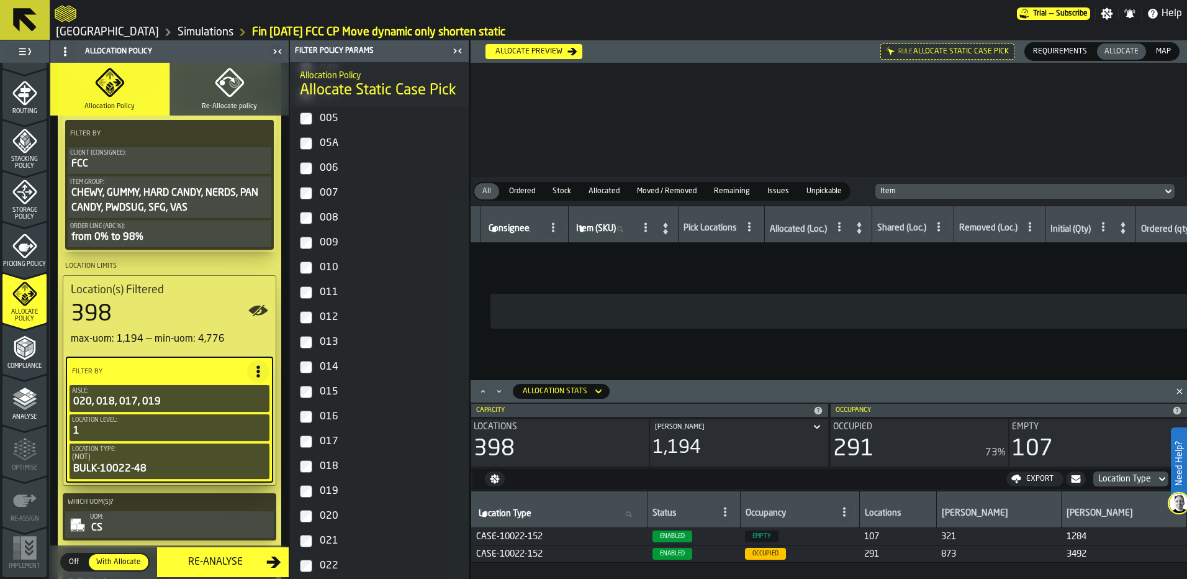
click at [317, 419] on label "016" at bounding box center [380, 416] width 174 height 25
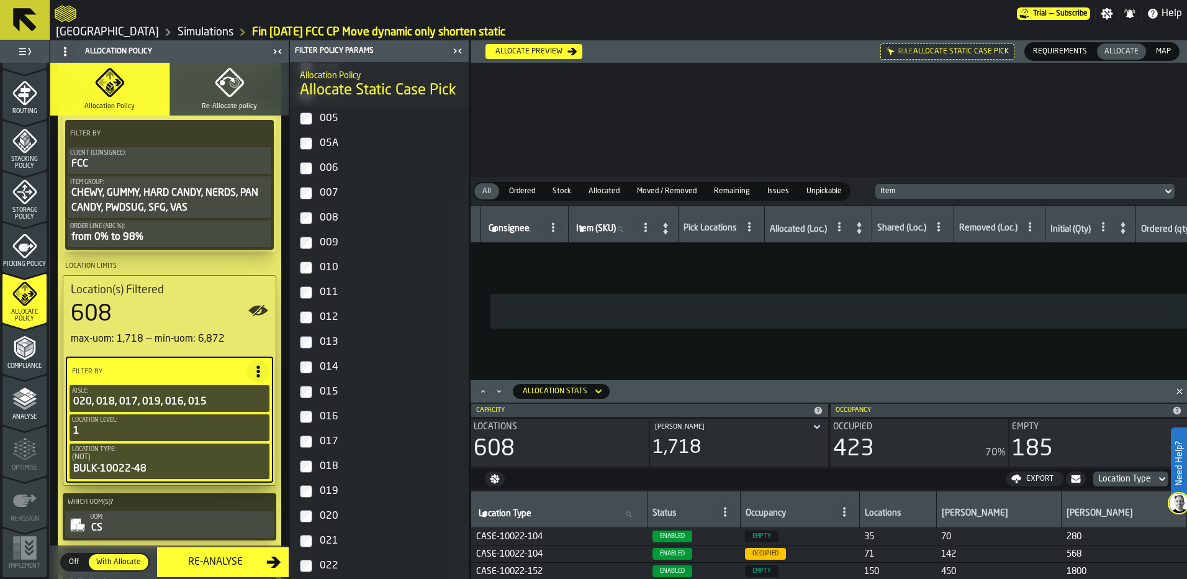
click at [1165, 52] on span "Map" at bounding box center [1163, 51] width 25 height 11
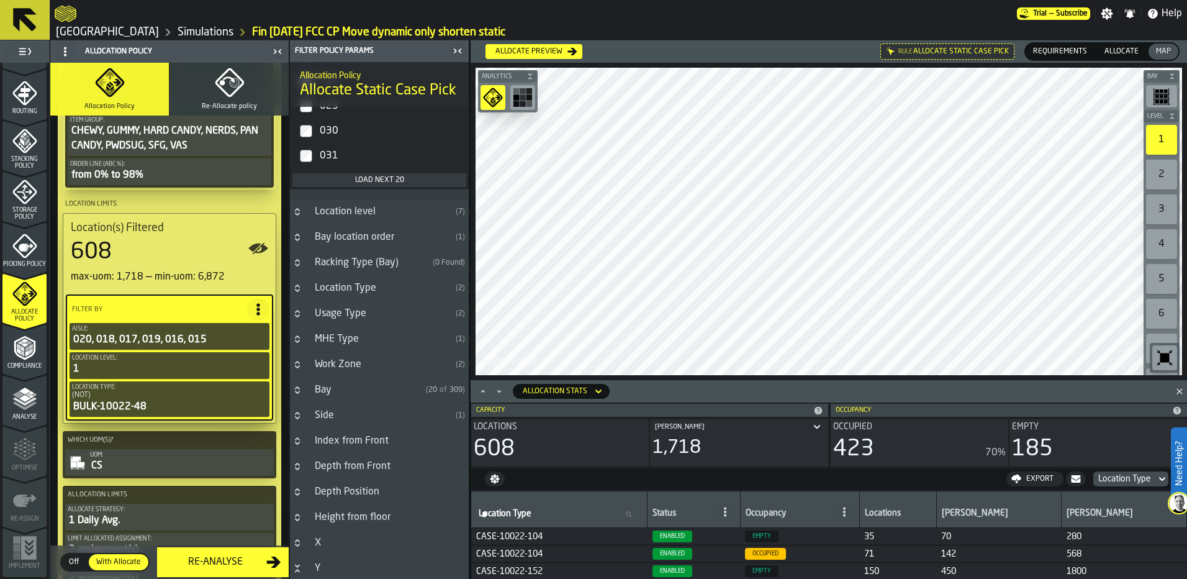
scroll to position [1242, 0]
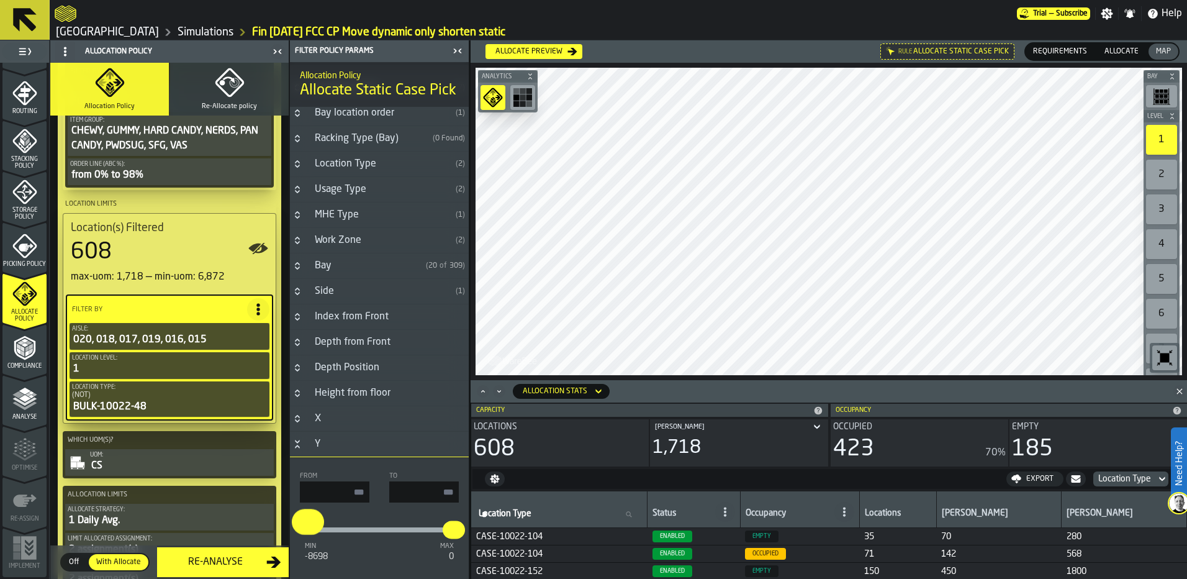
type input "*****"
drag, startPoint x: 306, startPoint y: 538, endPoint x: 319, endPoint y: 536, distance: 13.2
click at [319, 540] on button "*****" at bounding box center [319, 530] width 25 height 20
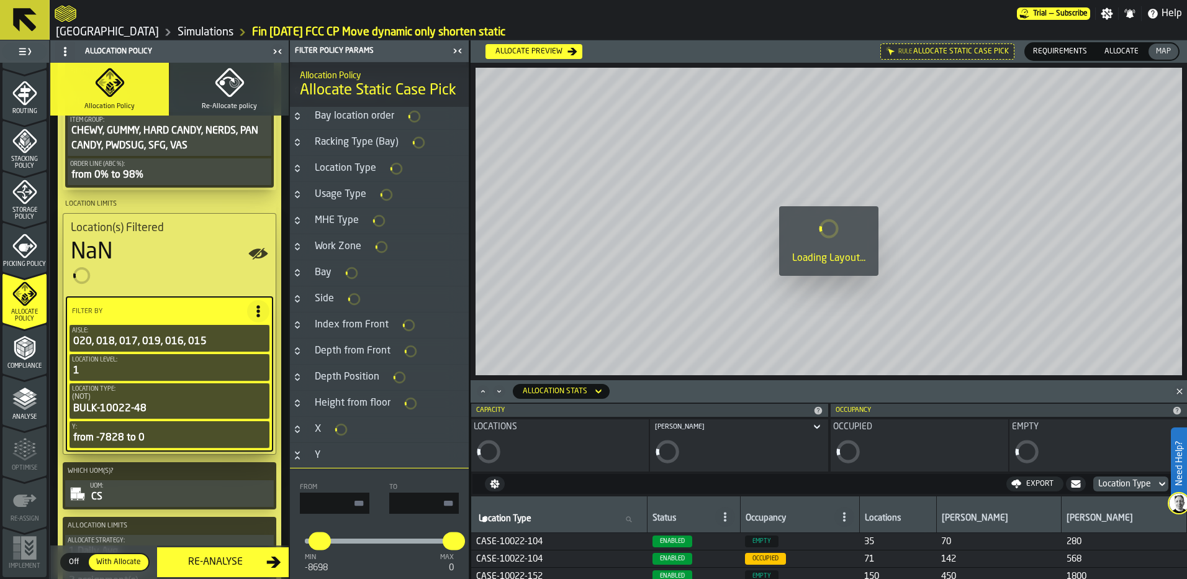
type input "*****"
type input "*"
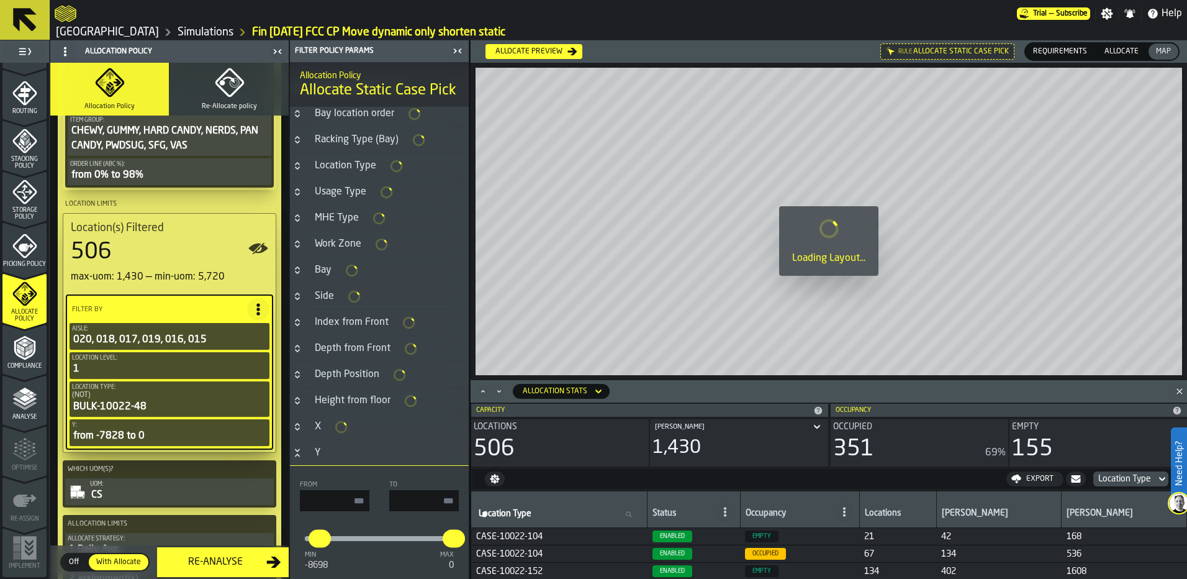
scroll to position [745, 0]
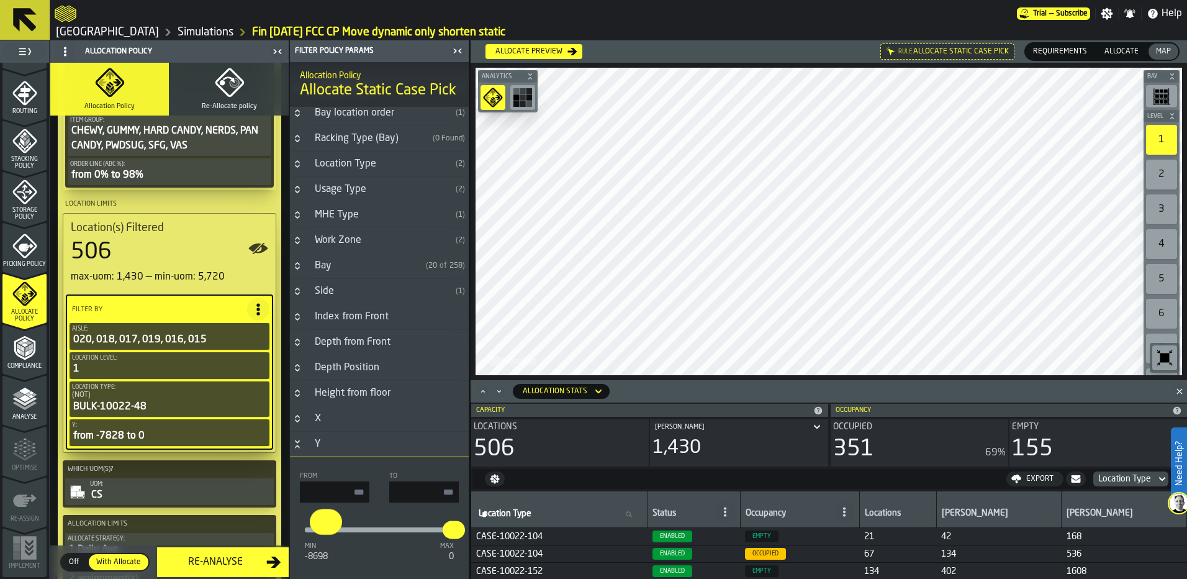
type input "*****"
click at [329, 540] on button "*****" at bounding box center [328, 530] width 25 height 20
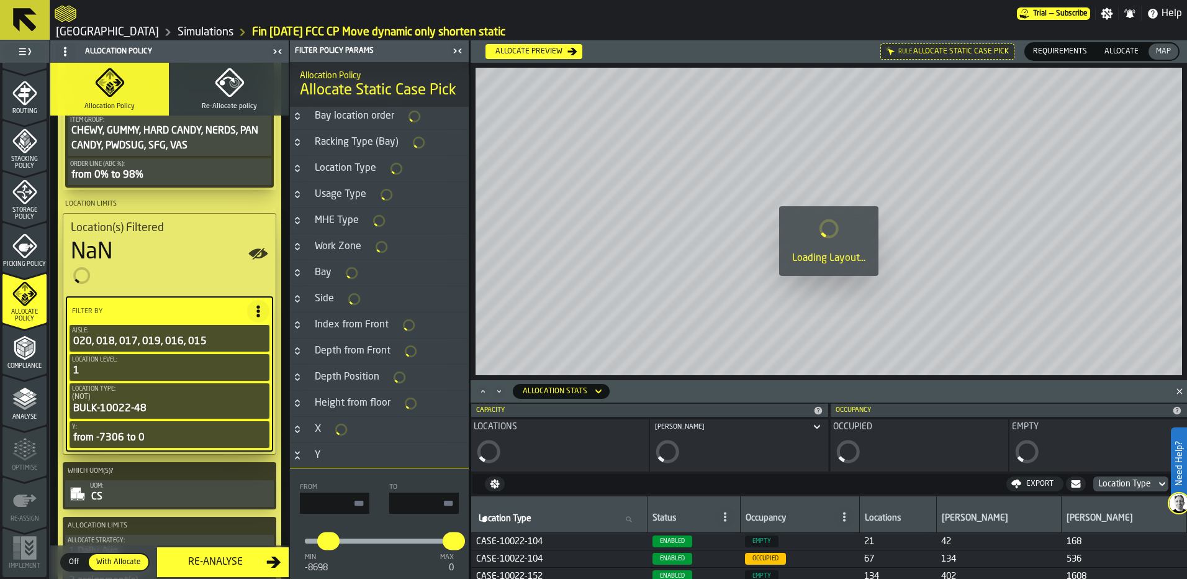
type input "*****"
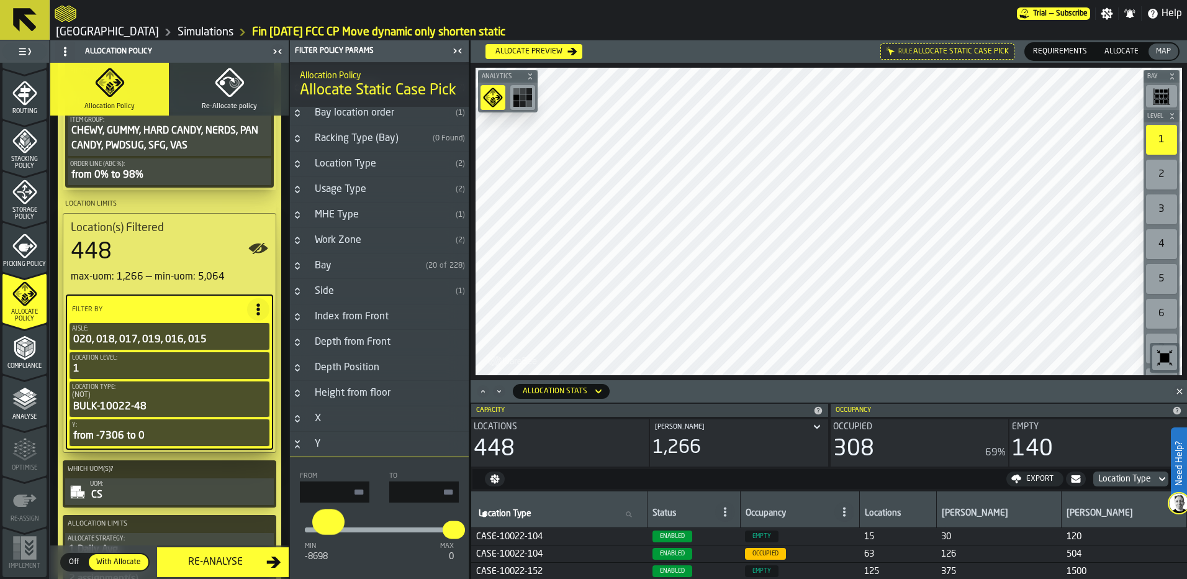
type input "*****"
click at [330, 540] on button "*****" at bounding box center [331, 530] width 25 height 20
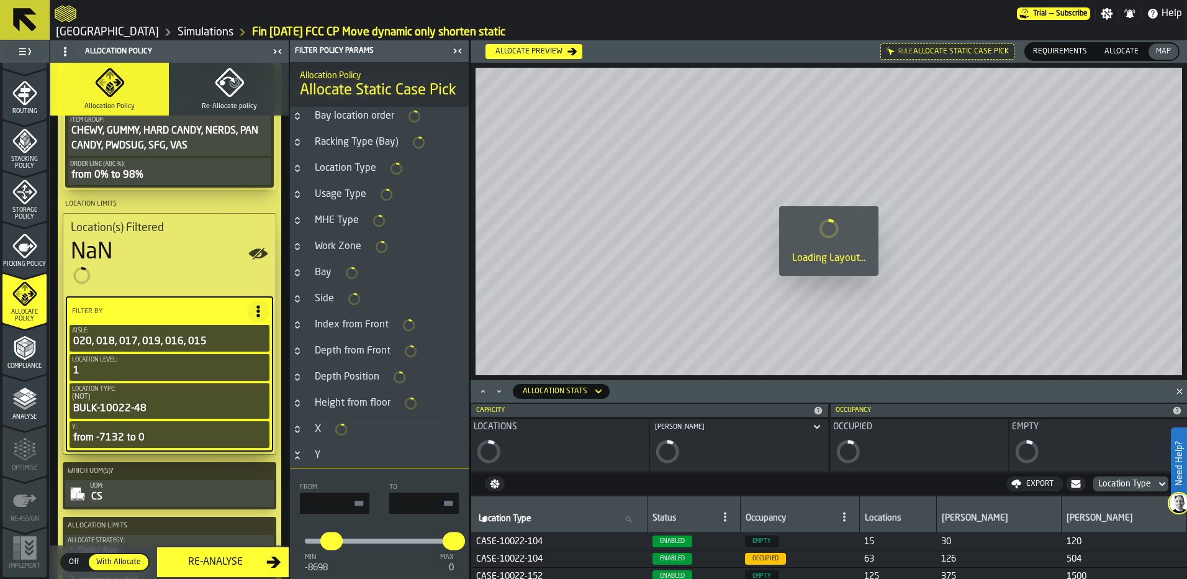
type input "*****"
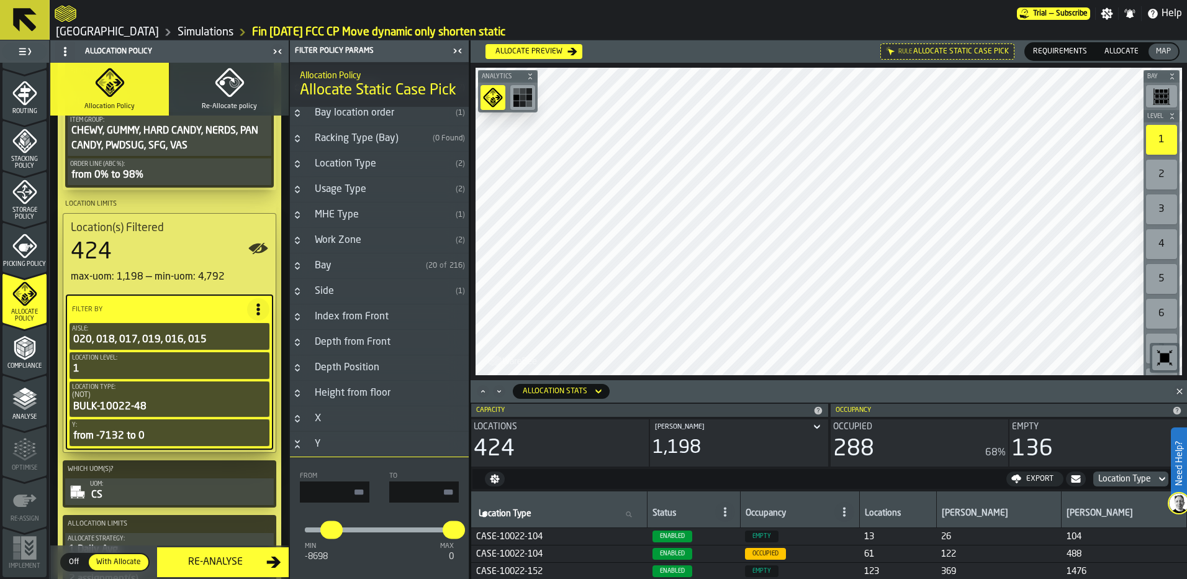
click at [357, 498] on input "*****" at bounding box center [335, 491] width 70 height 21
type input "*****"
drag, startPoint x: 336, startPoint y: 538, endPoint x: 328, endPoint y: 537, distance: 8.2
click at [327, 535] on input "*****" at bounding box center [319, 522] width 14 height 26
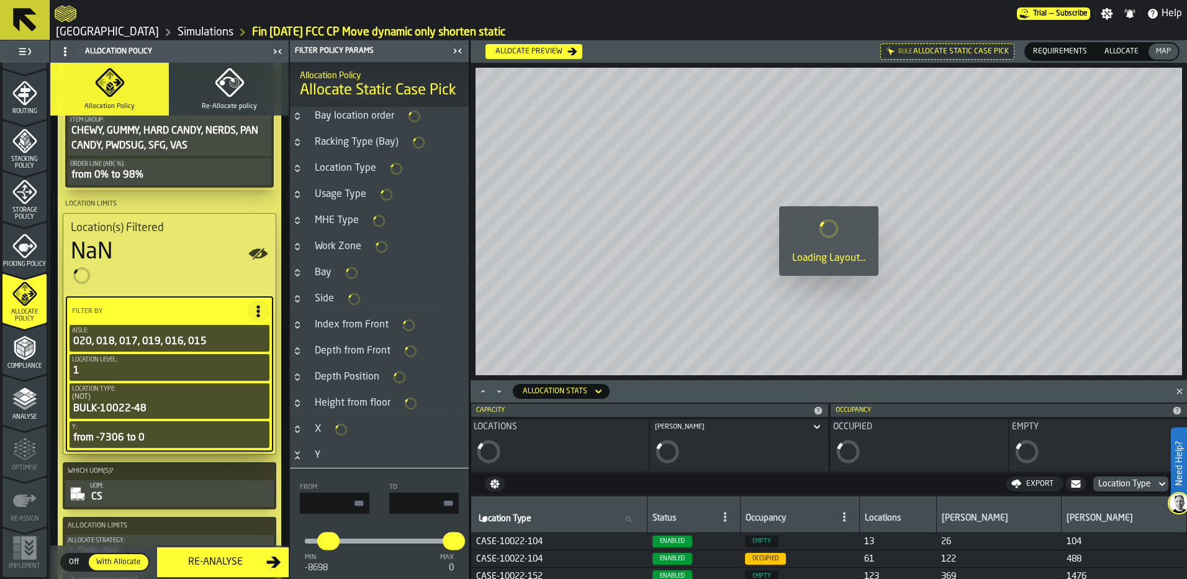
type input "*****"
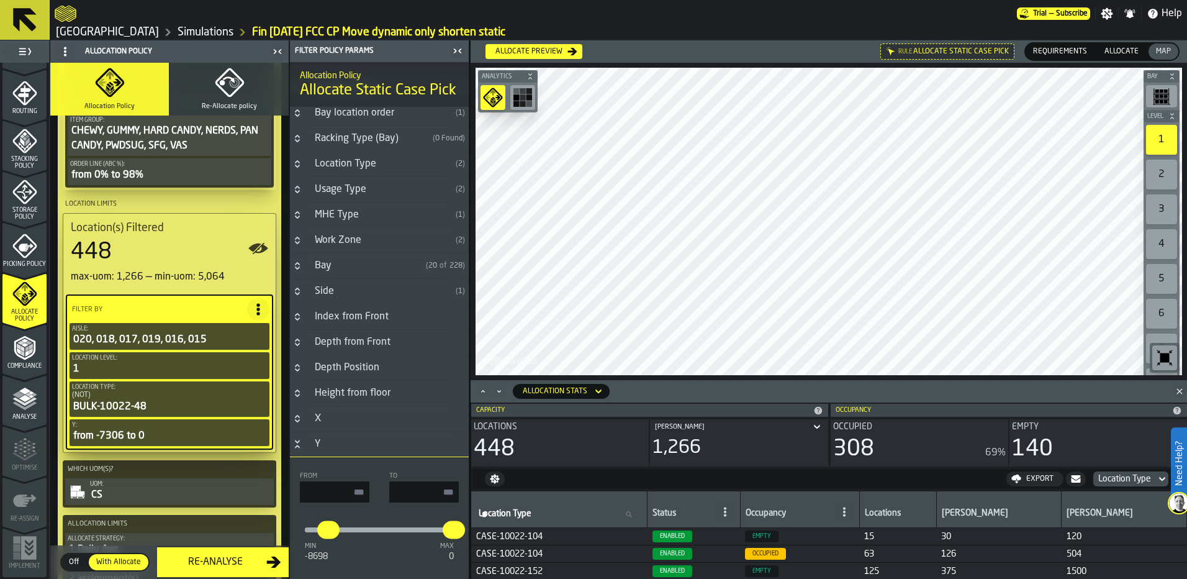
click at [360, 494] on input "*****" at bounding box center [335, 491] width 70 height 21
type input "*****"
click at [335, 530] on input "*****" at bounding box center [328, 522] width 19 height 26
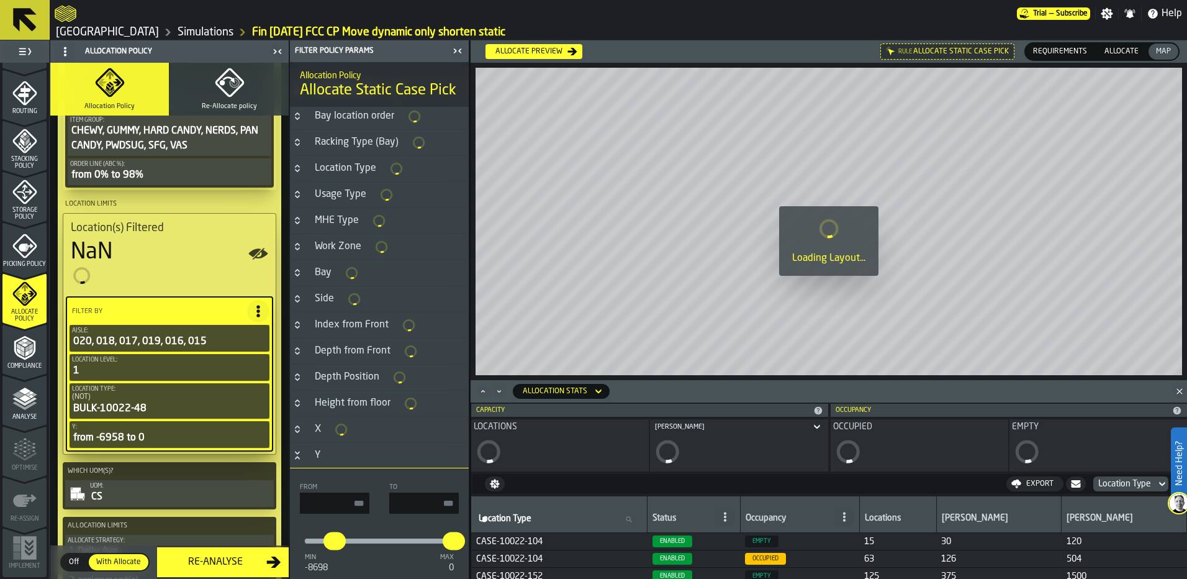
type input "*****"
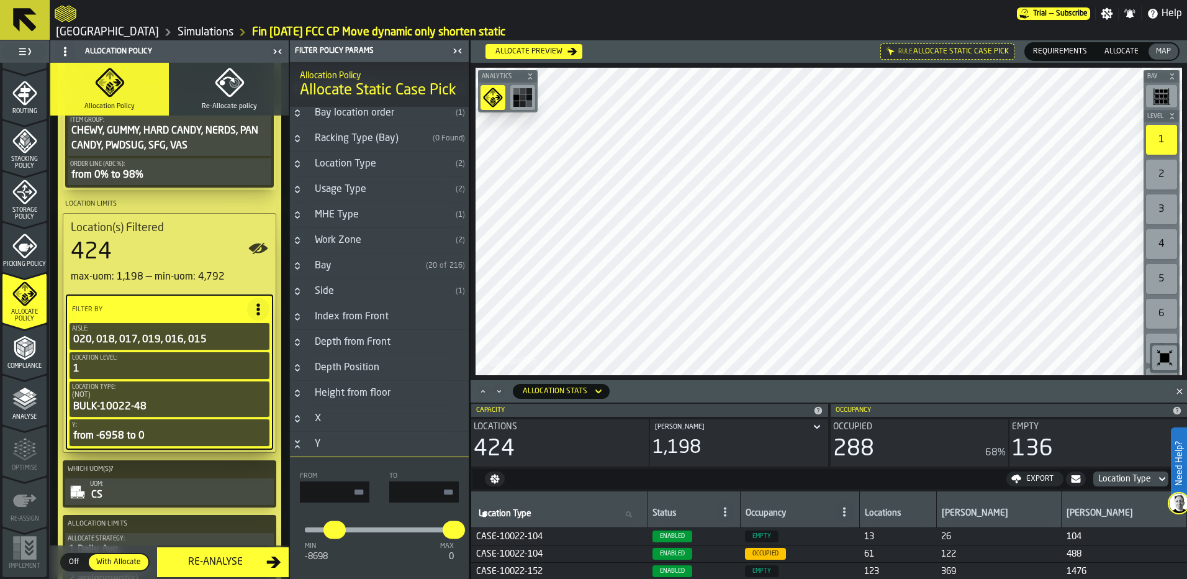
drag, startPoint x: 527, startPoint y: 47, endPoint x: 689, endPoint y: 52, distance: 162.8
click at [689, 52] on span "Allocate preview" at bounding box center [677, 51] width 402 height 15
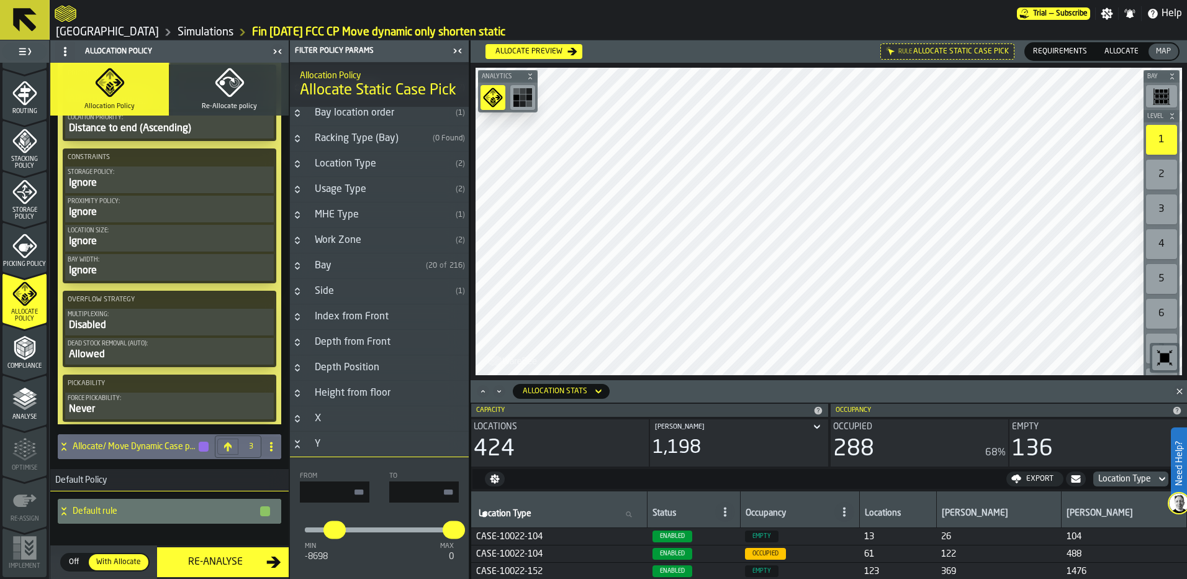
scroll to position [1063, 0]
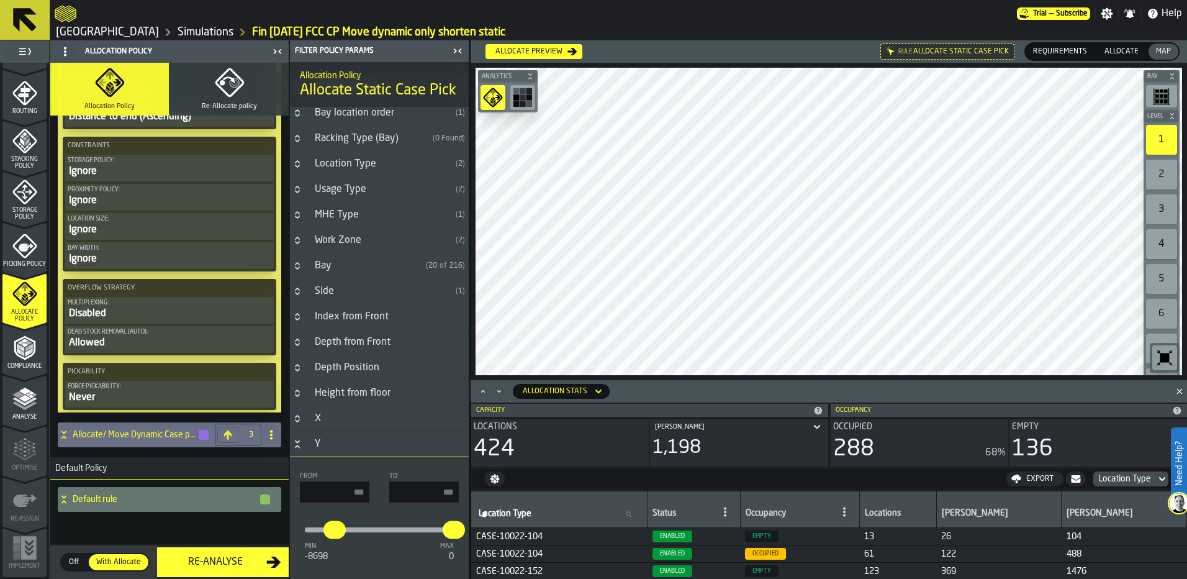
click at [123, 430] on h4 "Allocate/ Move Dynamic Case pick" at bounding box center [135, 435] width 125 height 10
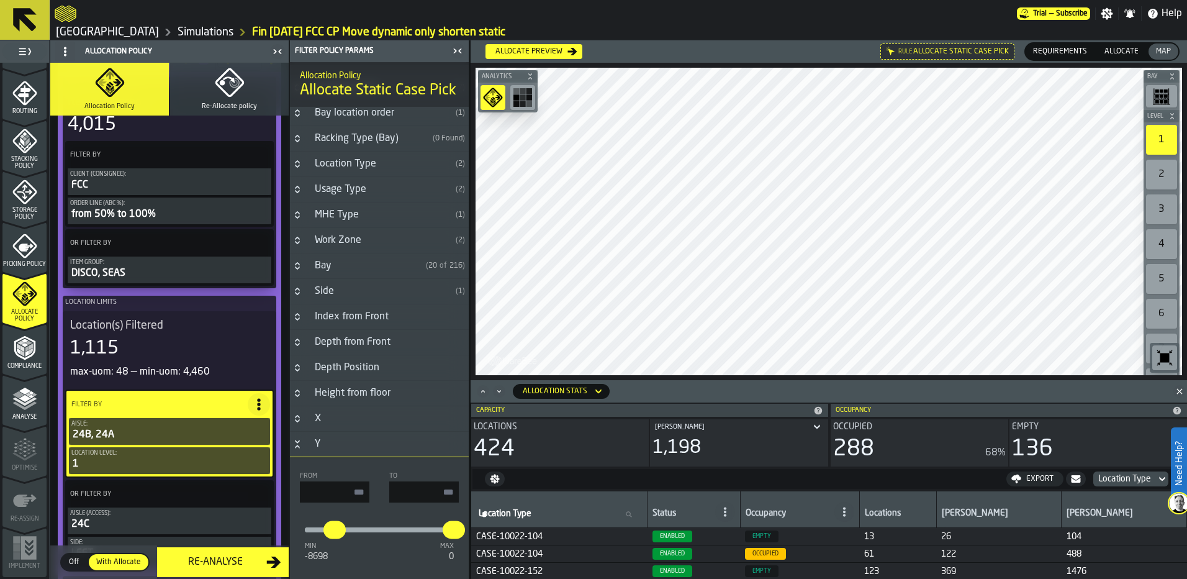
scroll to position [1560, 0]
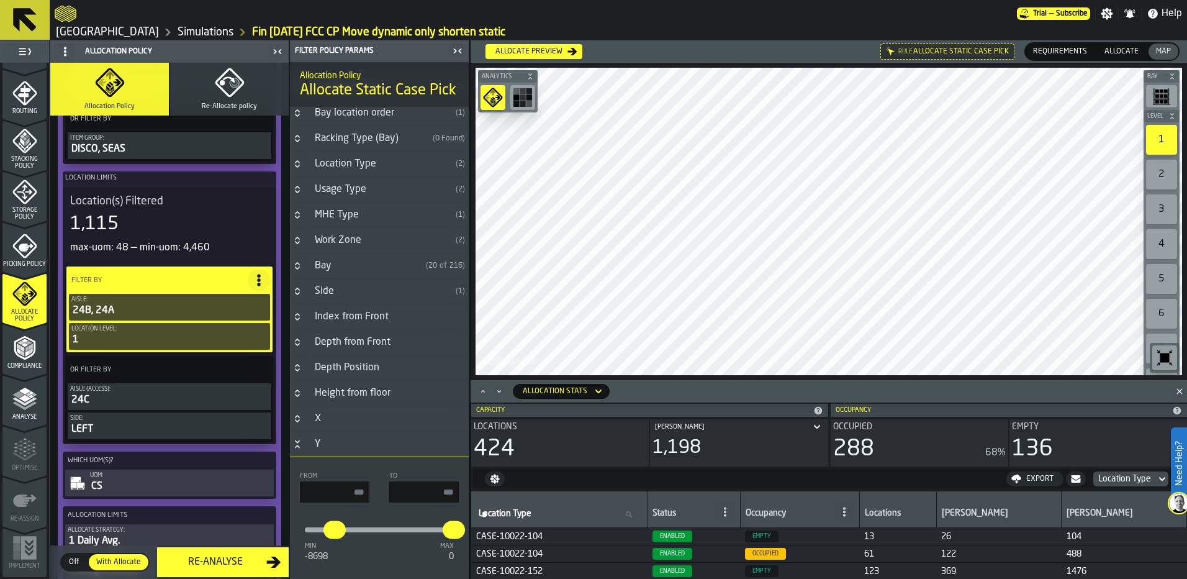
click at [537, 52] on div "Allocate preview" at bounding box center [529, 51] width 77 height 9
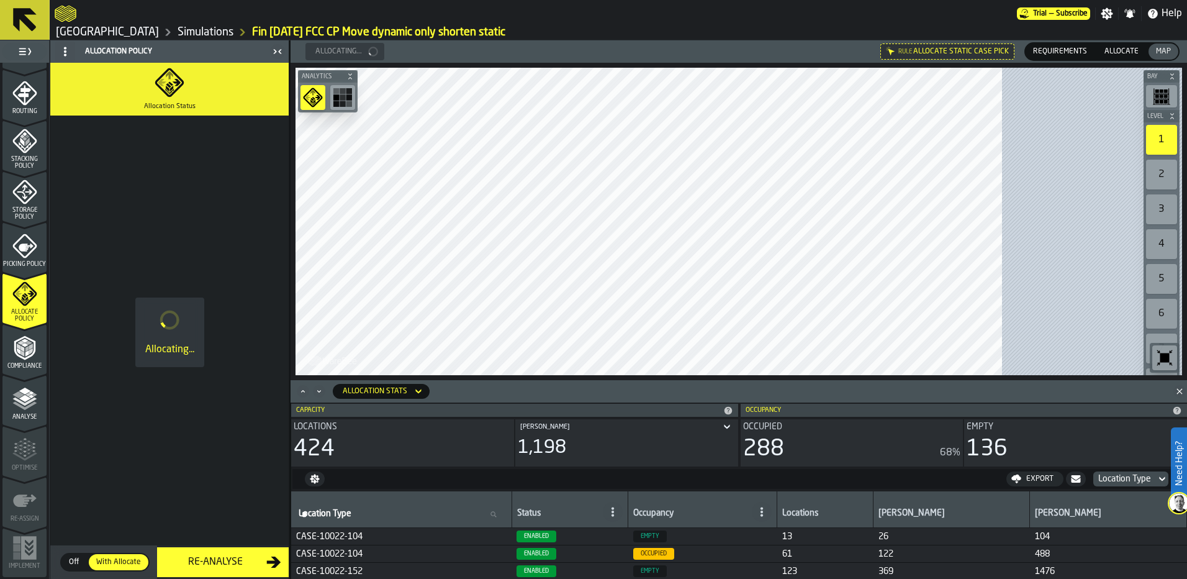
scroll to position [0, 0]
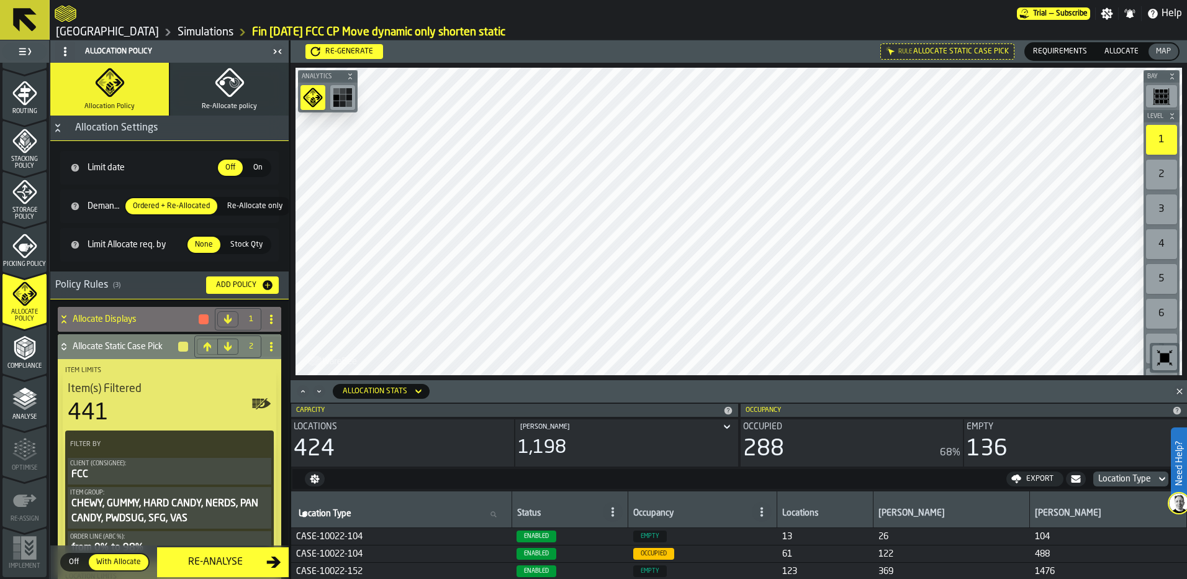
click at [1125, 57] on span "Allocate" at bounding box center [1122, 51] width 44 height 11
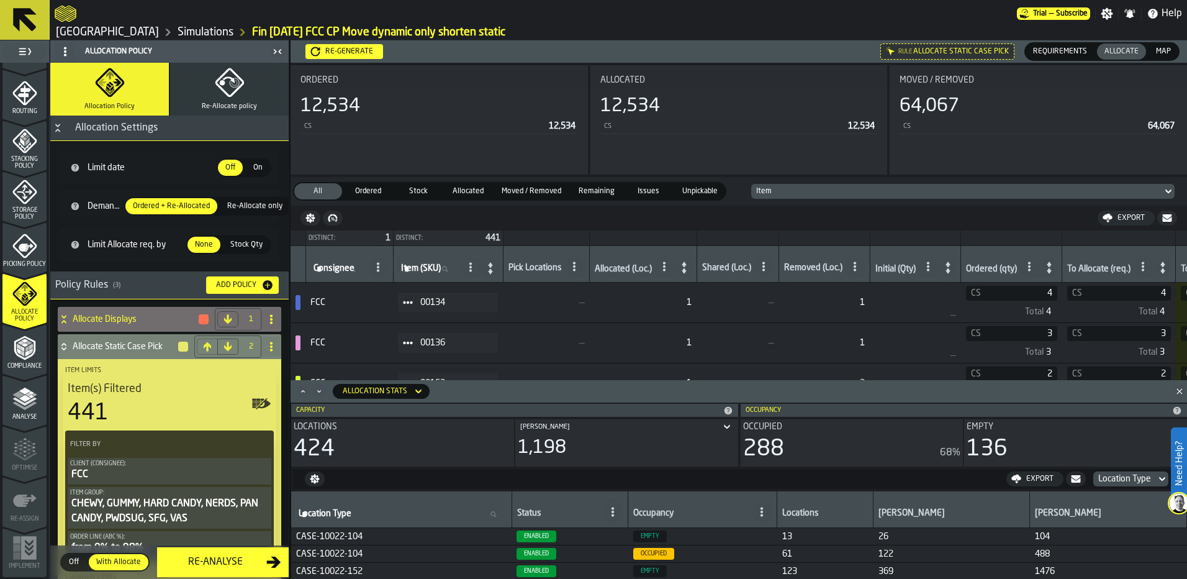
click at [40, 352] on div "Compliance" at bounding box center [24, 352] width 44 height 34
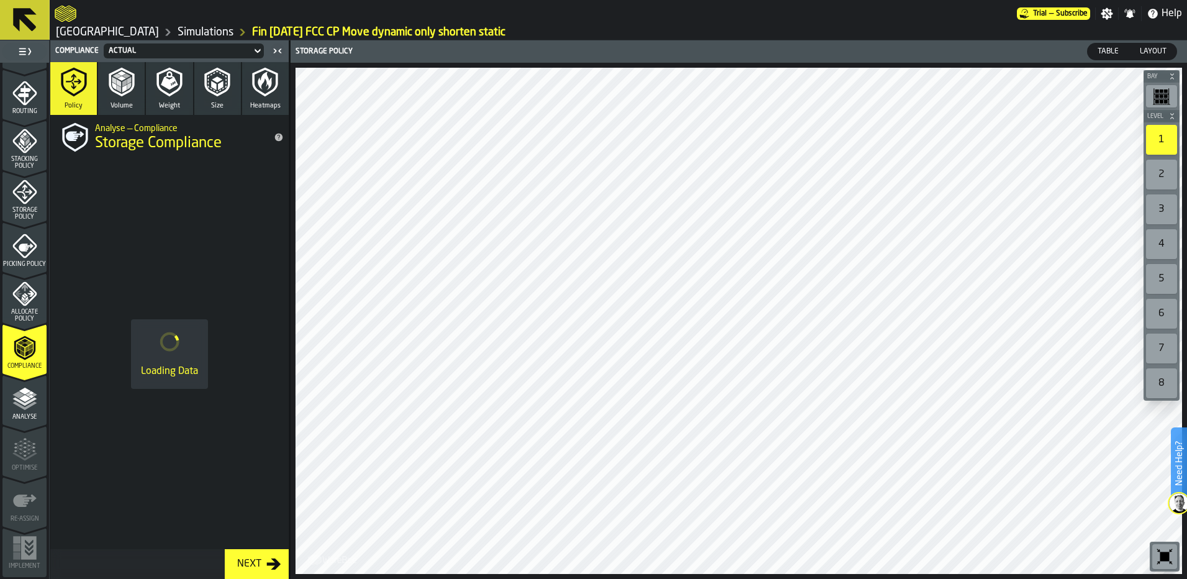
click at [14, 419] on span "Analyse" at bounding box center [24, 417] width 44 height 7
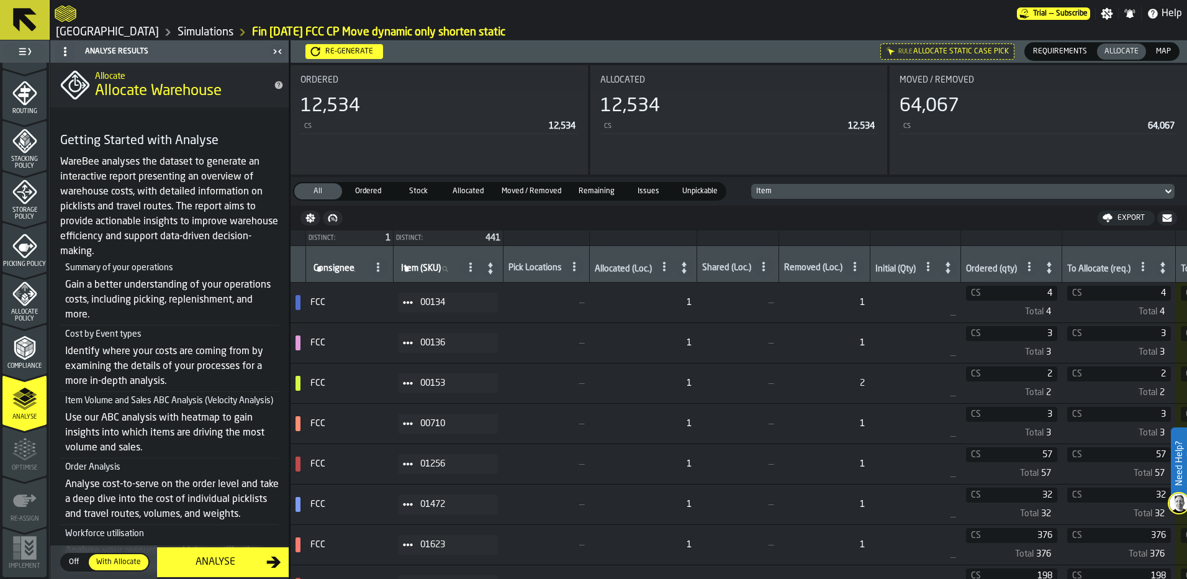
click at [234, 569] on button "Analyse" at bounding box center [223, 562] width 132 height 30
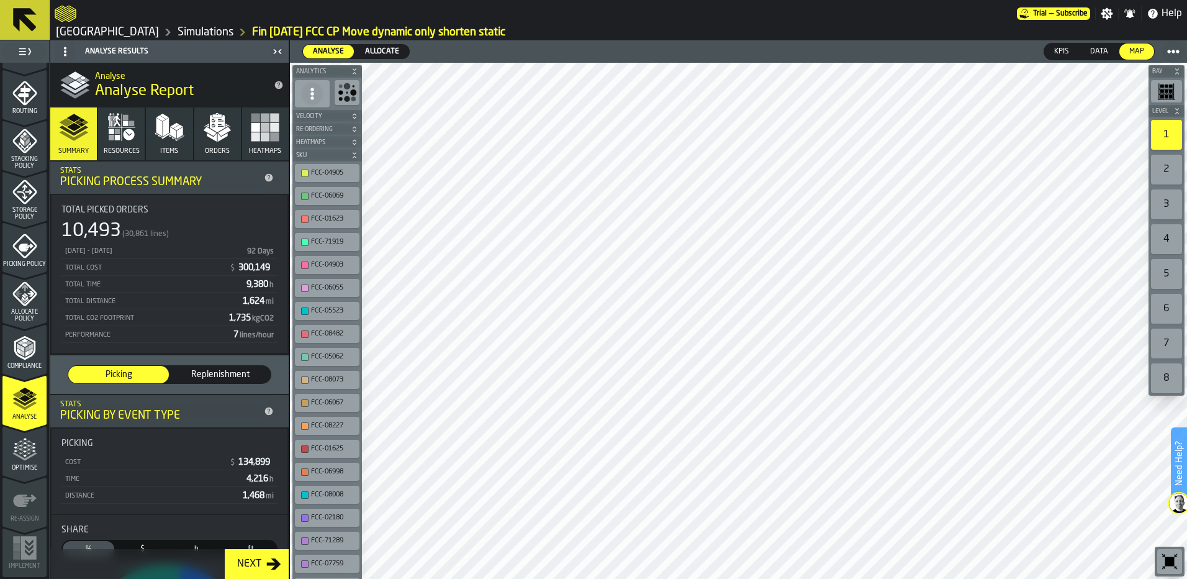
click at [386, 53] on span "Allocate" at bounding box center [382, 51] width 44 height 11
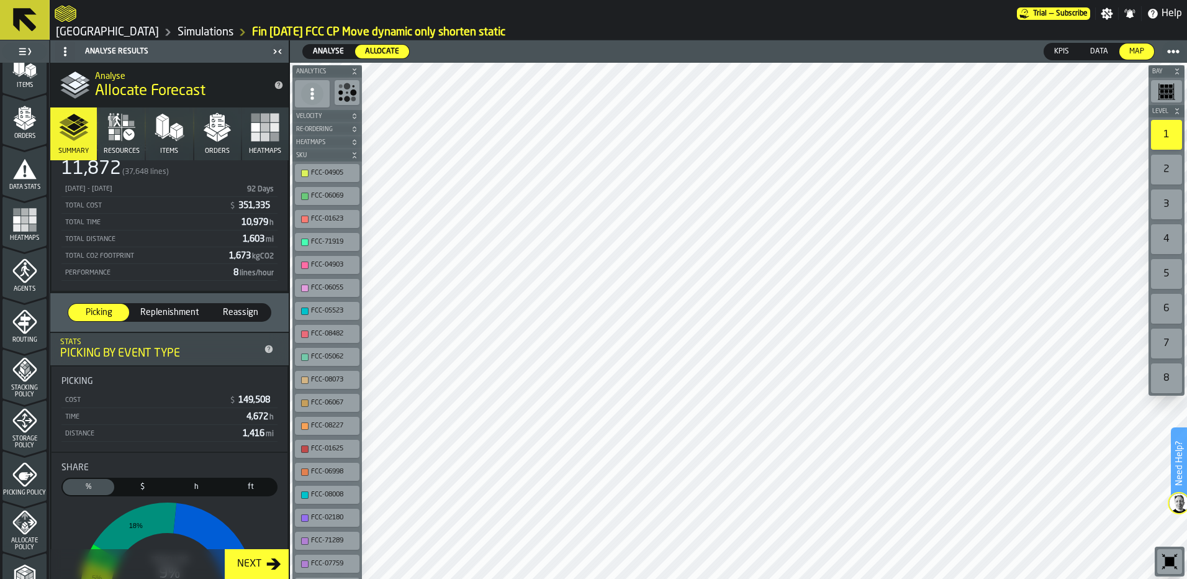
scroll to position [186, 0]
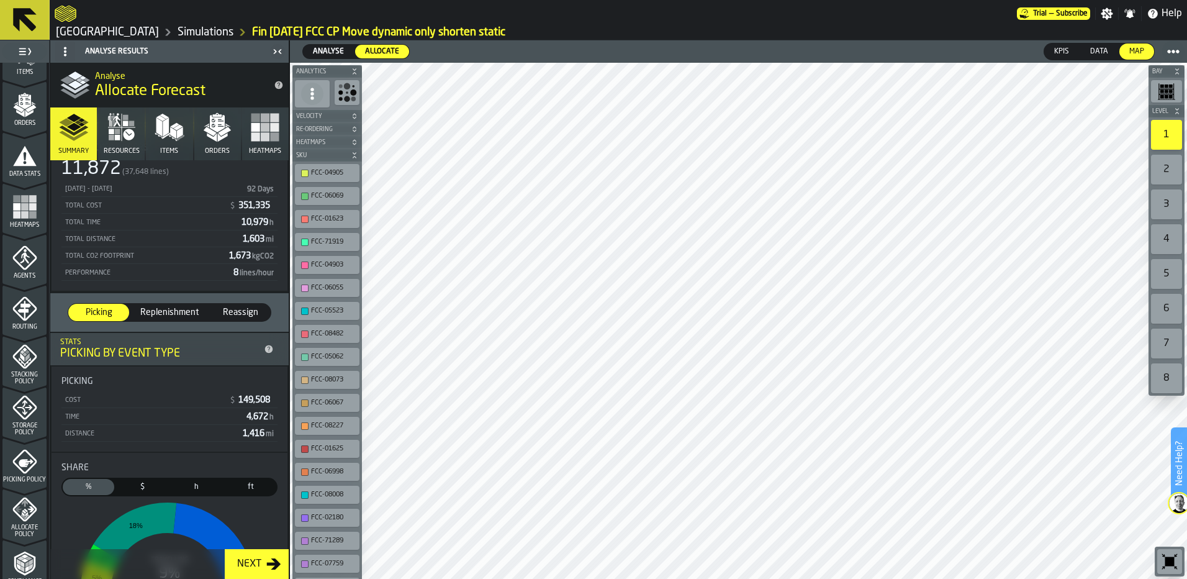
click at [23, 246] on icon "menu Agents" at bounding box center [24, 258] width 24 height 24
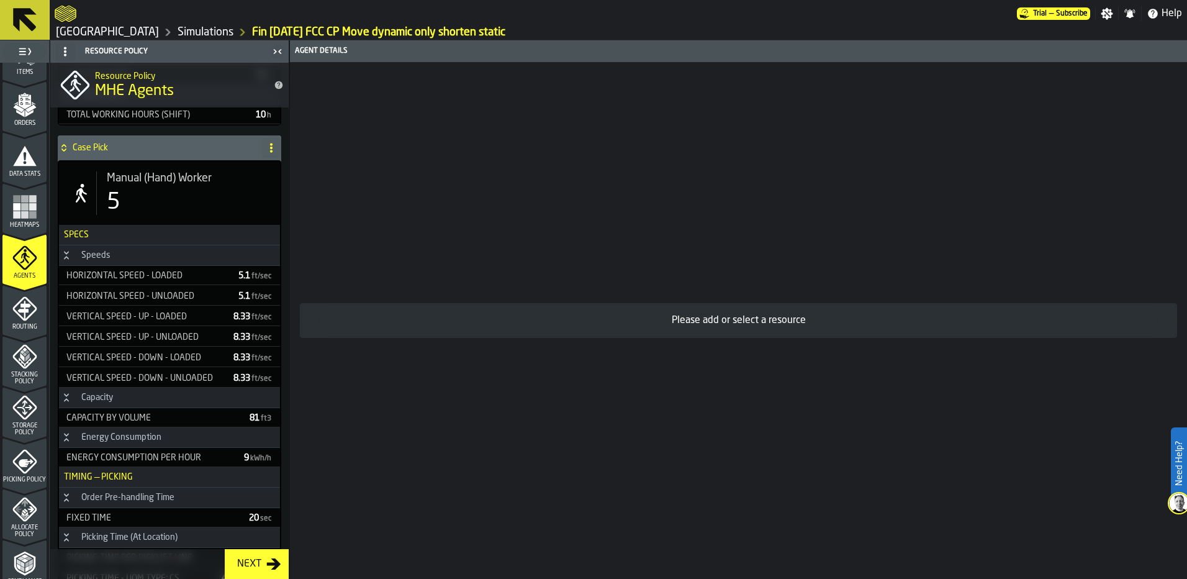
scroll to position [710, 0]
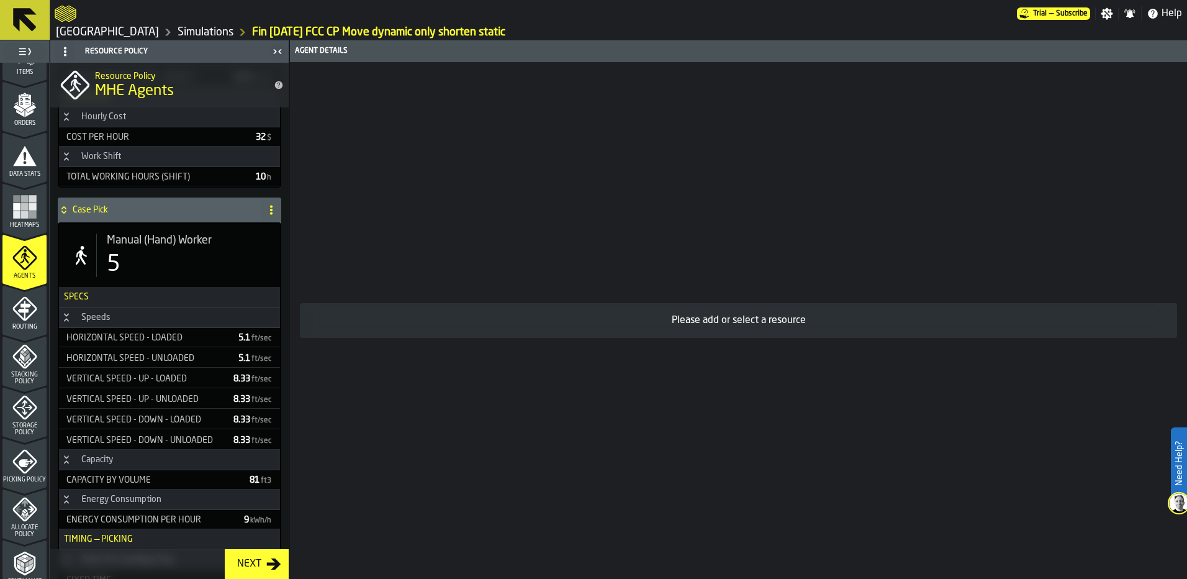
click at [179, 281] on div "Manual (Hand) Worker 5" at bounding box center [169, 255] width 221 height 63
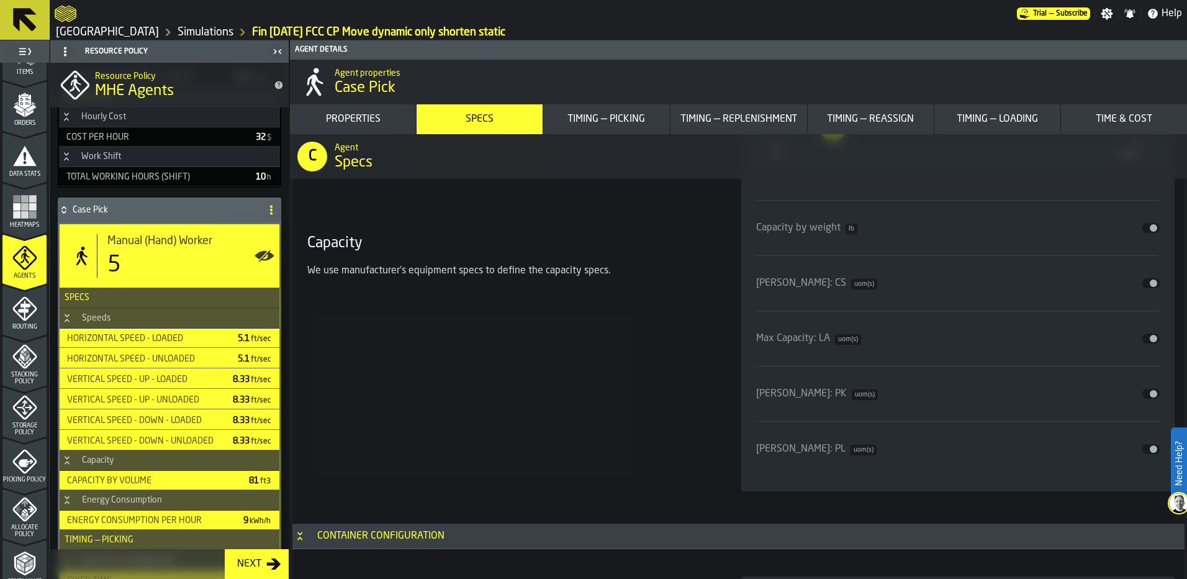
scroll to position [2174, 0]
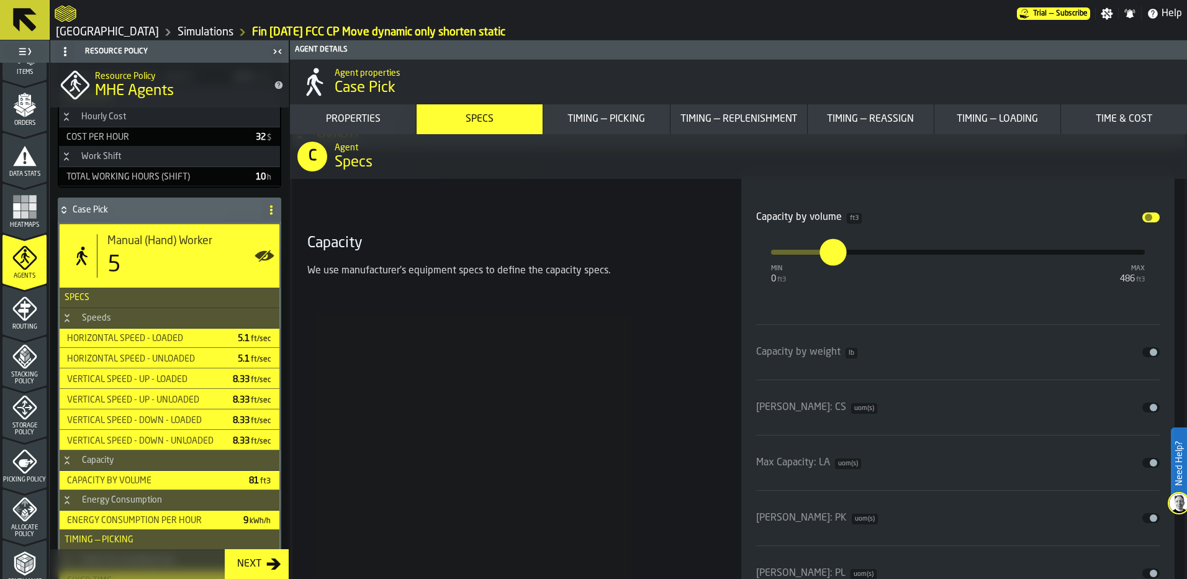
click at [1148, 216] on span "input-slider-Capacity by volume" at bounding box center [1148, 217] width 7 height 7
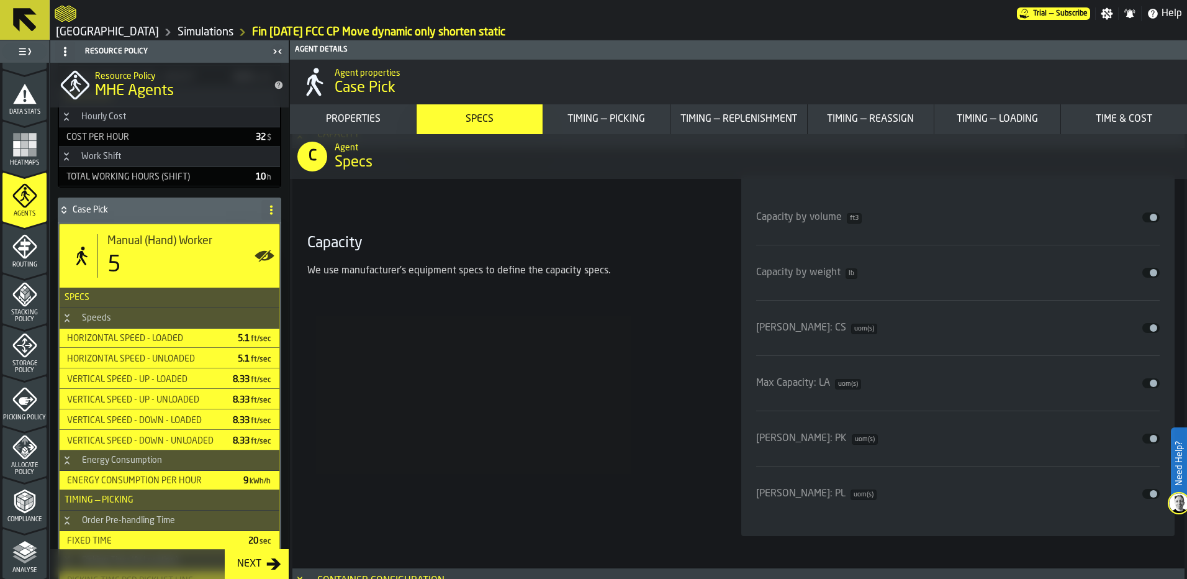
scroll to position [311, 0]
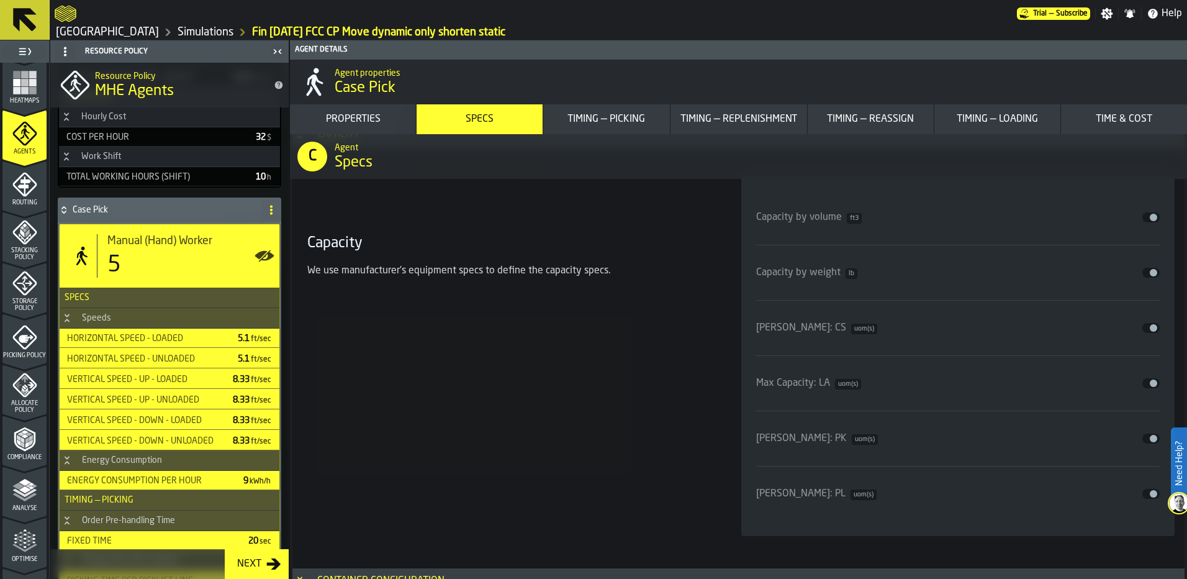
click at [27, 484] on icon "menu Analyse" at bounding box center [24, 490] width 25 height 25
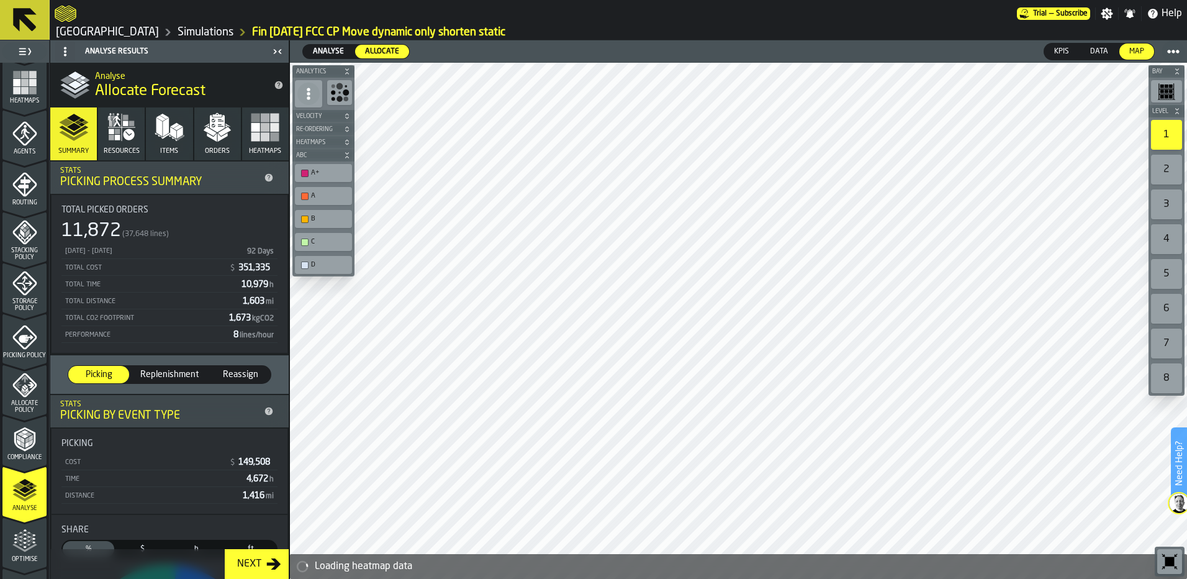
click at [16, 455] on span "Compliance" at bounding box center [24, 457] width 44 height 7
click at [14, 408] on span "Allocate Policy" at bounding box center [24, 407] width 44 height 14
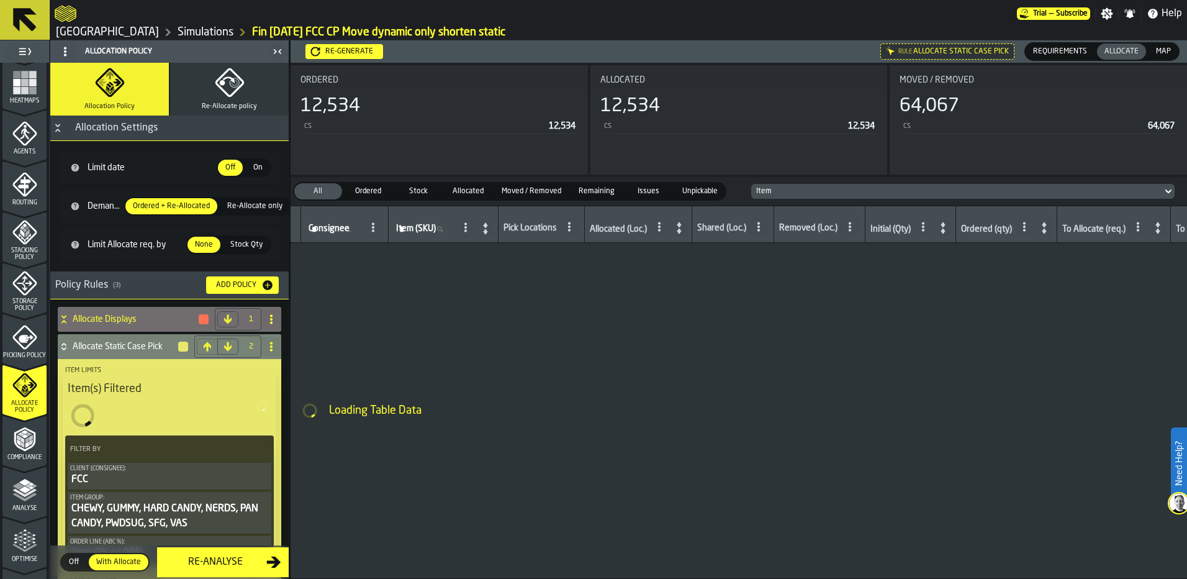
click at [202, 565] on div "Re-Analyse" at bounding box center [216, 562] width 102 height 15
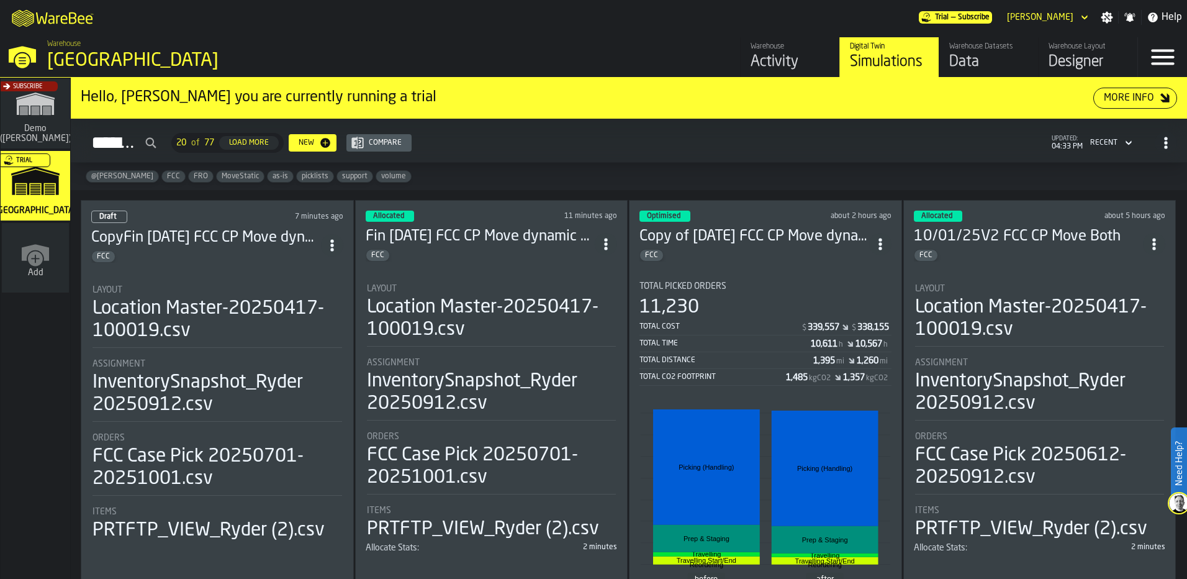
click at [971, 70] on div "Data" at bounding box center [989, 62] width 79 height 20
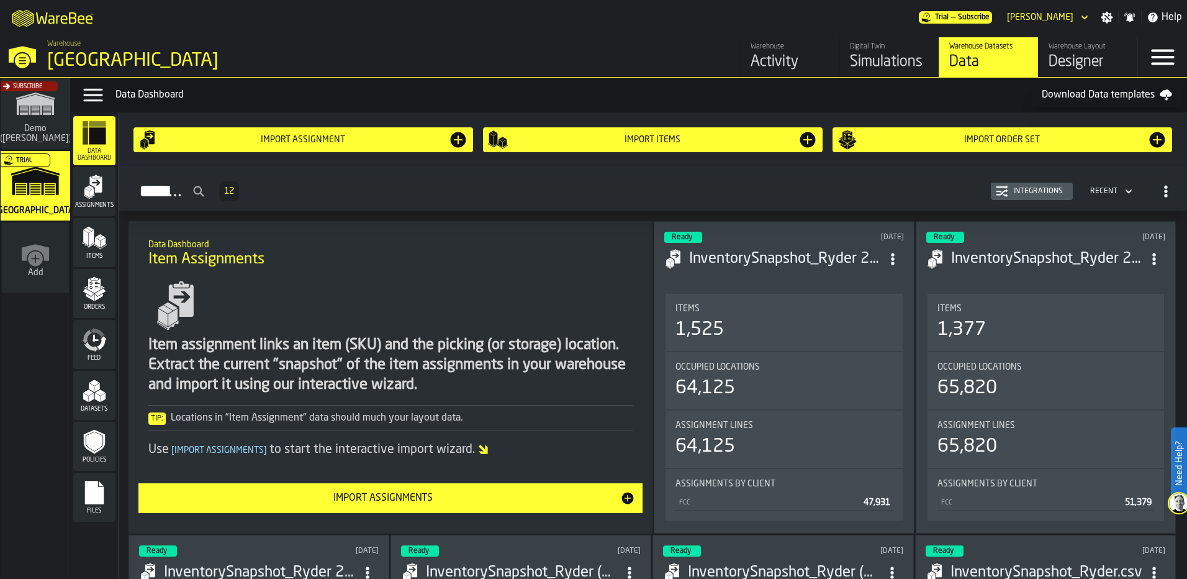
click at [86, 305] on div "Orders" at bounding box center [94, 293] width 42 height 34
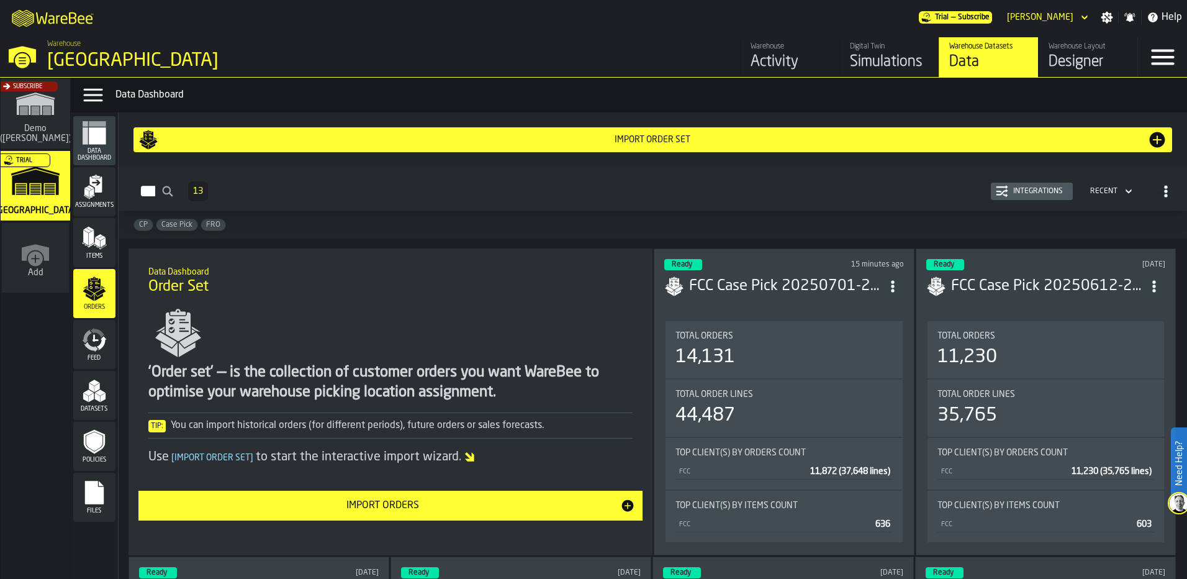
click at [407, 511] on div "Import Orders" at bounding box center [383, 505] width 475 height 15
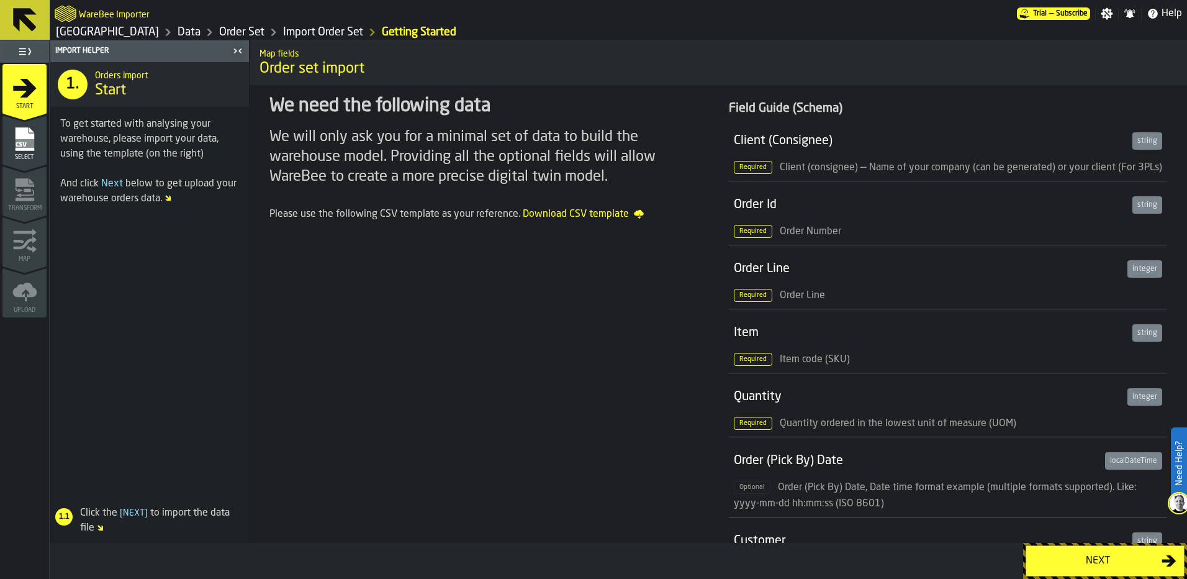
click at [1105, 560] on div "Next" at bounding box center [1098, 560] width 128 height 15
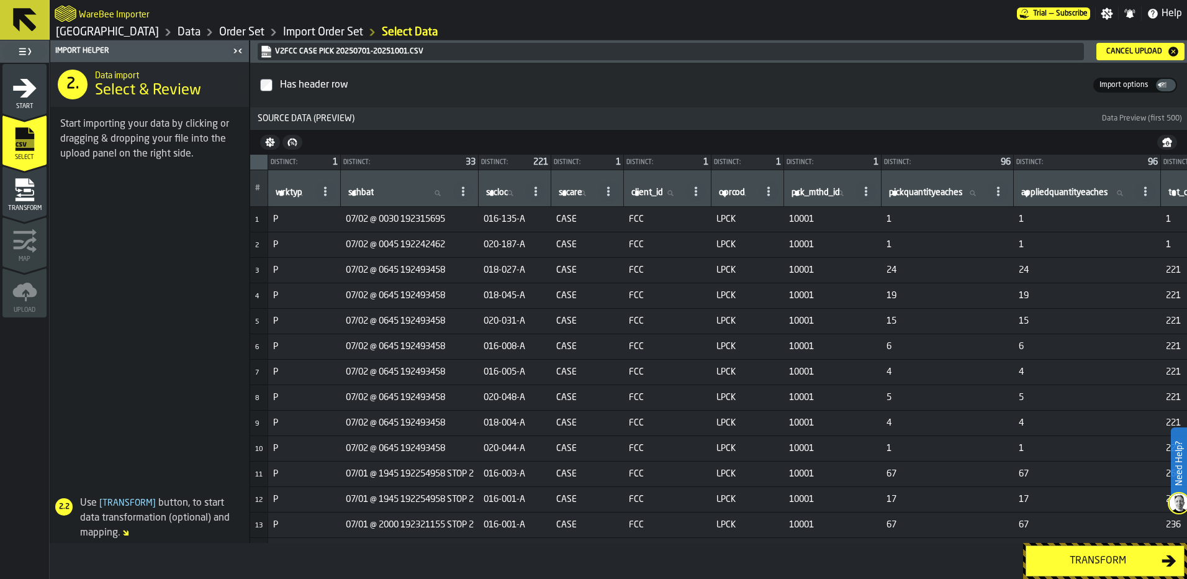
click at [1071, 568] on div "Transform" at bounding box center [1098, 560] width 128 height 15
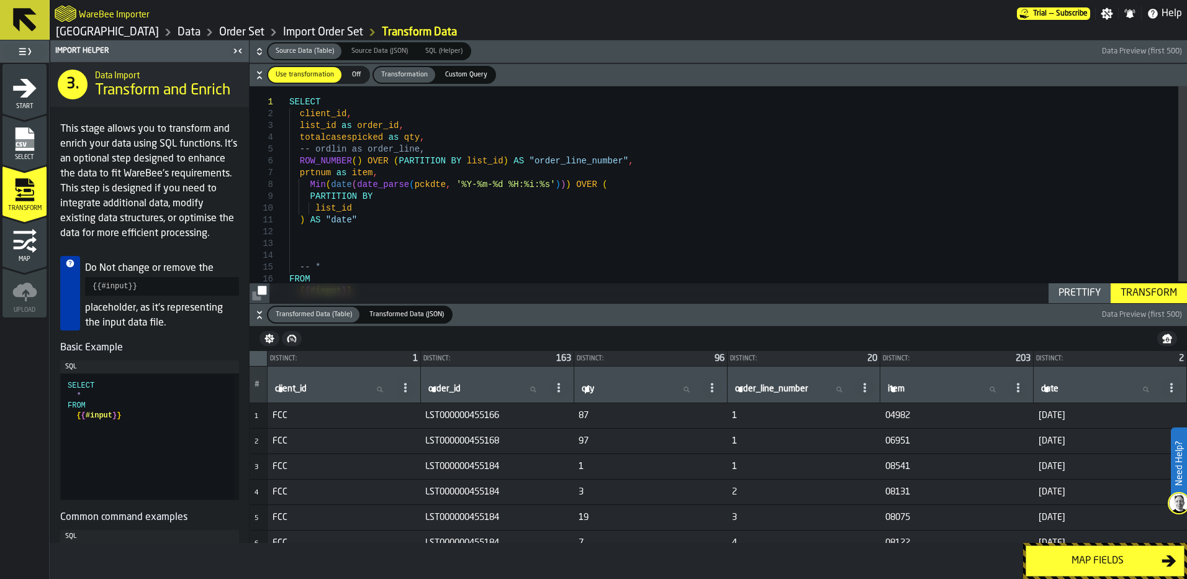
click at [1076, 558] on div "Map fields" at bounding box center [1098, 560] width 128 height 15
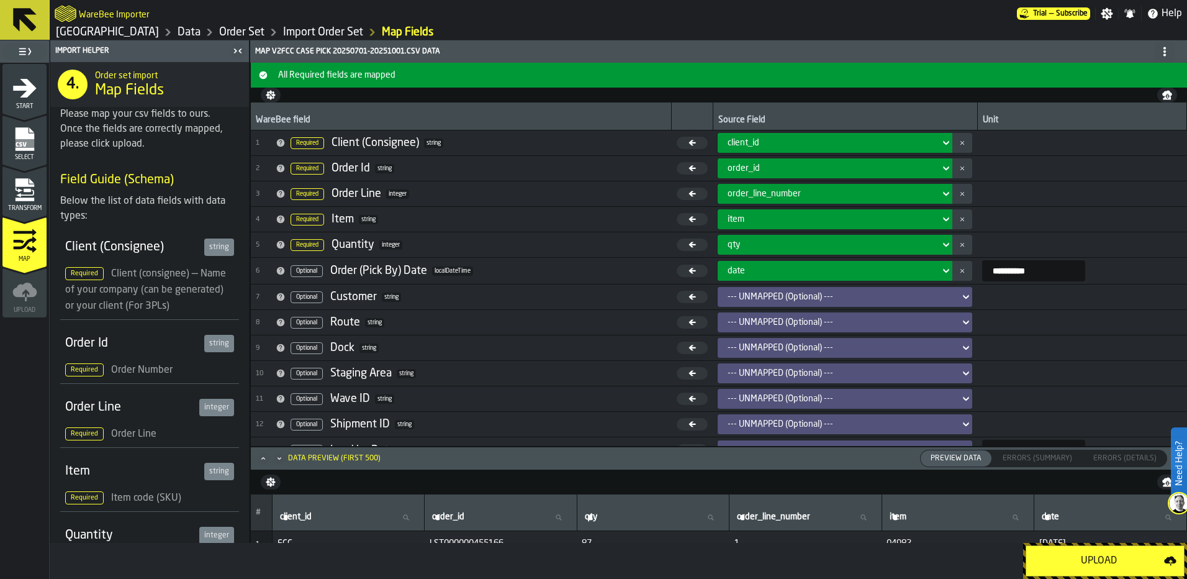
click at [1076, 558] on div "Upload" at bounding box center [1099, 560] width 130 height 15
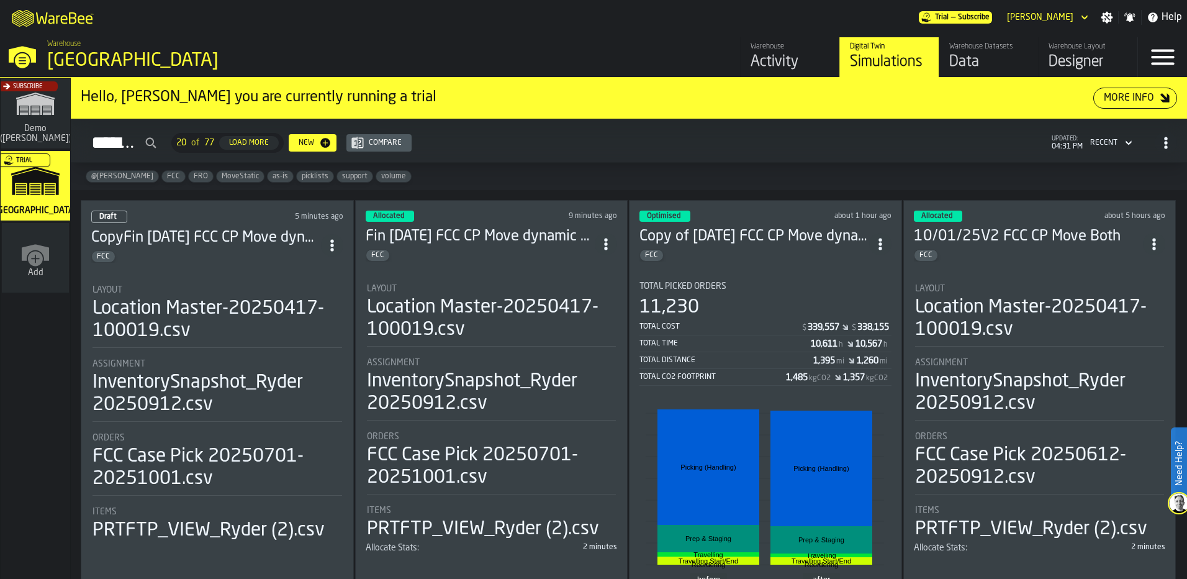
click at [556, 255] on div "FCC" at bounding box center [481, 255] width 230 height 12
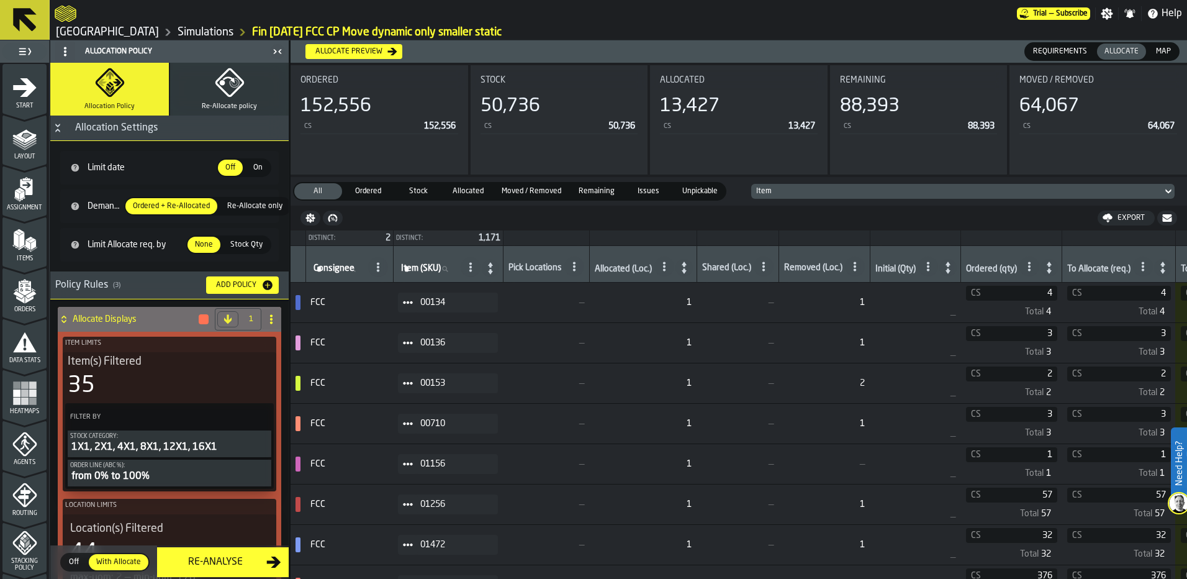
click at [615, 186] on span "Remaining" at bounding box center [597, 191] width 46 height 11
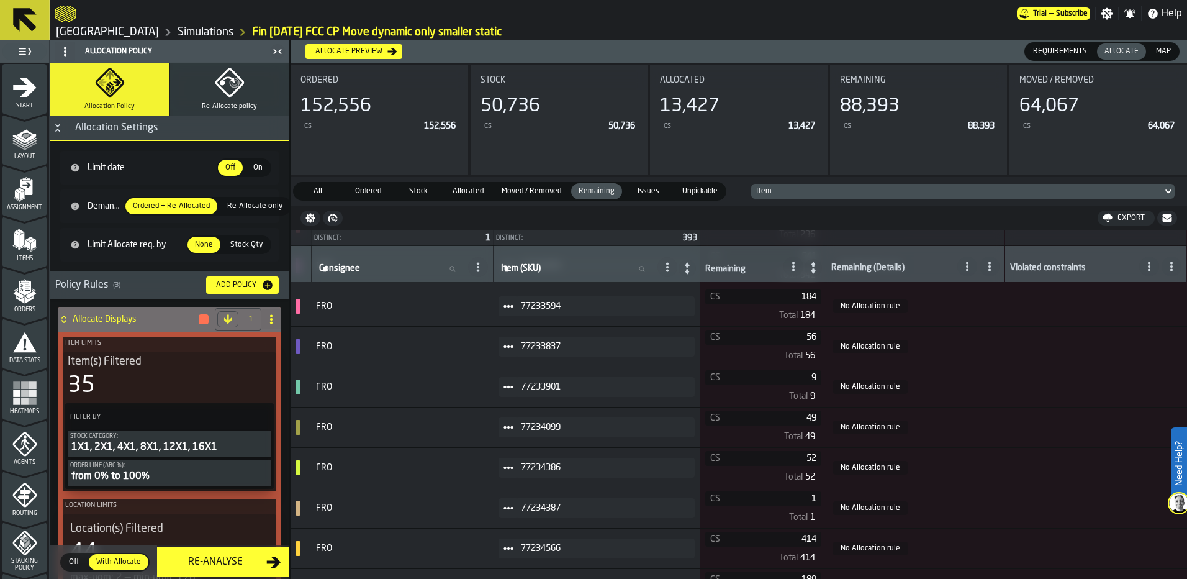
scroll to position [2236, 0]
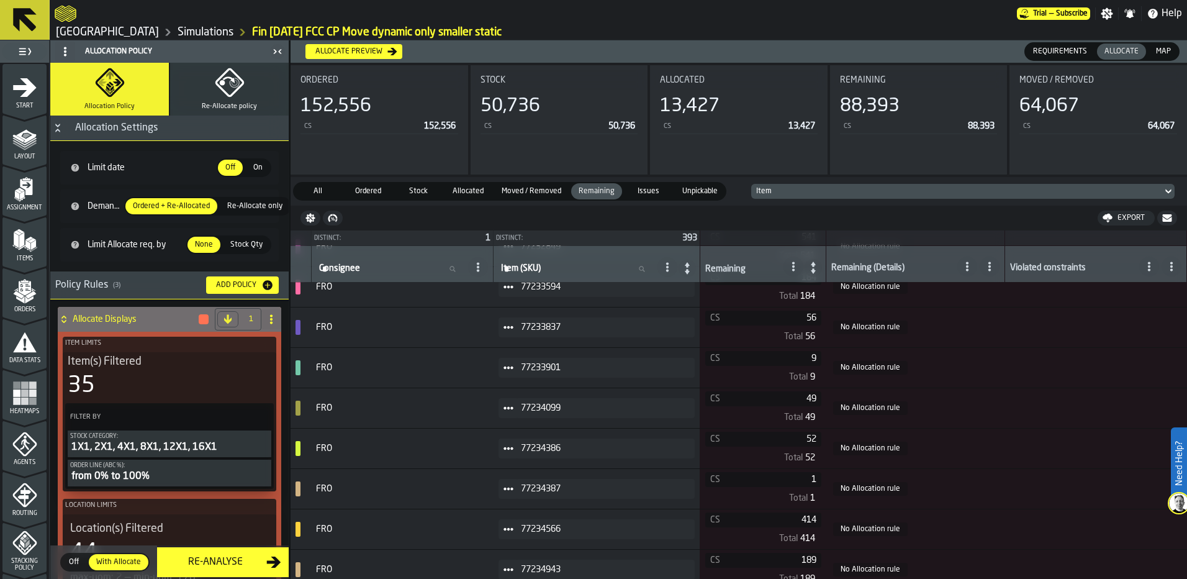
click at [30, 194] on icon "menu Assignment" at bounding box center [24, 189] width 25 height 25
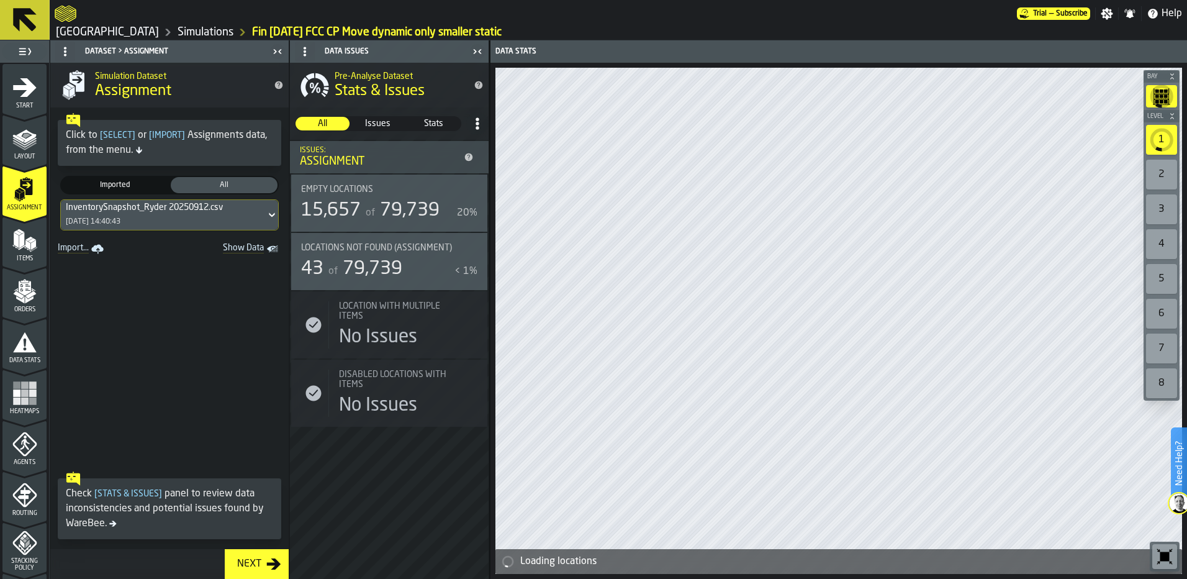
click at [29, 297] on polygon "menu Orders" at bounding box center [30, 294] width 11 height 7
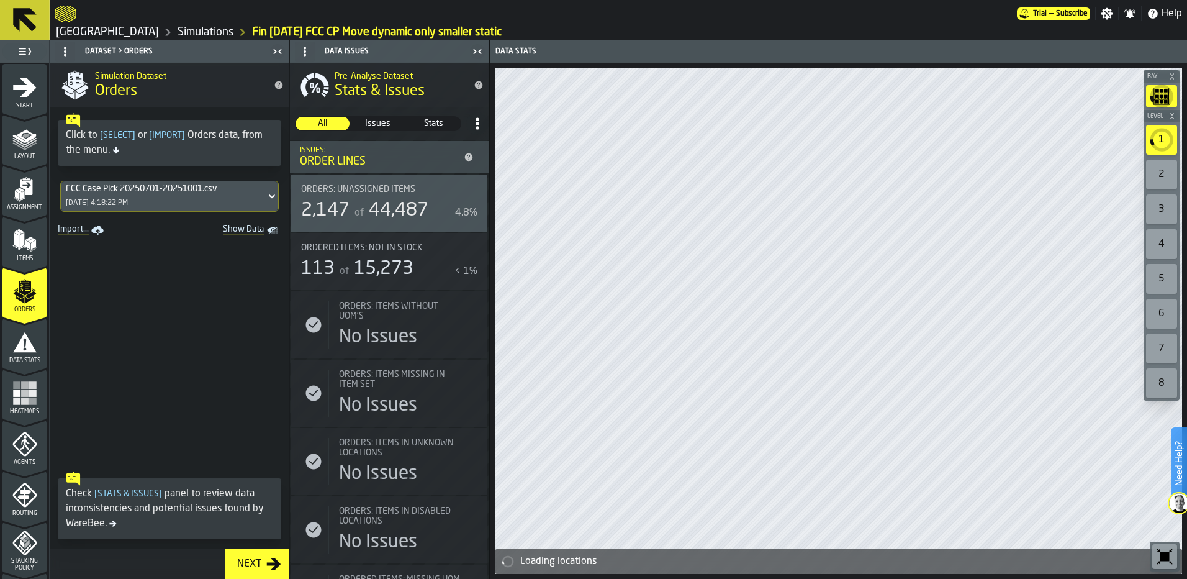
click at [201, 196] on div "FCC Case Pick 20250701-20251001.csv 10/2/2025, 4:18:22 PM" at bounding box center [163, 196] width 205 height 30
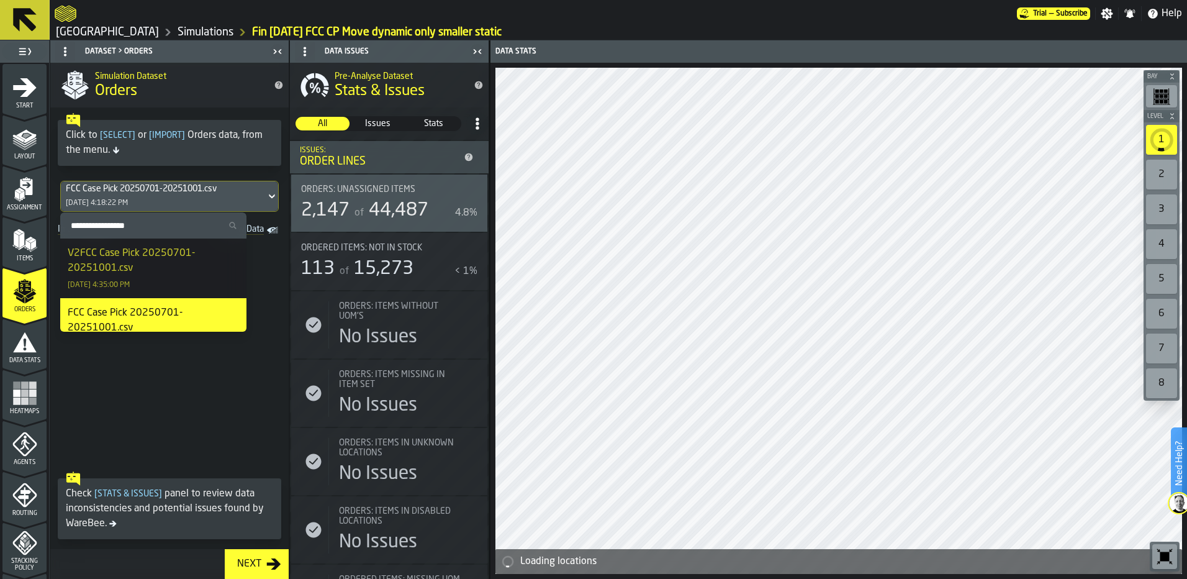
click at [171, 268] on div "V2FCC Case Pick 20250701-20251001.csv" at bounding box center [153, 261] width 171 height 30
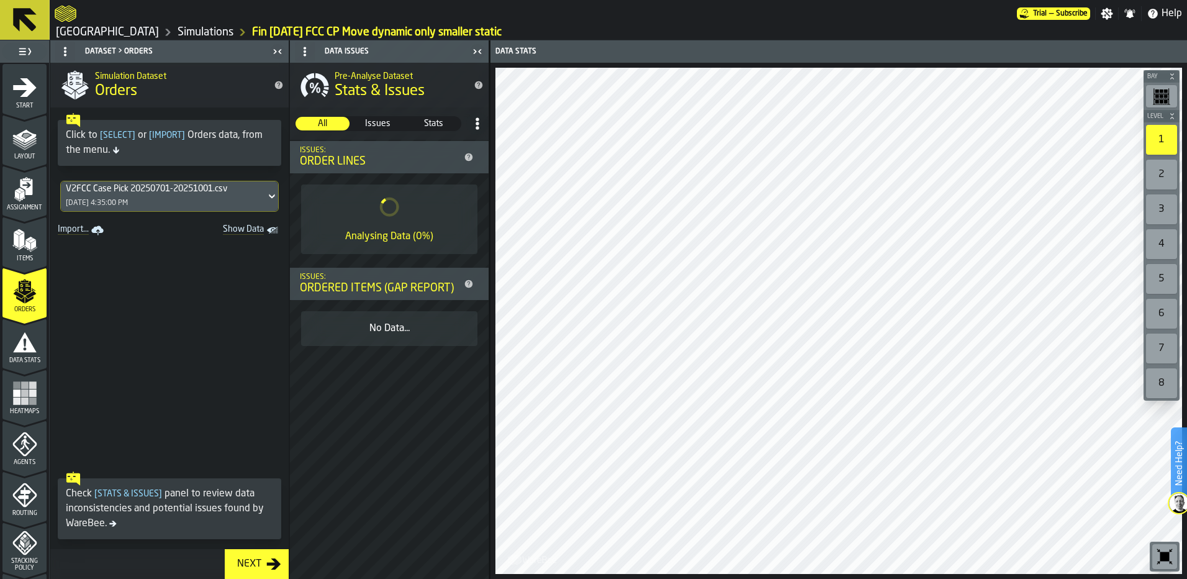
click at [388, 122] on span "Issues" at bounding box center [378, 123] width 53 height 12
click at [469, 285] on icon at bounding box center [469, 284] width 10 height 10
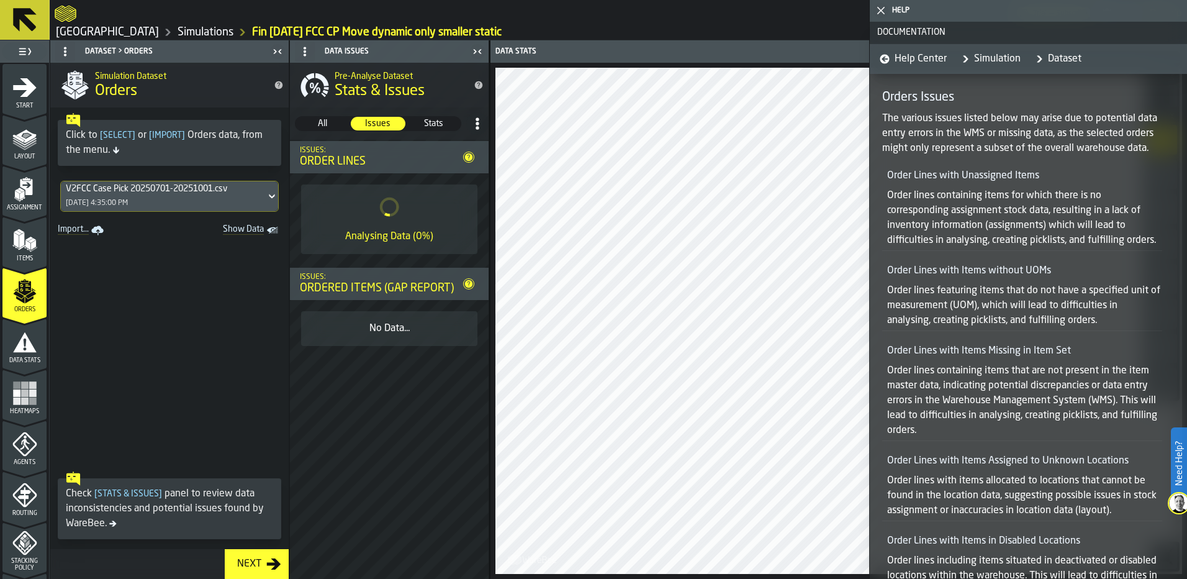
click at [882, 13] on icon "button-toggle-Close me" at bounding box center [881, 10] width 15 height 15
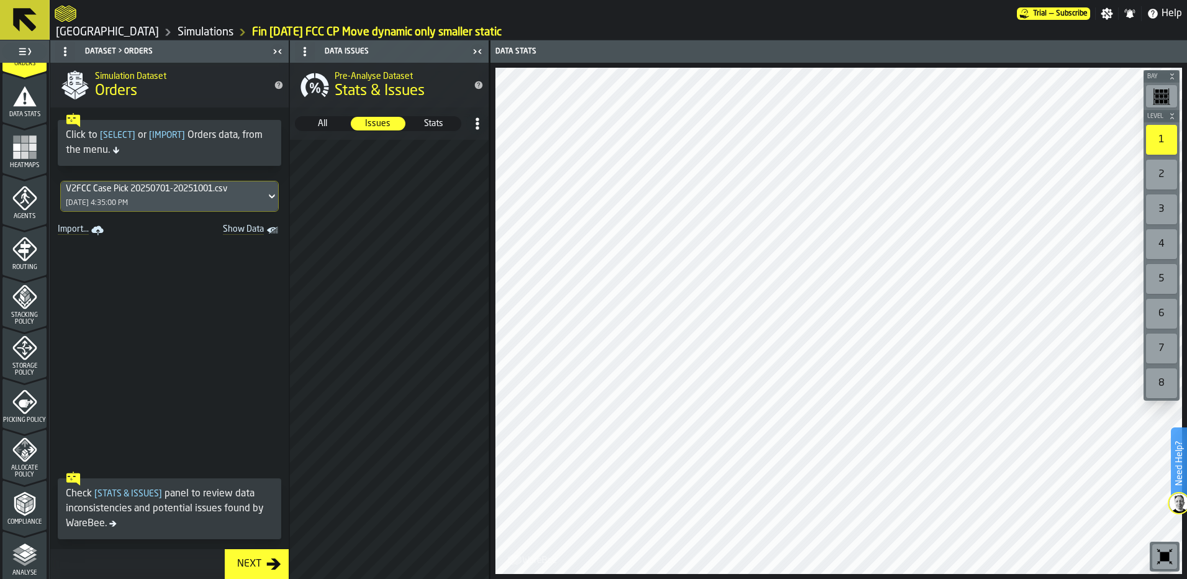
scroll to position [248, 0]
click at [38, 169] on icon "menu Heatmaps" at bounding box center [24, 171] width 44 height 12
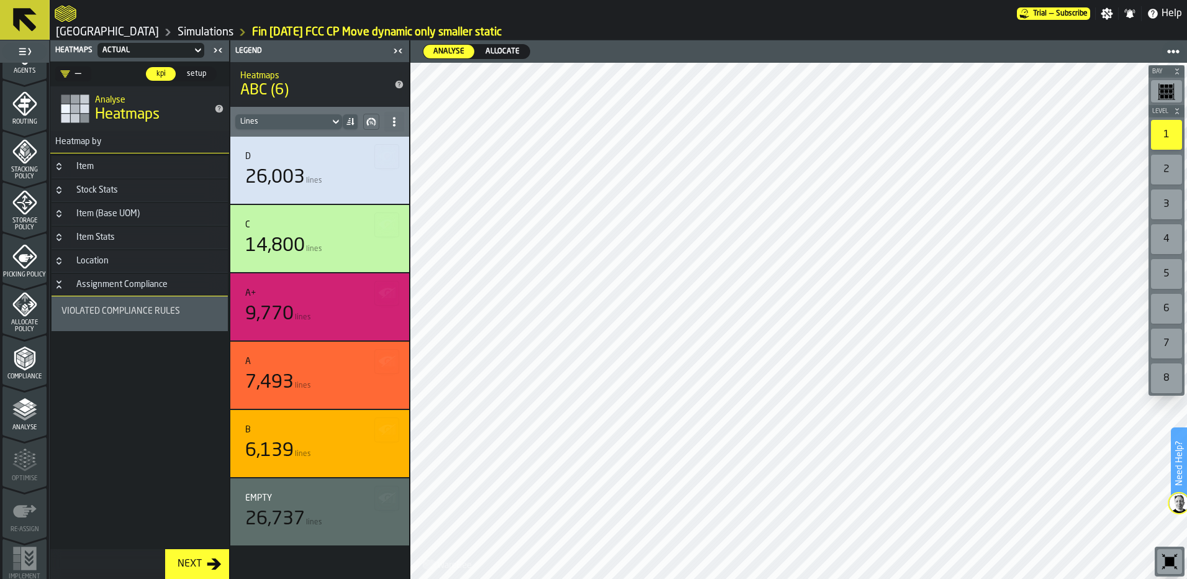
scroll to position [402, 0]
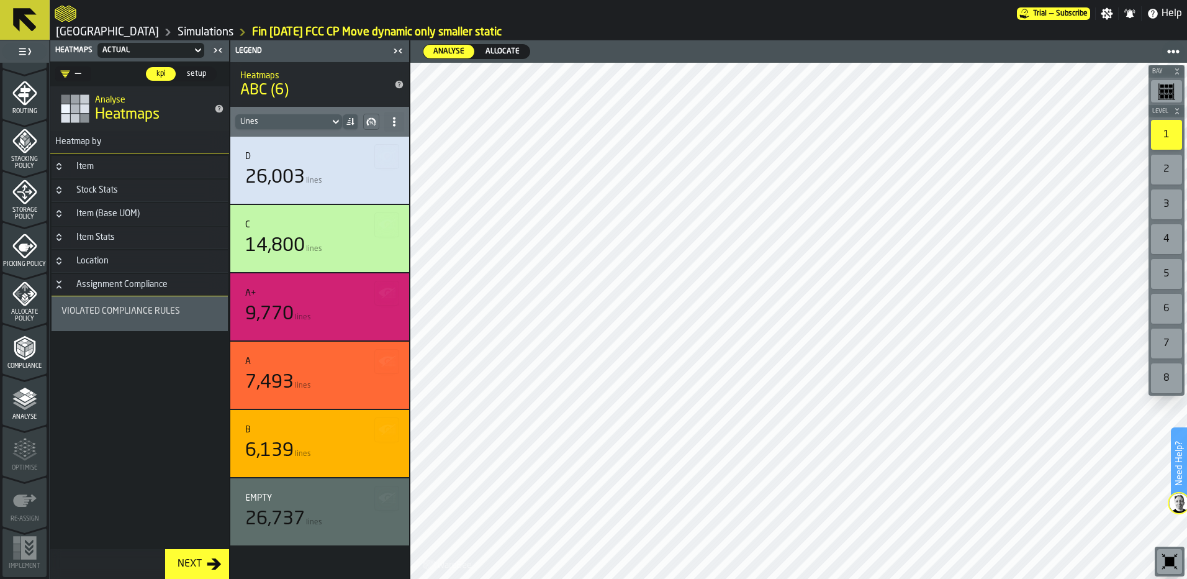
click at [15, 303] on icon "menu Allocate Policy" at bounding box center [24, 293] width 25 height 25
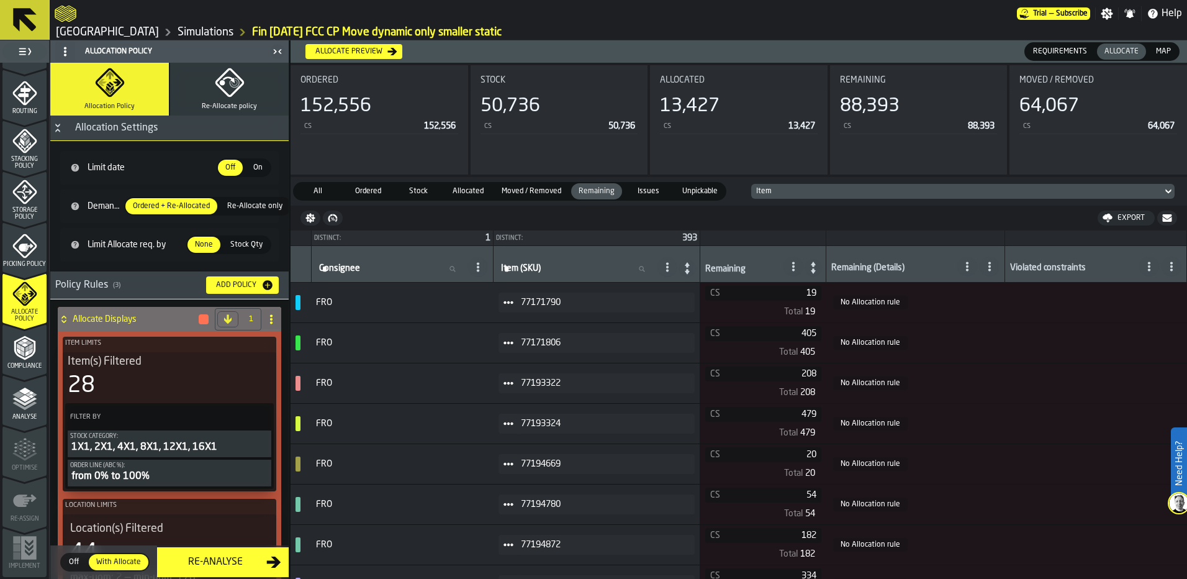
click at [358, 49] on div "Allocate preview" at bounding box center [349, 51] width 77 height 9
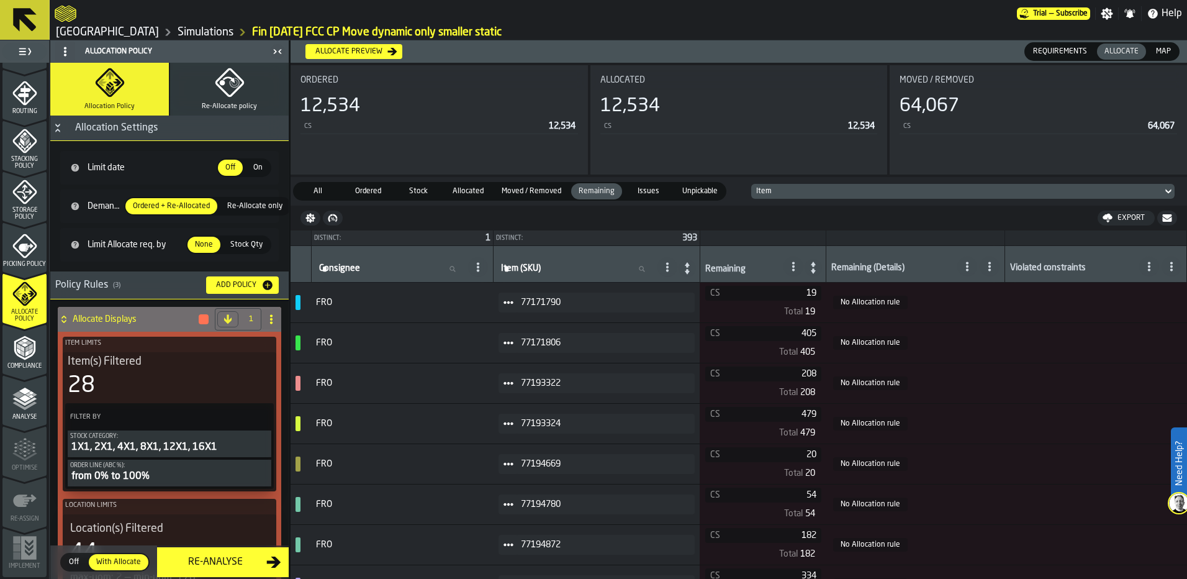
click at [17, 362] on div "Compliance" at bounding box center [24, 352] width 44 height 34
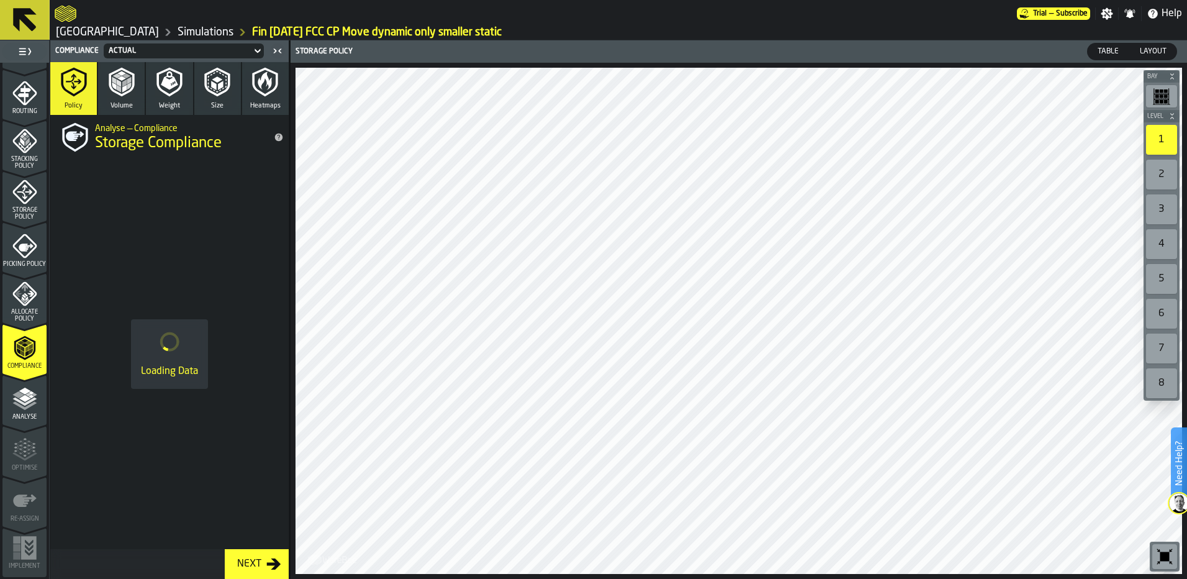
click at [19, 412] on div "Analyse" at bounding box center [24, 403] width 44 height 34
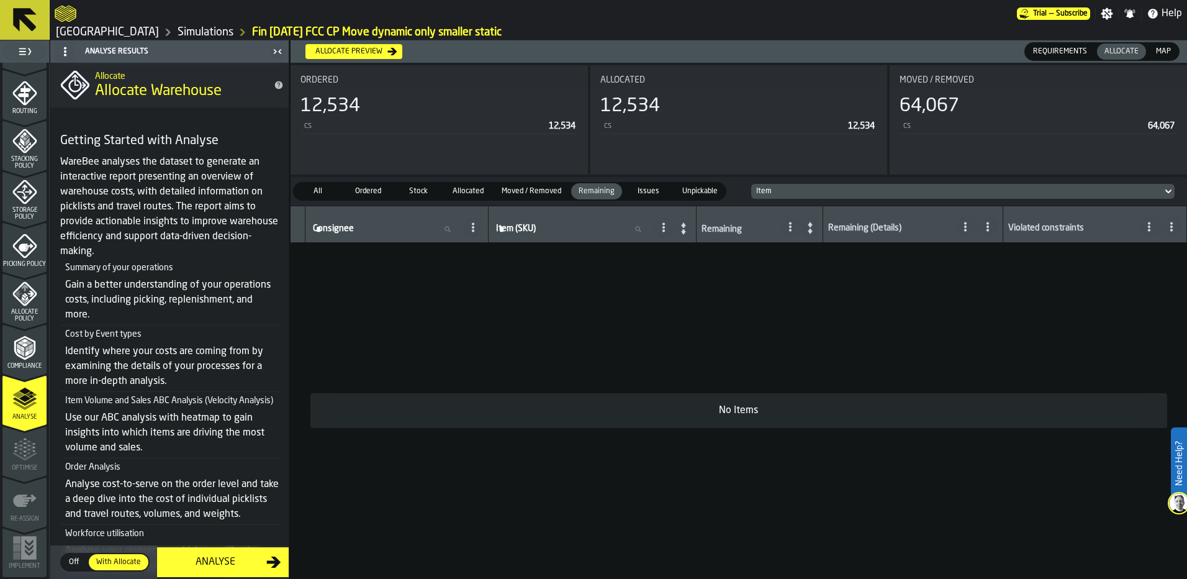
click at [222, 557] on div "Analyse" at bounding box center [216, 562] width 102 height 15
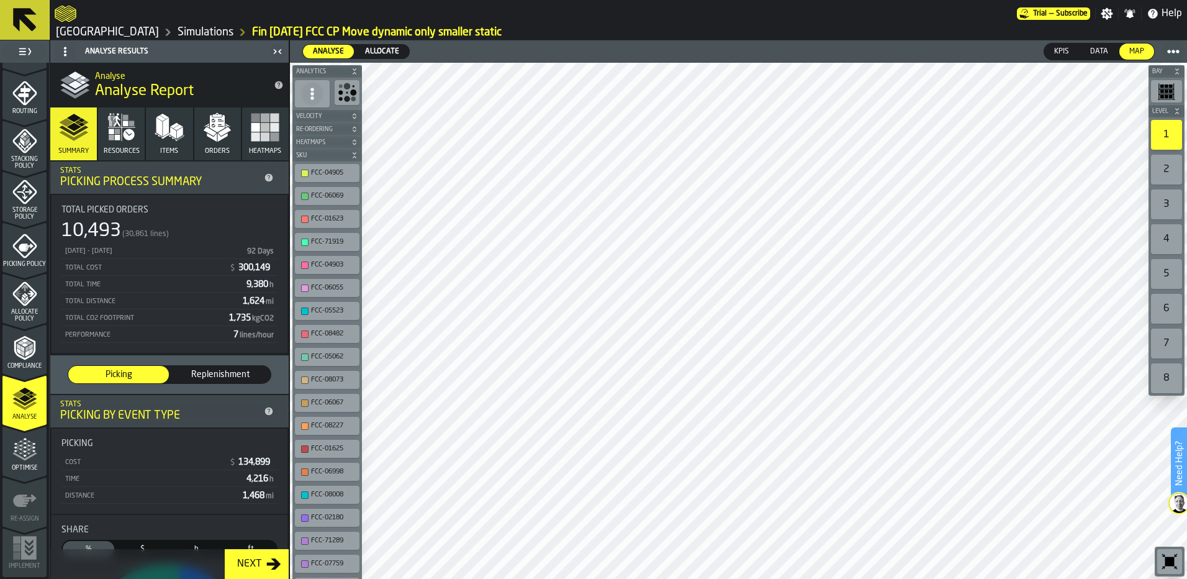
click at [384, 53] on span "Allocate" at bounding box center [382, 51] width 44 height 11
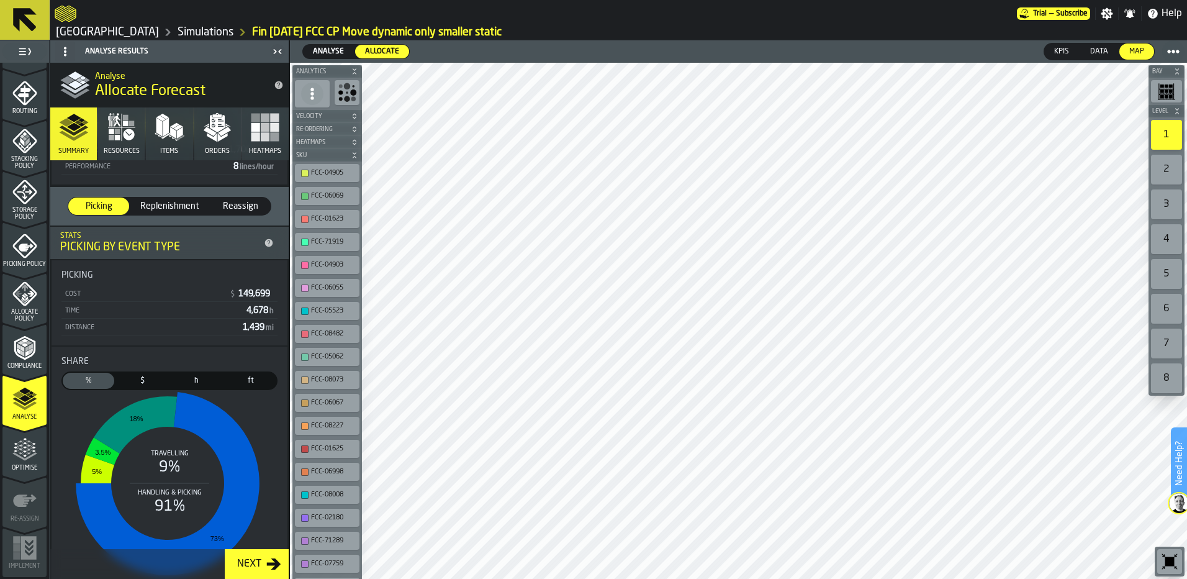
scroll to position [0, 0]
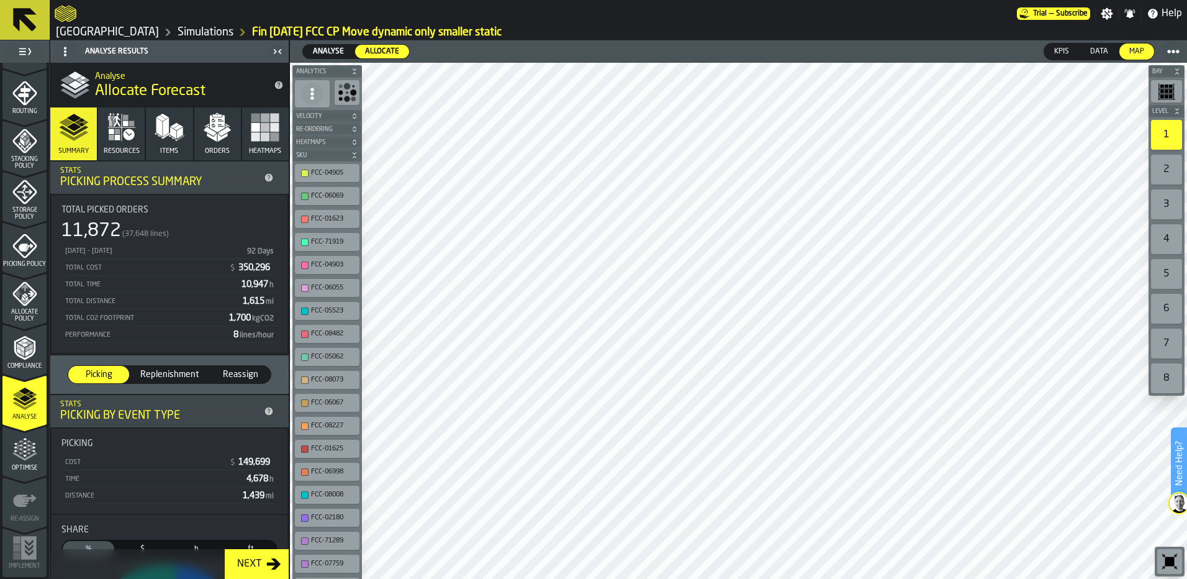
click at [219, 122] on icon "button" at bounding box center [217, 123] width 15 height 17
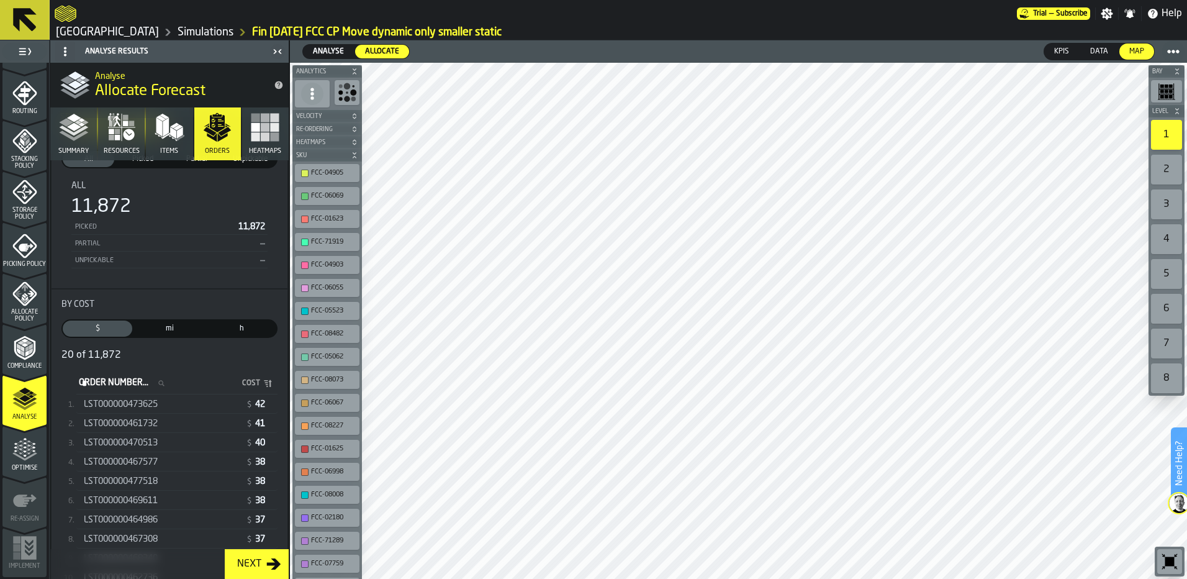
scroll to position [124, 0]
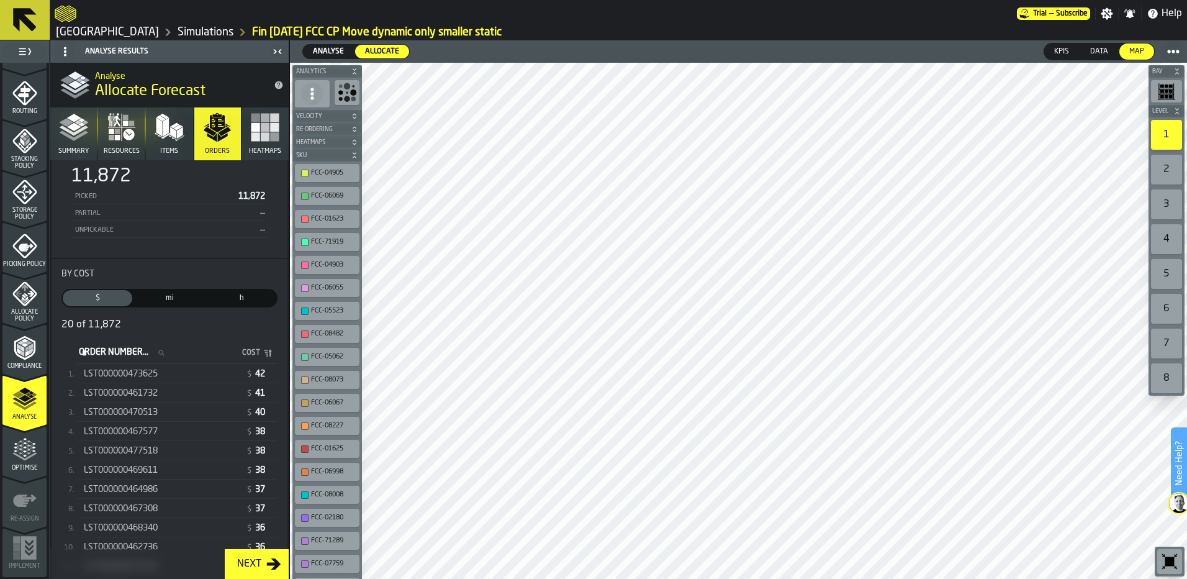
click at [186, 378] on div "LST000000473625" at bounding box center [162, 374] width 157 height 10
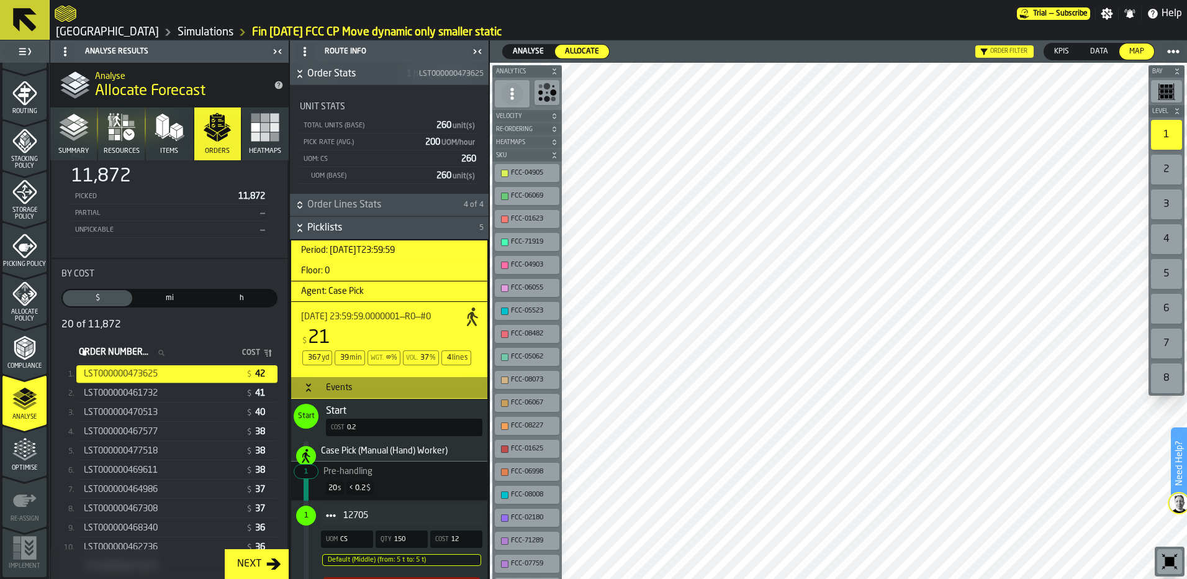
scroll to position [122, 0]
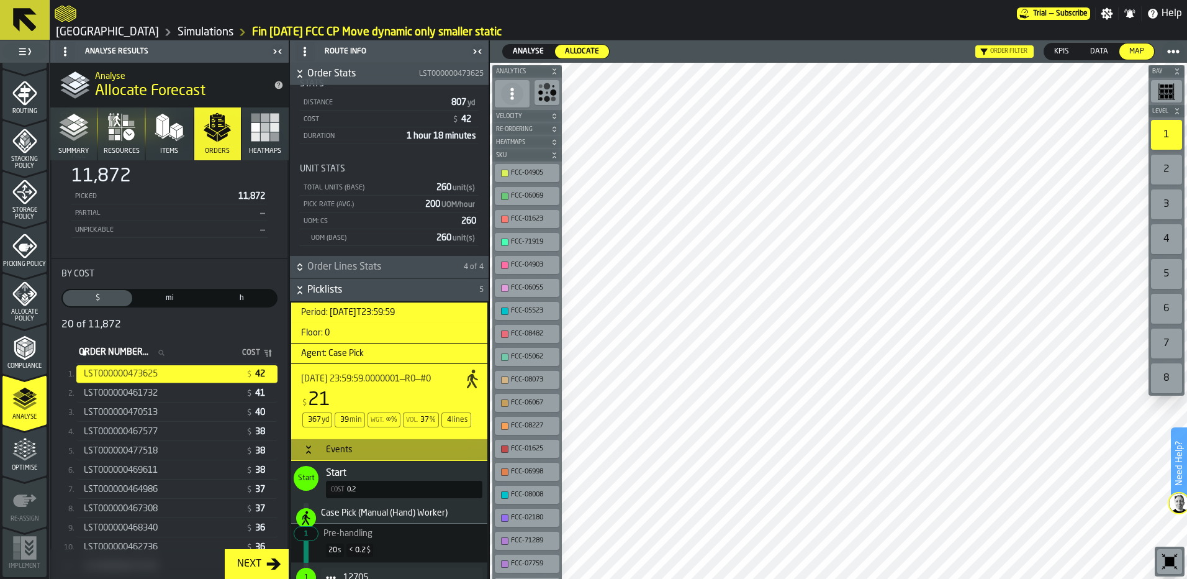
click at [303, 291] on icon "button-" at bounding box center [300, 290] width 12 height 12
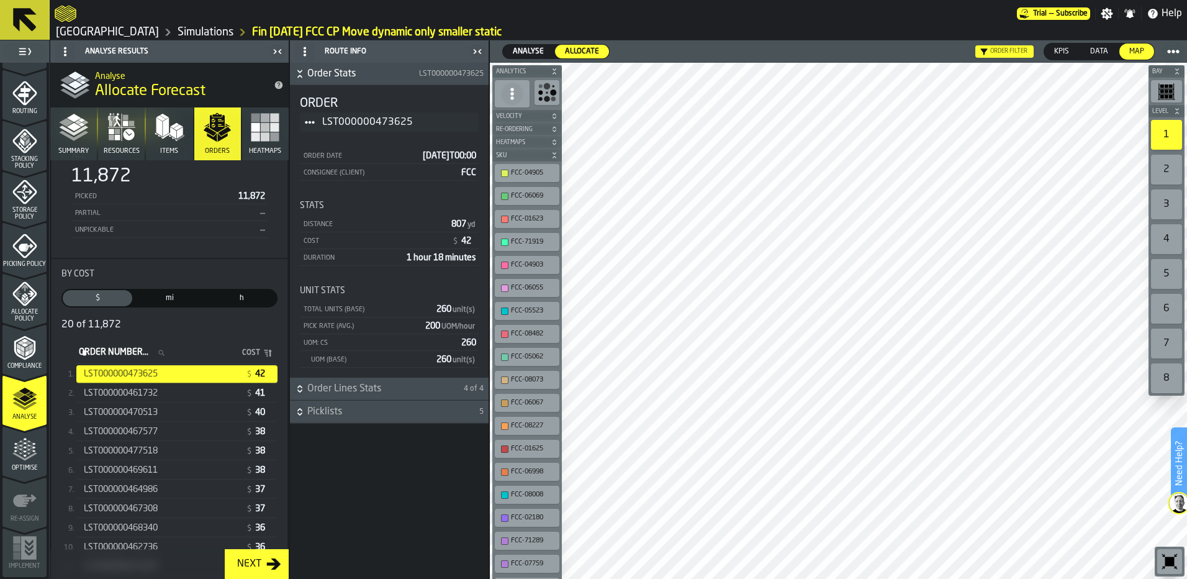
scroll to position [0, 0]
click at [309, 407] on span "Picklists" at bounding box center [392, 411] width 170 height 15
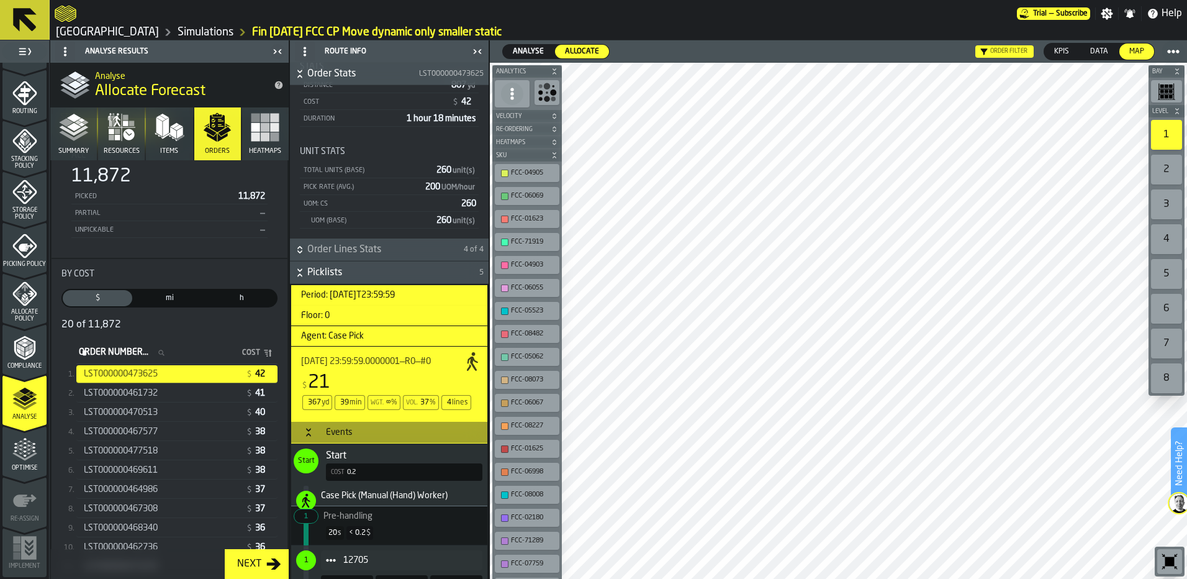
scroll to position [318, 0]
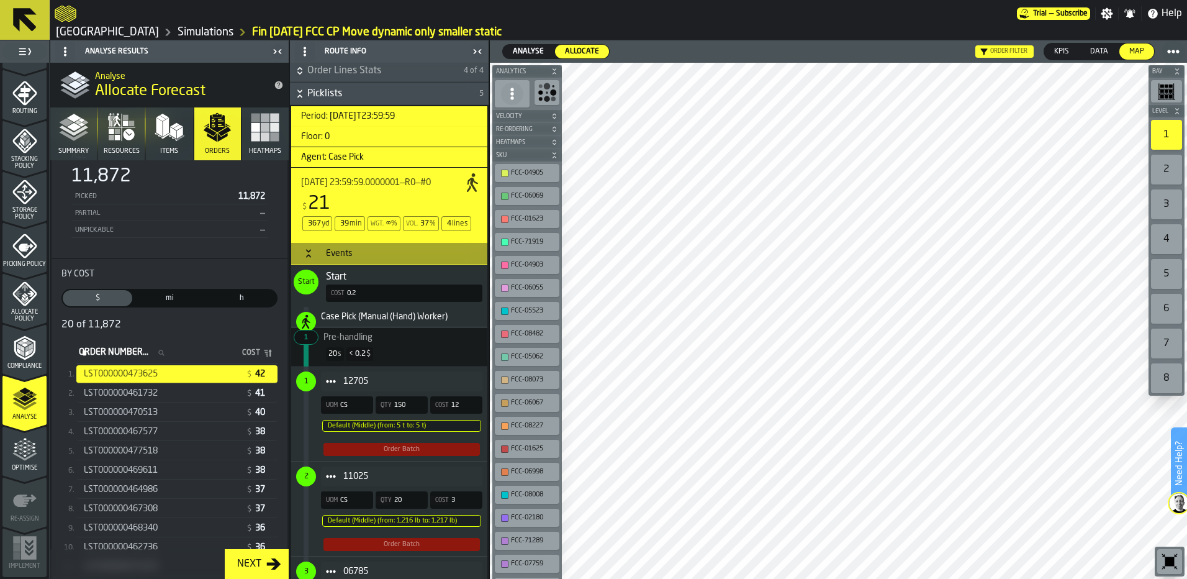
click at [314, 258] on button "Button-Events-open" at bounding box center [308, 253] width 15 height 10
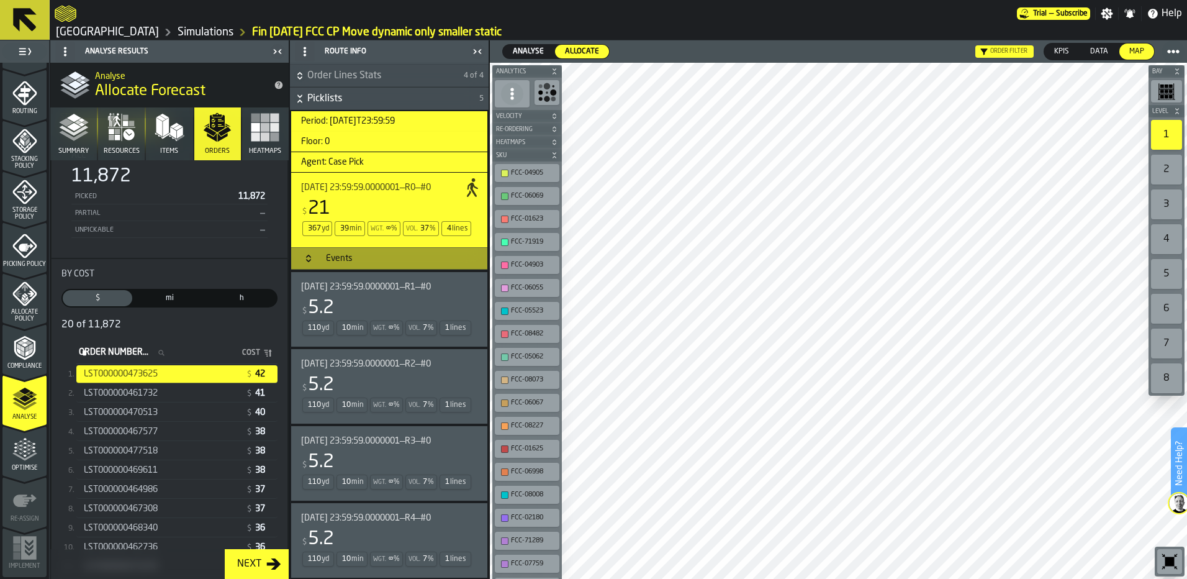
click at [360, 314] on div "$ 5.2" at bounding box center [386, 308] width 171 height 22
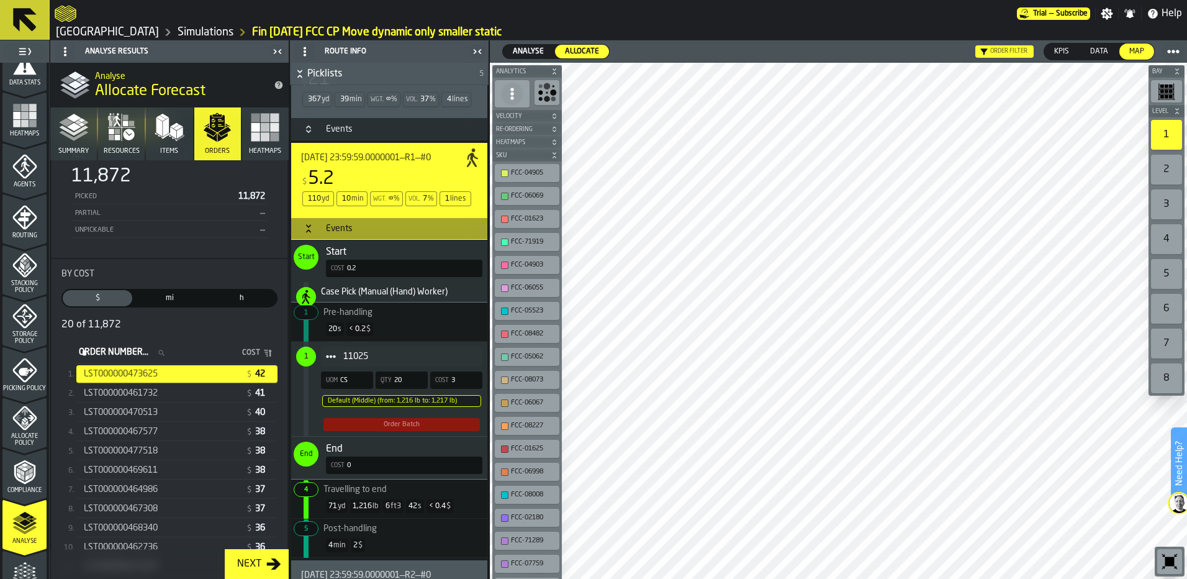
scroll to position [216, 0]
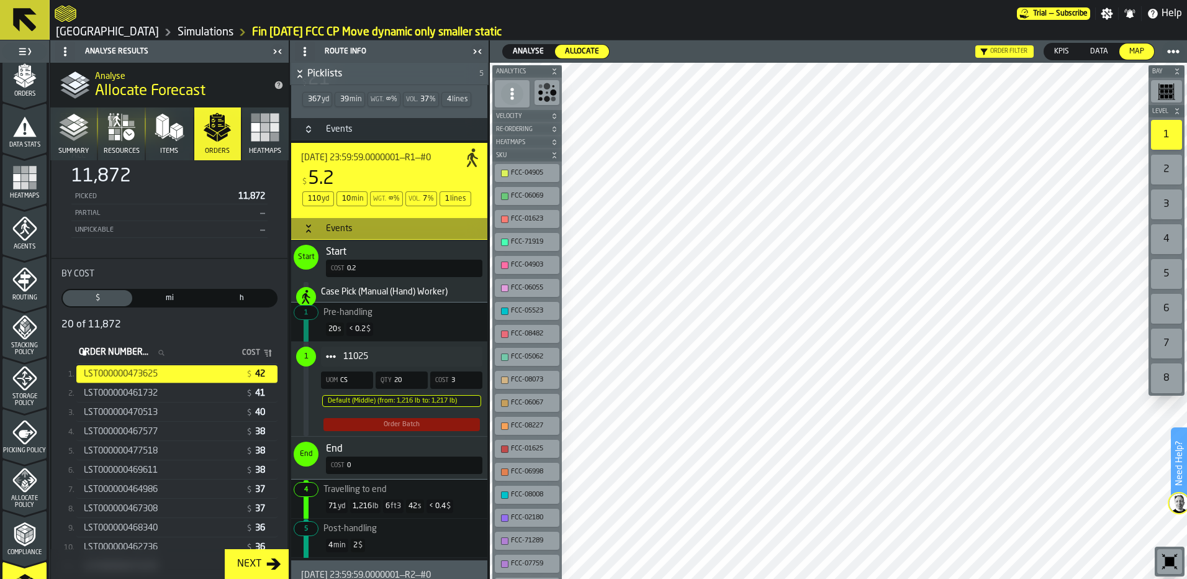
click at [12, 228] on icon "menu Agents" at bounding box center [24, 229] width 24 height 24
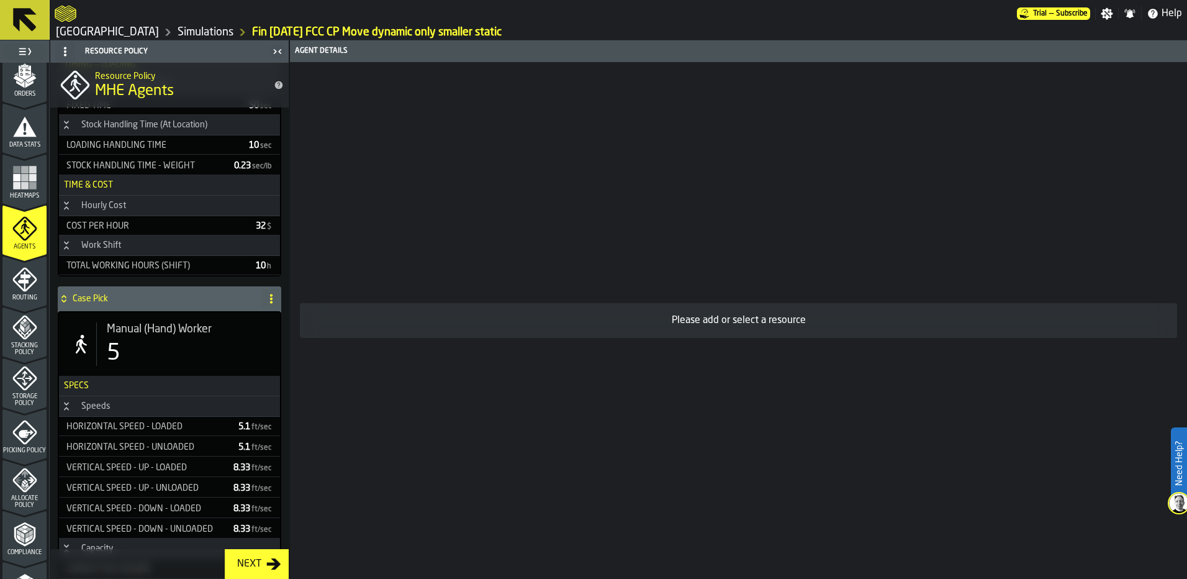
scroll to position [683, 0]
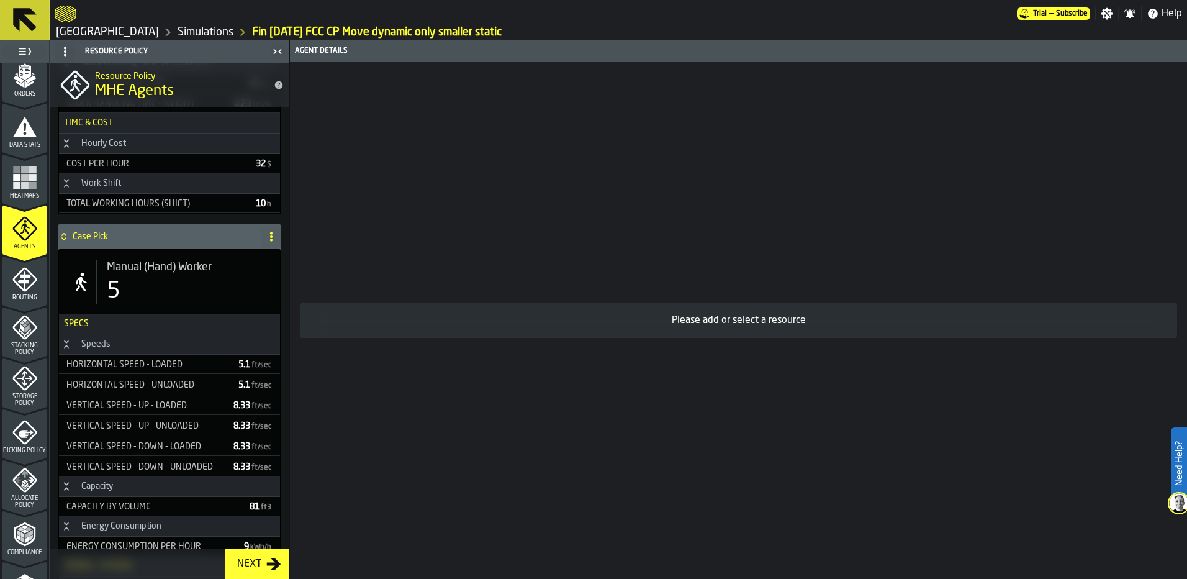
click at [169, 278] on div "Manual (Hand) Worker 5" at bounding box center [183, 281] width 174 height 43
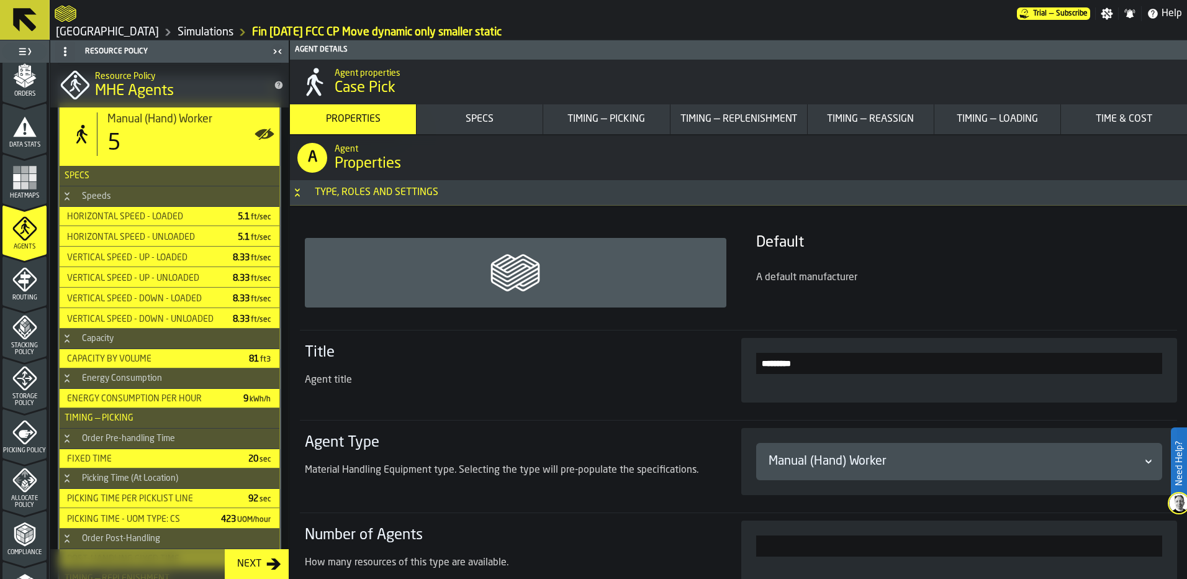
scroll to position [869, 0]
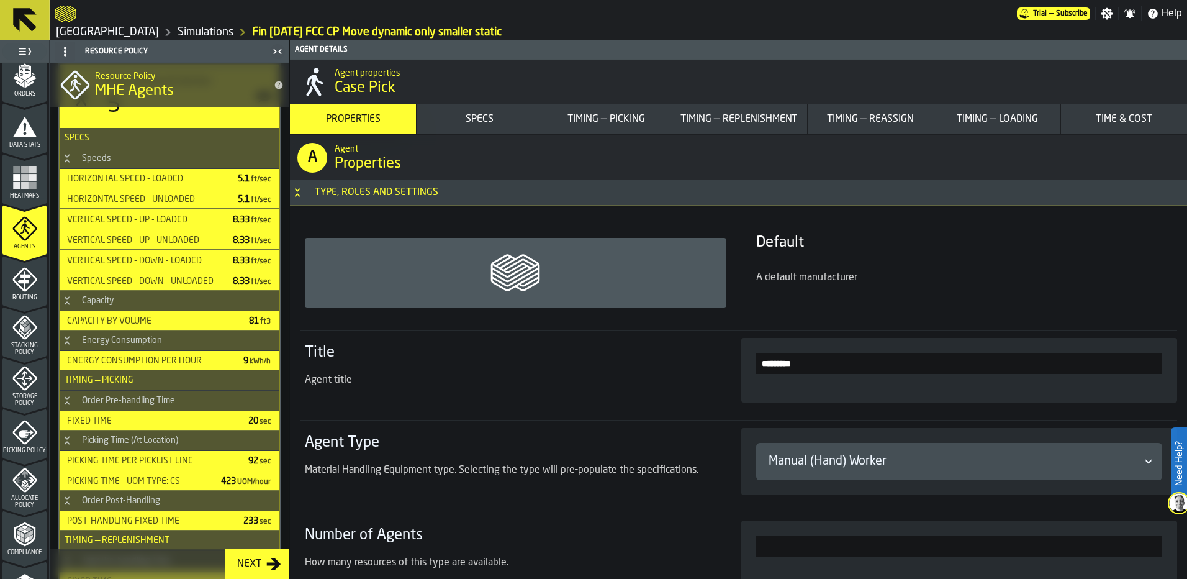
click at [181, 315] on div "Capacity by volume 81 ft3" at bounding box center [170, 321] width 220 height 18
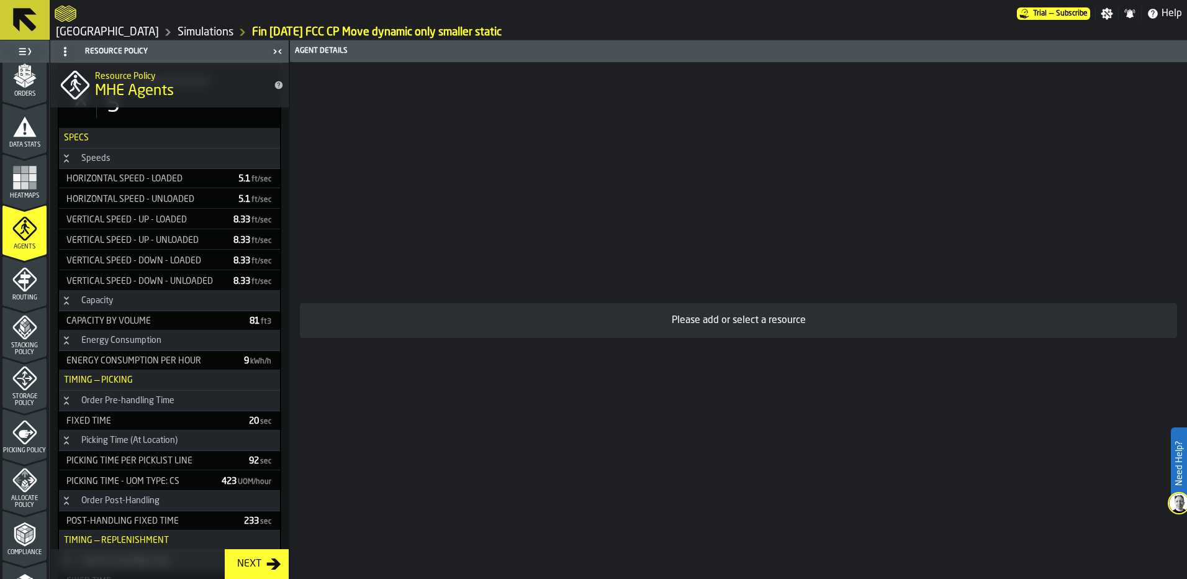
click at [185, 322] on div "Capacity by volume" at bounding box center [150, 321] width 178 height 10
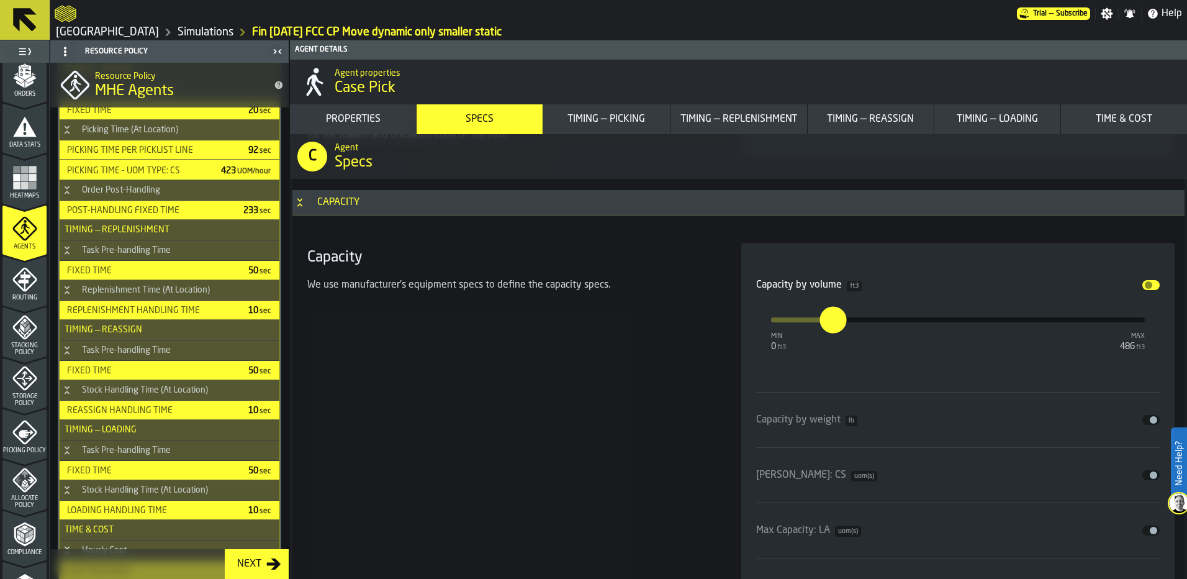
scroll to position [2174, 0]
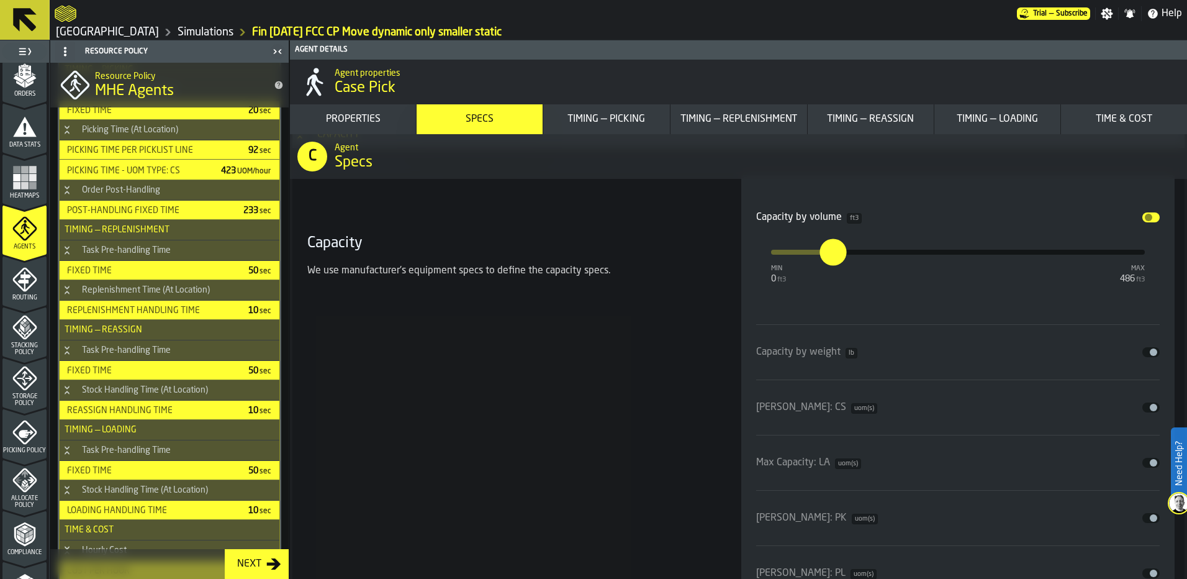
click at [1150, 216] on button "Disable" at bounding box center [1151, 217] width 17 height 10
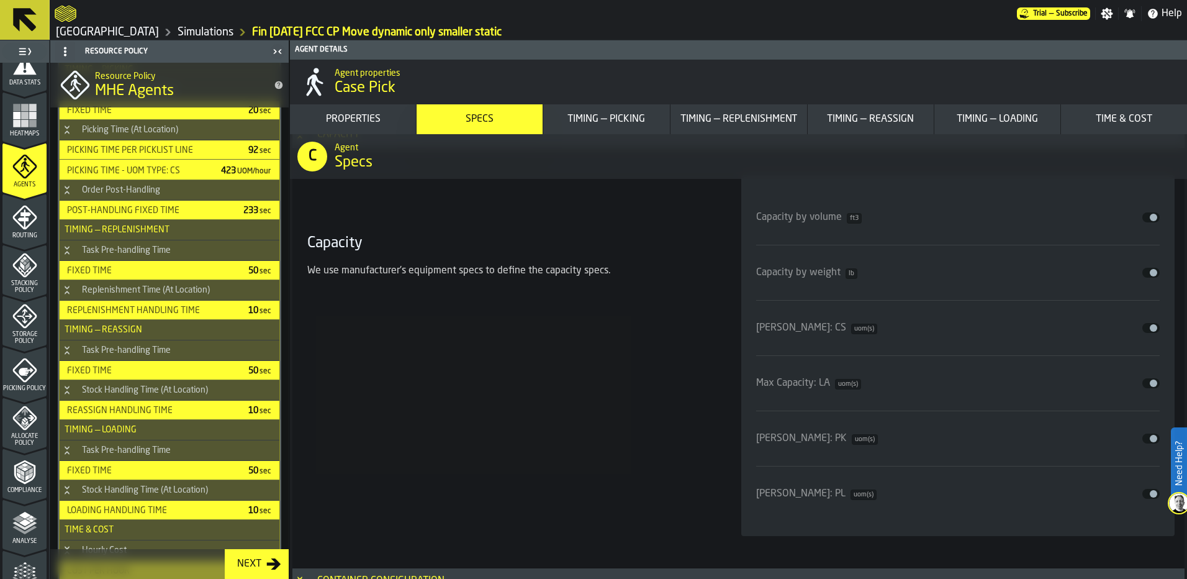
scroll to position [340, 0]
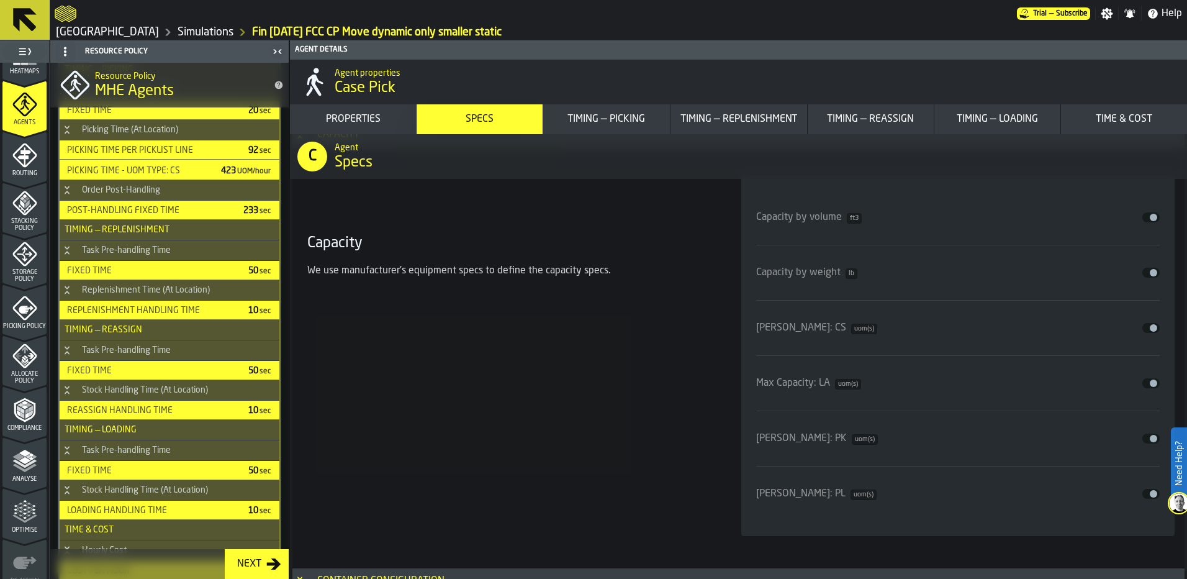
click at [13, 303] on icon "menu Picking Policy" at bounding box center [24, 308] width 24 height 24
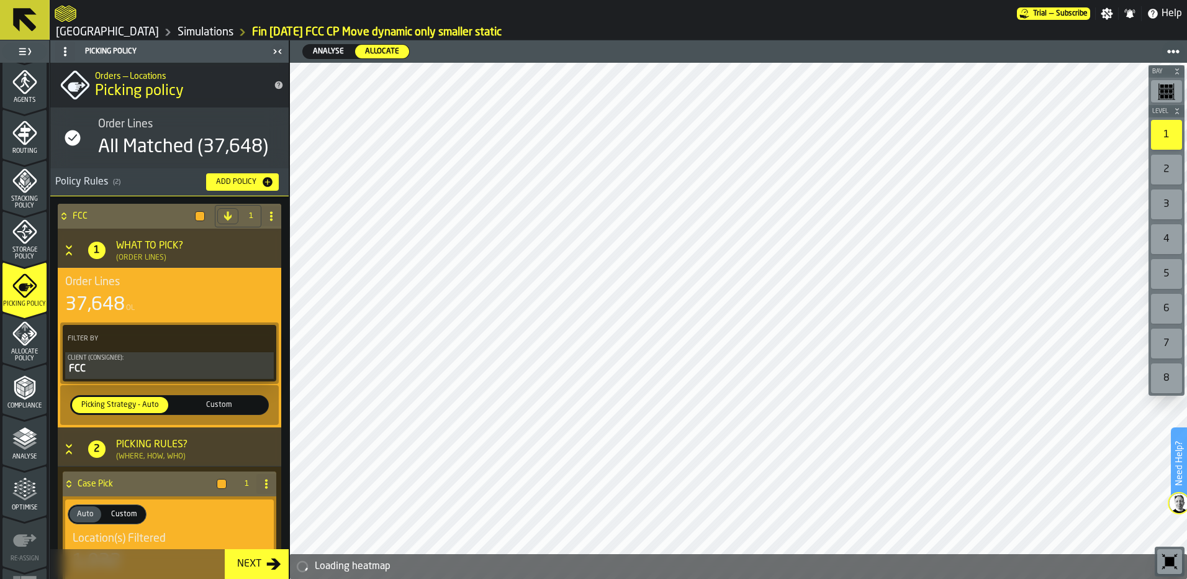
scroll to position [402, 0]
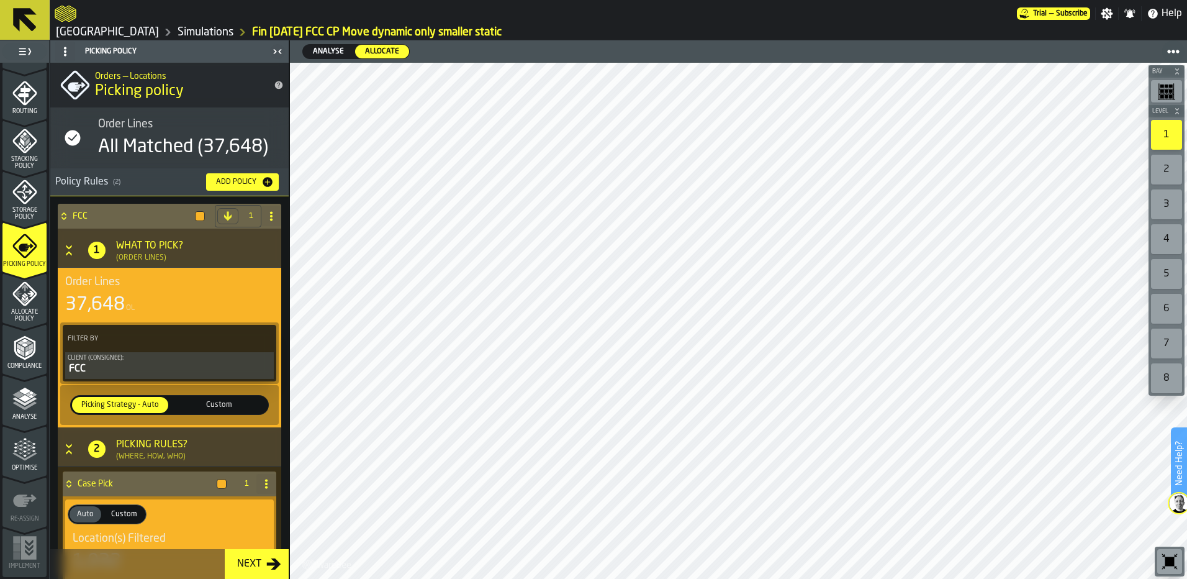
click at [17, 310] on span "Allocate Policy" at bounding box center [24, 316] width 44 height 14
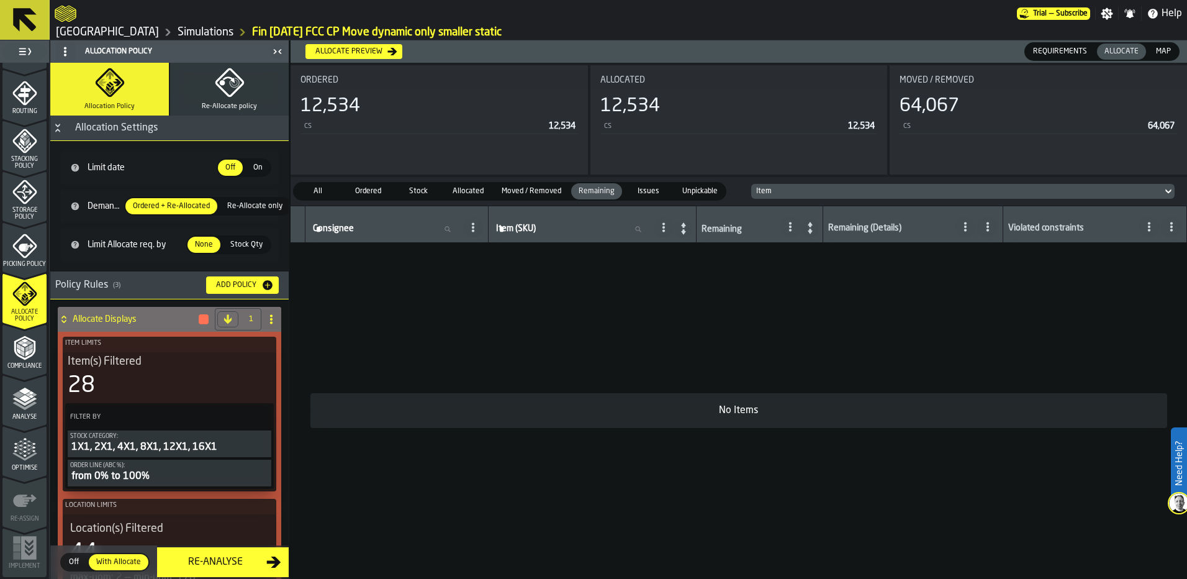
click at [237, 561] on div "Re-Analyse" at bounding box center [216, 562] width 102 height 15
